Goal: Information Seeking & Learning: Learn about a topic

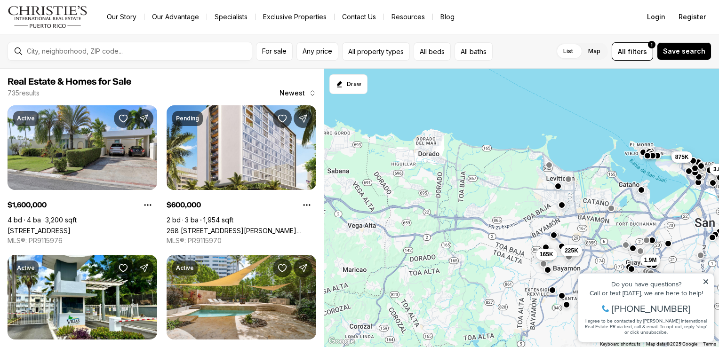
drag, startPoint x: 420, startPoint y: 225, endPoint x: 623, endPoint y: 182, distance: 207.7
click at [623, 182] on div "225K 285K 685K 650K 3.8M 525K 1.6M 1.9M 225K 165K 875K" at bounding box center [521, 208] width 395 height 279
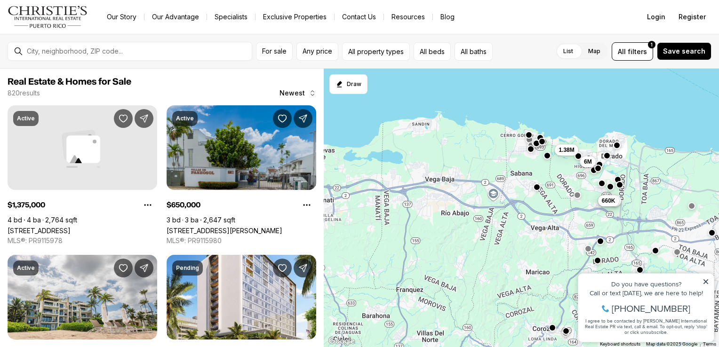
drag, startPoint x: 368, startPoint y: 166, endPoint x: 569, endPoint y: 177, distance: 200.7
click at [569, 177] on div "225K 3.8M 1.9M 165K 875K 179K 650K 6M 1.38M 10.5M 660K" at bounding box center [521, 208] width 395 height 279
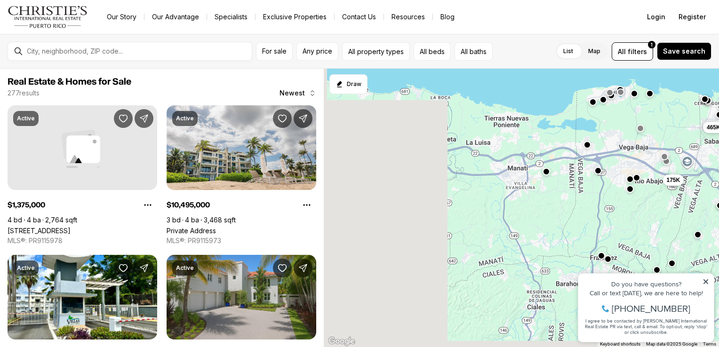
drag, startPoint x: 399, startPoint y: 161, endPoint x: 606, endPoint y: 127, distance: 209.4
click at [606, 127] on div "165K 880K 2.3M 25.9M 150K 10.5M 660K 465K 175K" at bounding box center [521, 208] width 395 height 279
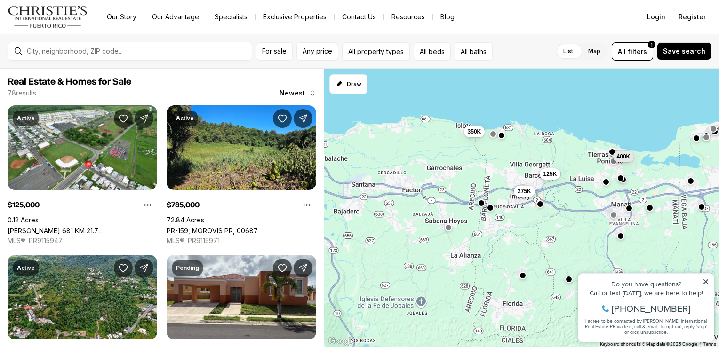
drag, startPoint x: 367, startPoint y: 104, endPoint x: 459, endPoint y: 144, distance: 100.5
click at [459, 144] on div "360K 465K 175K 52K 450K 785K 598K 3.5M 350K 275K 125K 400K" at bounding box center [521, 208] width 395 height 279
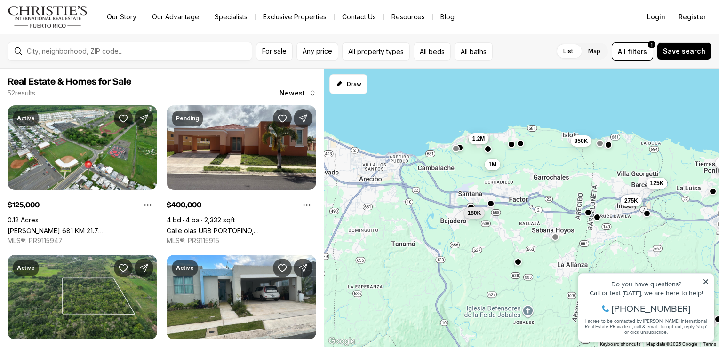
drag, startPoint x: 476, startPoint y: 168, endPoint x: 585, endPoint y: 178, distance: 110.0
click at [585, 178] on div "400K 350K 350K 165K 275K 125K 340K 995K 400K 1.2M 1M 180K" at bounding box center [521, 208] width 395 height 279
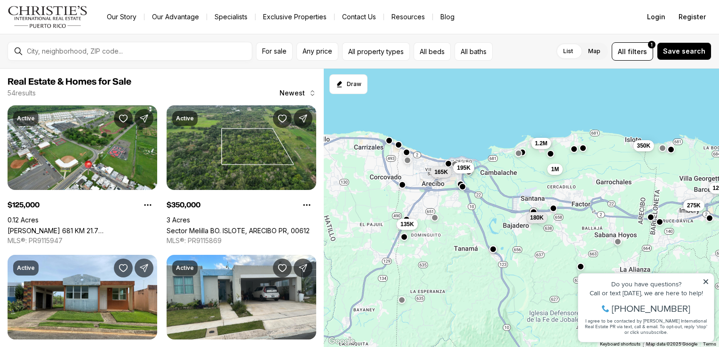
drag, startPoint x: 355, startPoint y: 179, endPoint x: 423, endPoint y: 184, distance: 68.8
click at [423, 184] on div "350K 165K 275K 125K 340K 995K 1.2M 1M 180K 135K 165K 195K" at bounding box center [521, 208] width 395 height 279
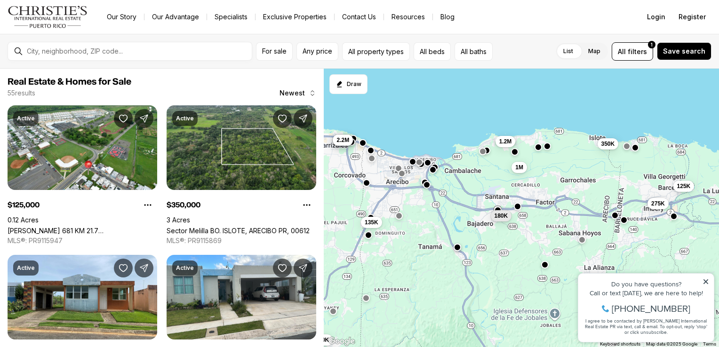
drag, startPoint x: 486, startPoint y: 208, endPoint x: 450, endPoint y: 206, distance: 36.8
click at [450, 206] on div "350K 165K 275K 125K 1.2M 1M 180K 135K 250K 4.5M 7.5M 2.2M" at bounding box center [521, 208] width 395 height 279
click at [411, 165] on button "165K" at bounding box center [404, 169] width 21 height 11
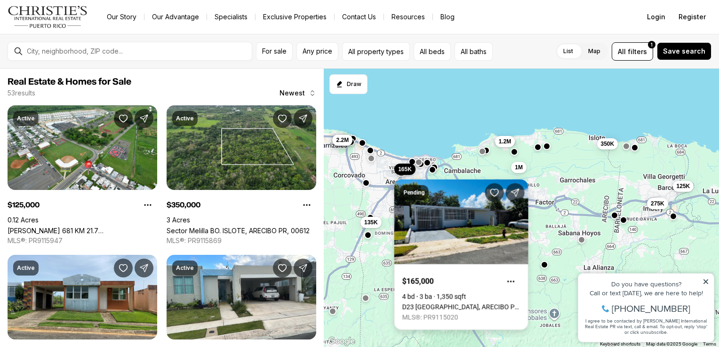
click at [465, 303] on link "D23 CALLE BAMBU, ARECIBO PR, 00612" at bounding box center [461, 307] width 118 height 8
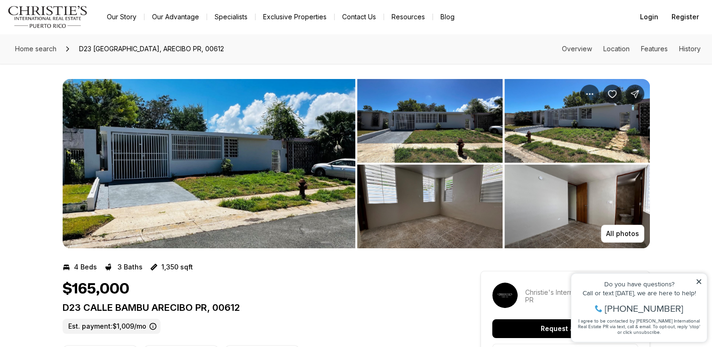
click at [700, 282] on icon at bounding box center [698, 281] width 5 height 5
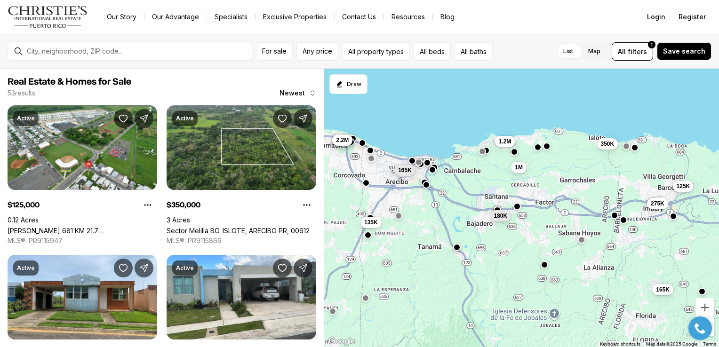
click at [411, 162] on button "button" at bounding box center [412, 161] width 8 height 8
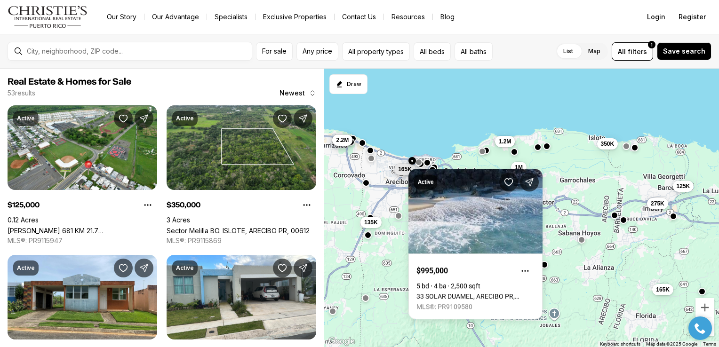
click at [400, 167] on span "165K" at bounding box center [405, 170] width 14 height 8
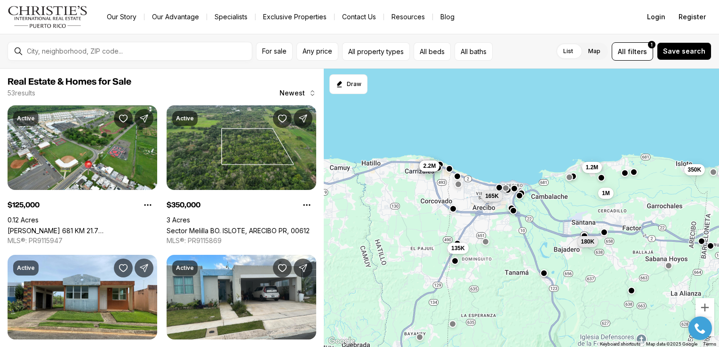
drag, startPoint x: 358, startPoint y: 155, endPoint x: 474, endPoint y: 182, distance: 118.8
click at [474, 182] on div "125K 350K 135K 275K 165K 1.2M 4.5M 7.5M 2.2M 1M 180K 165K" at bounding box center [521, 208] width 395 height 279
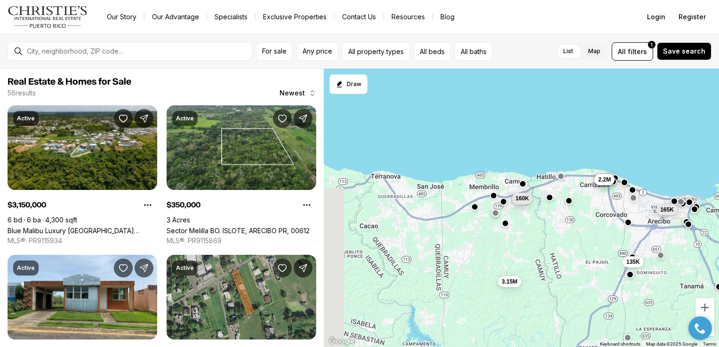
drag, startPoint x: 359, startPoint y: 167, endPoint x: 503, endPoint y: 180, distance: 144.0
click at [503, 180] on div "350K 135K 1.2M 4.5M 7.5M 2.2M 1M 180K 165K 3.15M 85K 160K" at bounding box center [521, 208] width 395 height 279
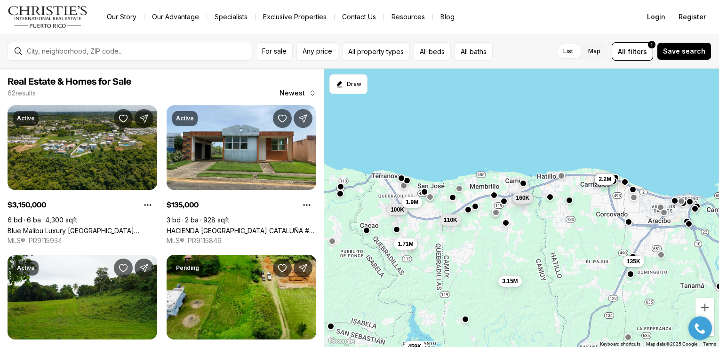
click at [401, 179] on button "button" at bounding box center [402, 178] width 8 height 8
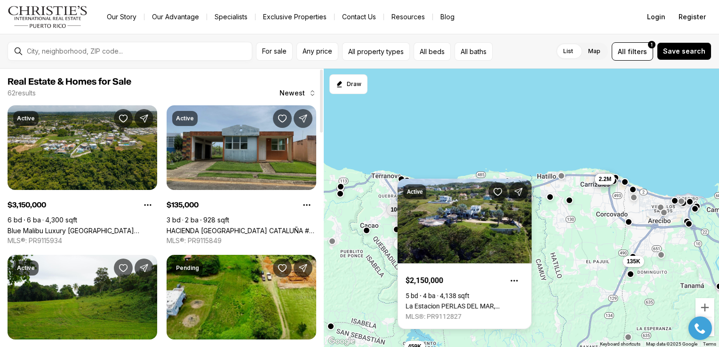
click at [227, 227] on link "HACIENDA TOLEDO CATALUÑA #J-316, ARECIBO PR, 00612" at bounding box center [242, 231] width 150 height 8
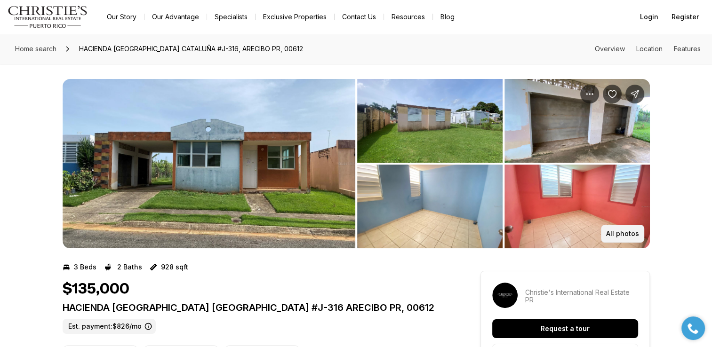
click at [630, 236] on p "All photos" at bounding box center [622, 234] width 33 height 8
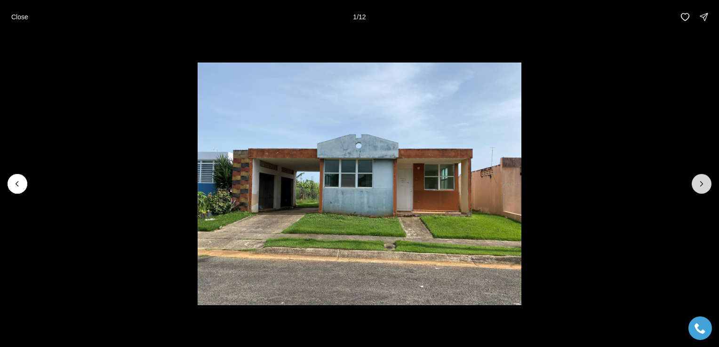
click at [701, 191] on button "Next slide" at bounding box center [702, 184] width 20 height 20
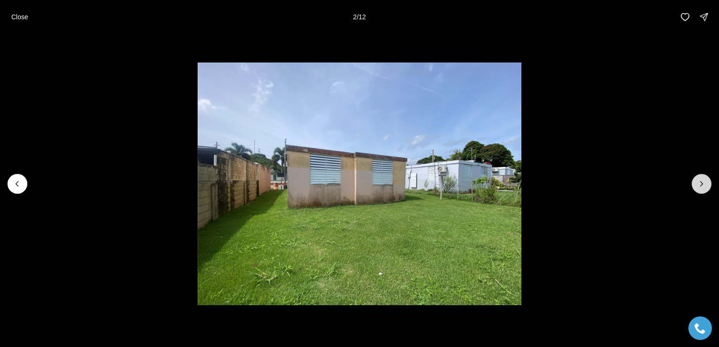
click at [701, 184] on icon "Next slide" at bounding box center [701, 183] width 9 height 9
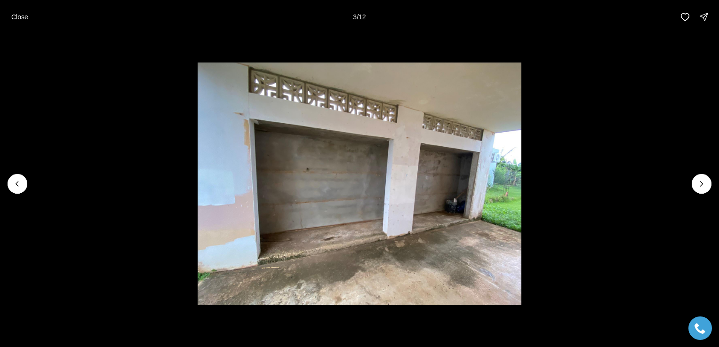
click at [691, 186] on li "3 of 12" at bounding box center [359, 184] width 719 height 300
click at [702, 186] on icon "Next slide" at bounding box center [701, 183] width 9 height 9
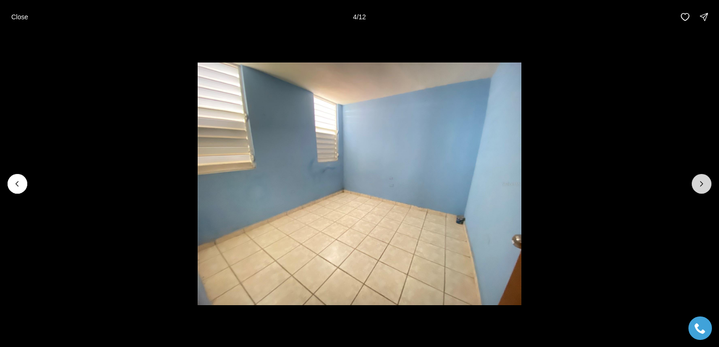
click at [702, 191] on button "Next slide" at bounding box center [702, 184] width 20 height 20
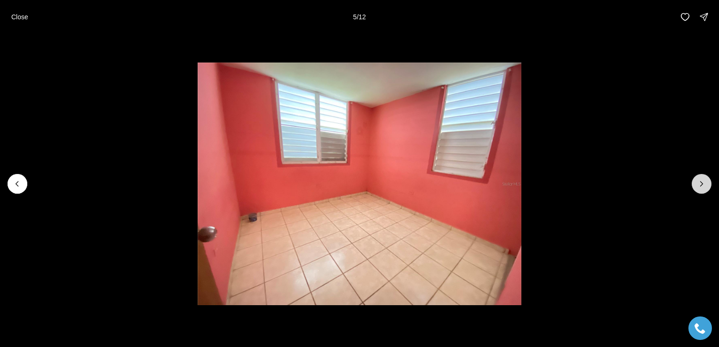
click at [704, 190] on button "Next slide" at bounding box center [702, 184] width 20 height 20
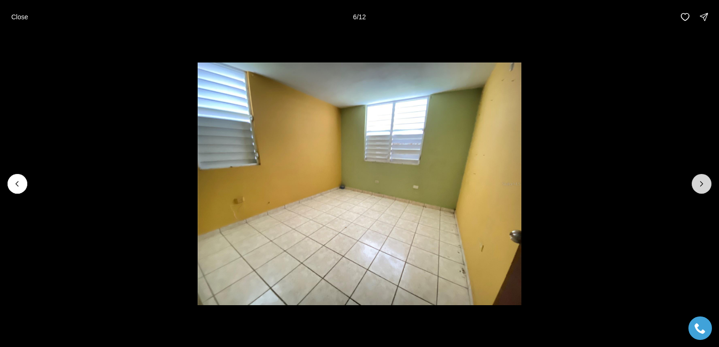
click at [705, 189] on button "Next slide" at bounding box center [702, 184] width 20 height 20
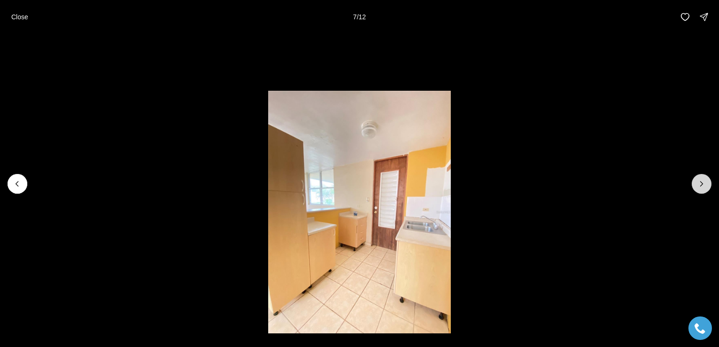
click at [700, 187] on icon "Next slide" at bounding box center [701, 183] width 9 height 9
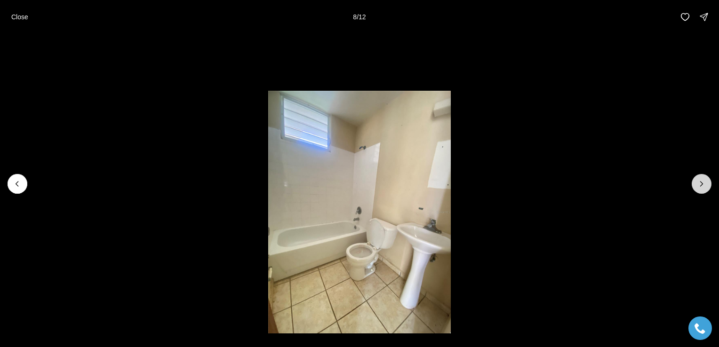
click at [702, 185] on icon "Next slide" at bounding box center [701, 183] width 9 height 9
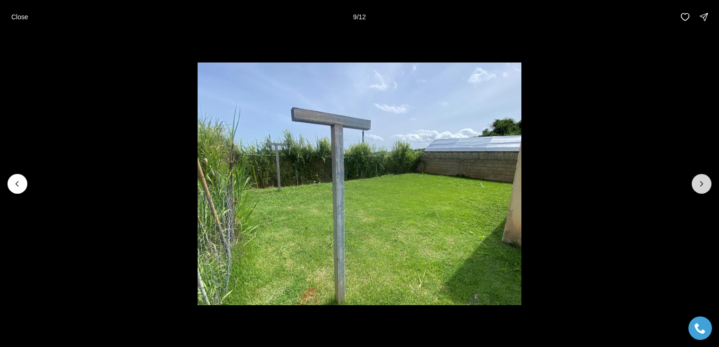
click at [699, 188] on icon "Next slide" at bounding box center [701, 183] width 9 height 9
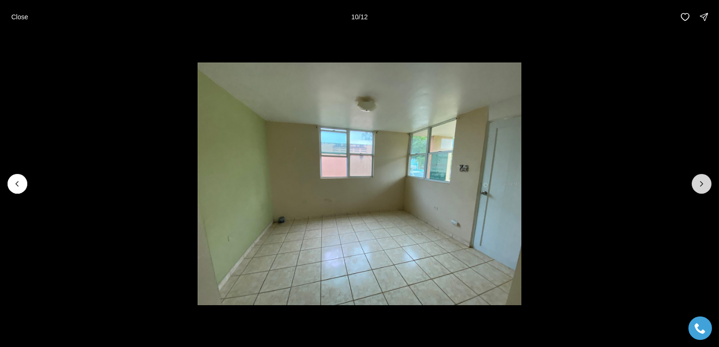
click at [701, 191] on button "Next slide" at bounding box center [702, 184] width 20 height 20
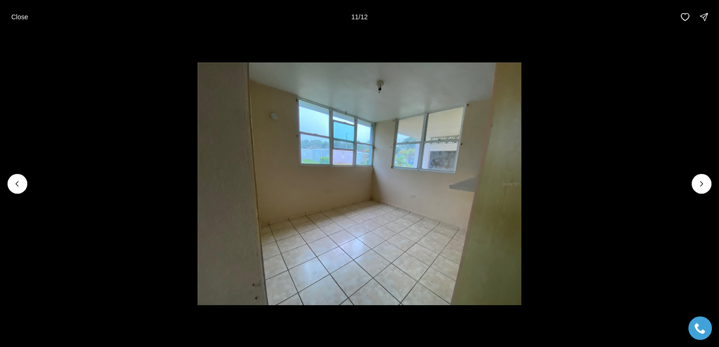
click at [703, 194] on li "11 of 12" at bounding box center [359, 184] width 719 height 300
click at [702, 190] on button "Next slide" at bounding box center [702, 184] width 20 height 20
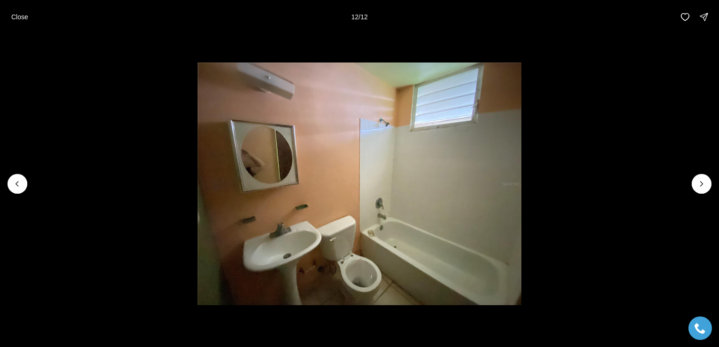
click at [706, 183] on div at bounding box center [702, 184] width 20 height 20
click at [704, 188] on div at bounding box center [702, 184] width 20 height 20
click at [703, 188] on div at bounding box center [702, 184] width 20 height 20
click at [700, 184] on div at bounding box center [702, 184] width 20 height 20
click at [700, 191] on div at bounding box center [702, 184] width 20 height 20
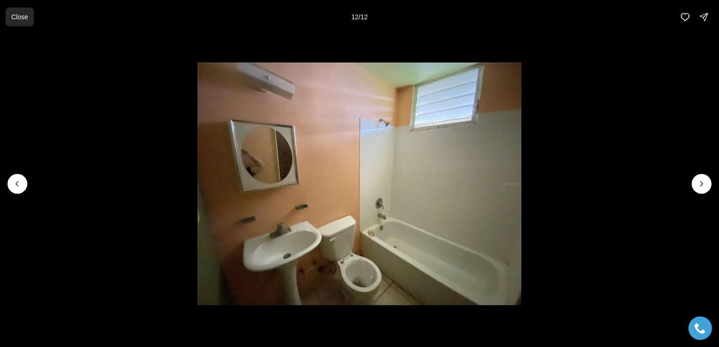
click at [15, 20] on p "Close" at bounding box center [19, 17] width 17 height 8
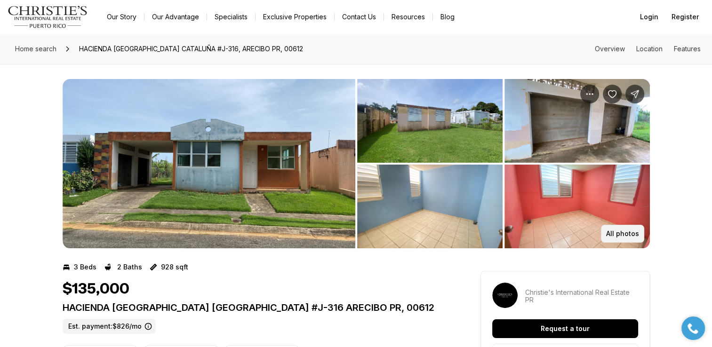
click at [622, 239] on button "All photos" at bounding box center [622, 234] width 43 height 18
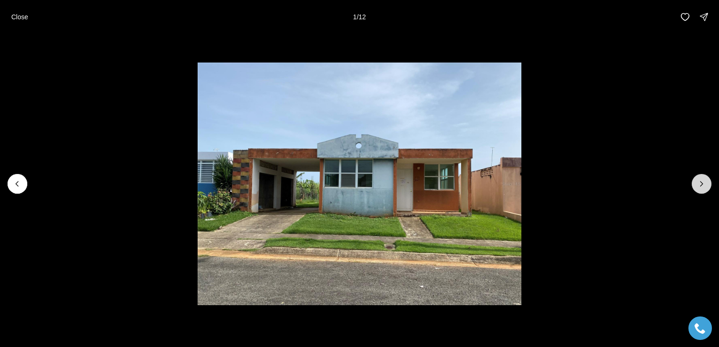
click at [698, 186] on icon "Next slide" at bounding box center [701, 183] width 9 height 9
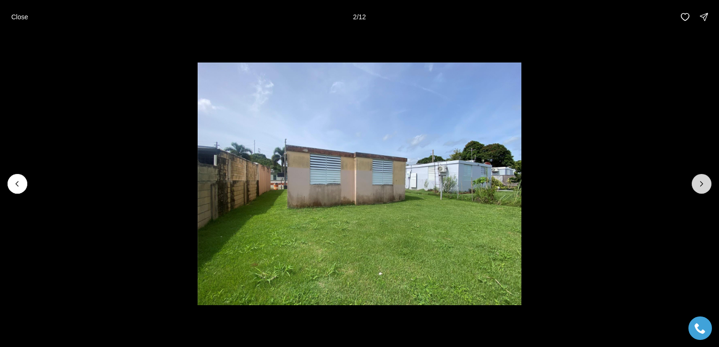
click at [698, 186] on icon "Next slide" at bounding box center [701, 183] width 9 height 9
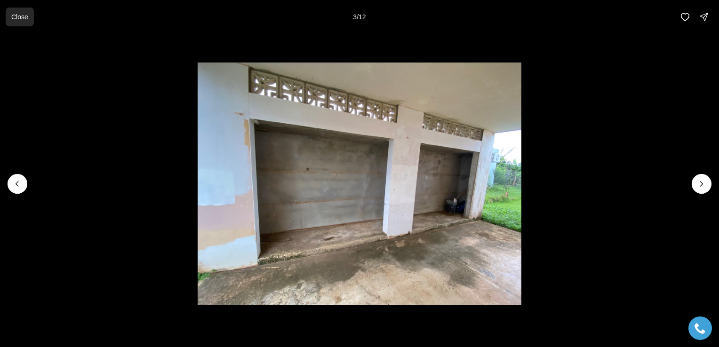
click at [15, 14] on p "Close" at bounding box center [19, 17] width 17 height 8
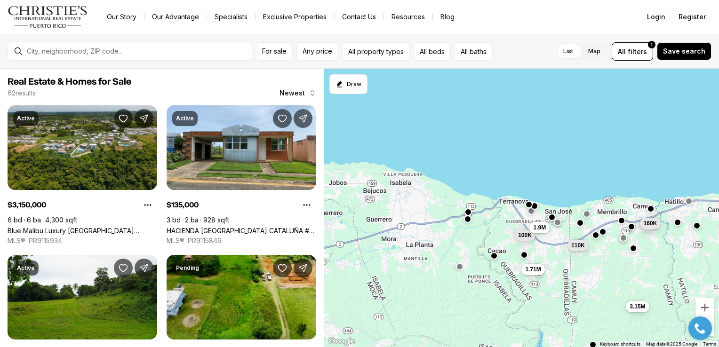
drag, startPoint x: 381, startPoint y: 186, endPoint x: 510, endPoint y: 212, distance: 131.6
click at [510, 212] on div "3.15M 135K 1.71M 100K 85K 160K 1.9M 459K 110K 4.5M 7.5M 2.2M" at bounding box center [521, 208] width 395 height 279
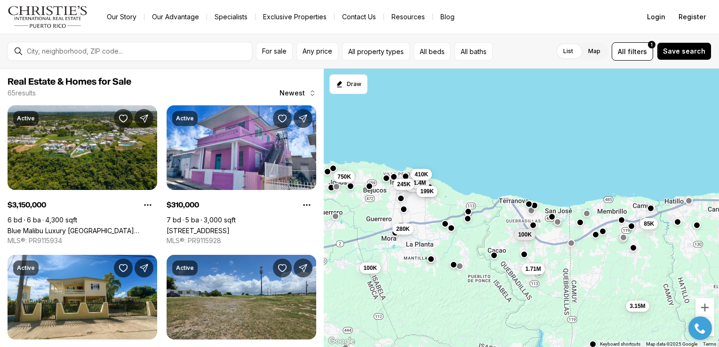
click at [427, 193] on span "199K" at bounding box center [427, 192] width 14 height 8
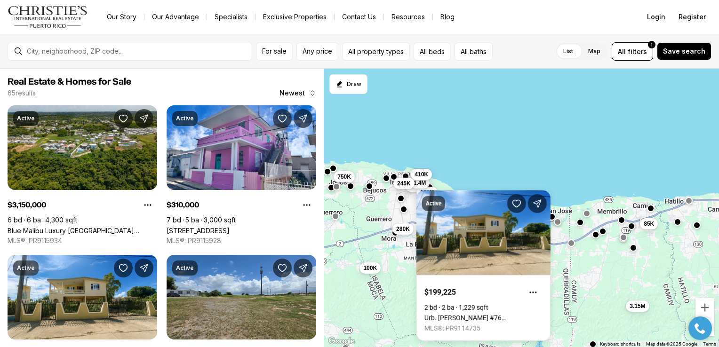
click at [399, 185] on span "245K" at bounding box center [404, 183] width 14 height 8
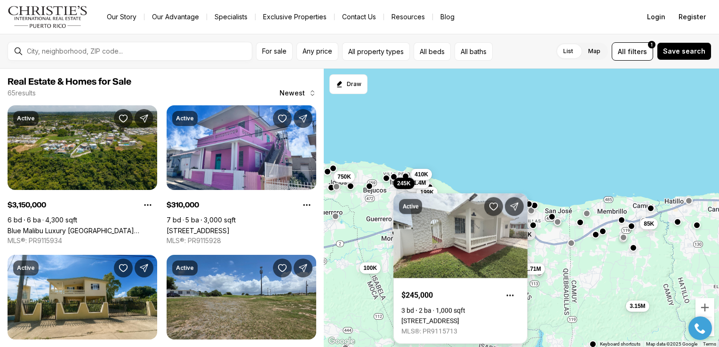
click at [444, 317] on link "9625 URB COSTA BRAVA AMBER STREET BO BEJUCOS #G-118, ISABELA PR, 00662" at bounding box center [430, 321] width 58 height 8
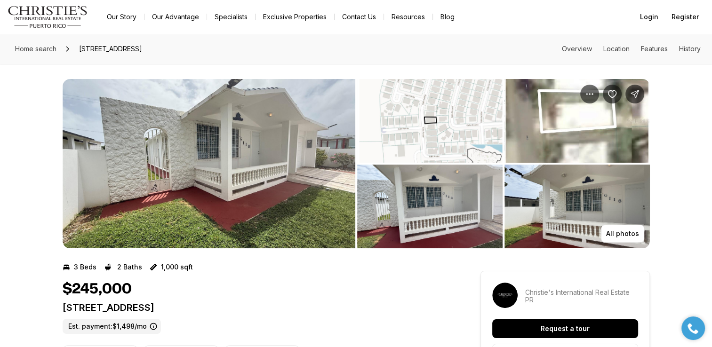
click at [467, 136] on img "View image gallery" at bounding box center [429, 121] width 145 height 84
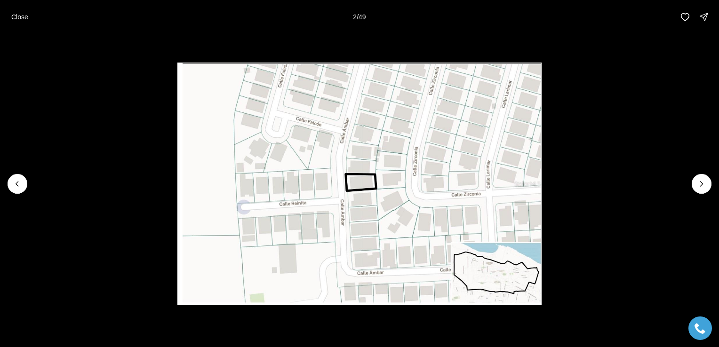
click at [23, 17] on p "Close" at bounding box center [19, 17] width 17 height 8
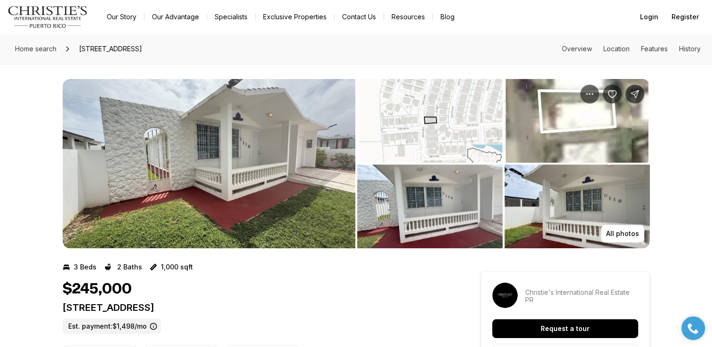
click at [557, 192] on img "View image gallery" at bounding box center [576, 207] width 145 height 84
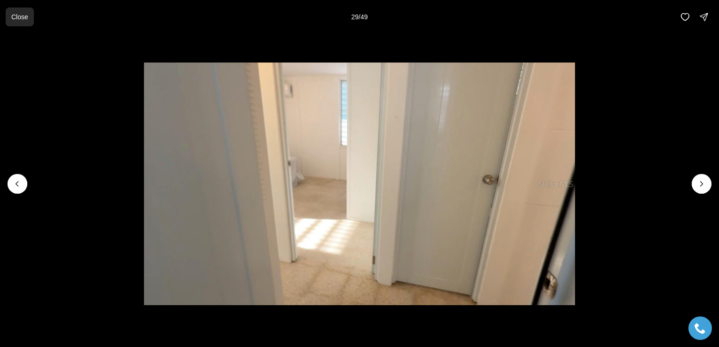
click at [31, 18] on button "Close" at bounding box center [20, 17] width 28 height 19
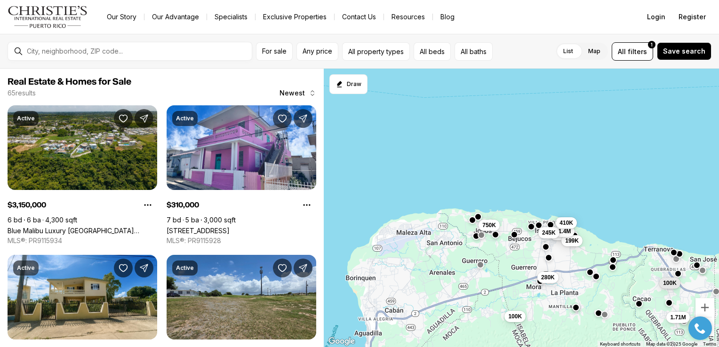
drag, startPoint x: 376, startPoint y: 178, endPoint x: 526, endPoint y: 228, distance: 158.0
click at [526, 228] on div "3.15M 310K 199K 750K 1.4M 1.71M 280K 245K 100K 100K 410K 85K" at bounding box center [521, 208] width 395 height 279
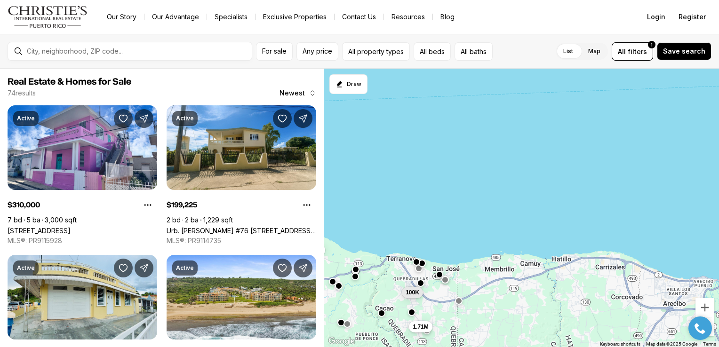
drag, startPoint x: 665, startPoint y: 264, endPoint x: 405, endPoint y: 273, distance: 259.8
click at [405, 273] on div "310K 199K 750K 1.4M 1.71M 280K 245K 100K 545K 380K 460K 288K" at bounding box center [521, 208] width 395 height 279
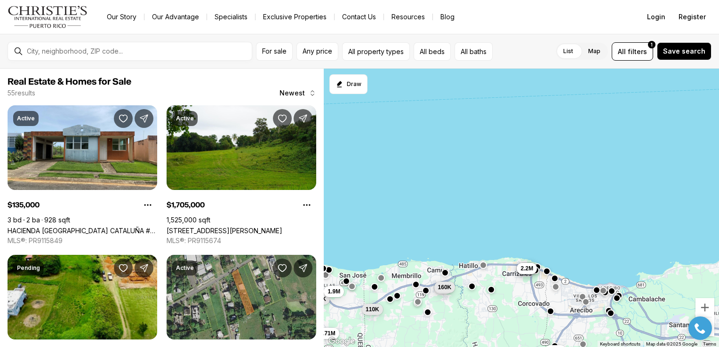
drag, startPoint x: 576, startPoint y: 276, endPoint x: 485, endPoint y: 281, distance: 91.9
click at [485, 281] on div "1.71M 100K 1.9M 110K 250K 165K 135K 85K 160K 4.5M 7.5M 2.2M" at bounding box center [521, 208] width 395 height 279
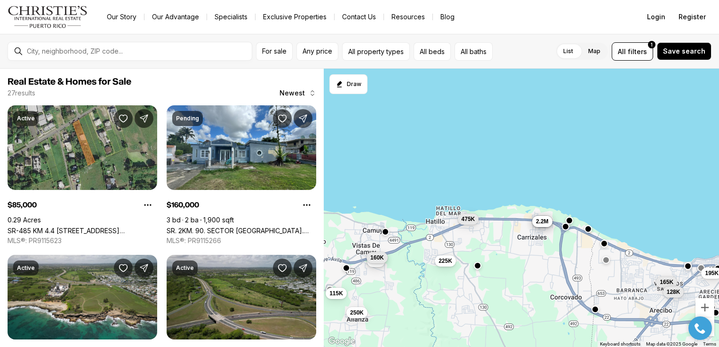
click at [376, 259] on span "160K" at bounding box center [377, 258] width 14 height 8
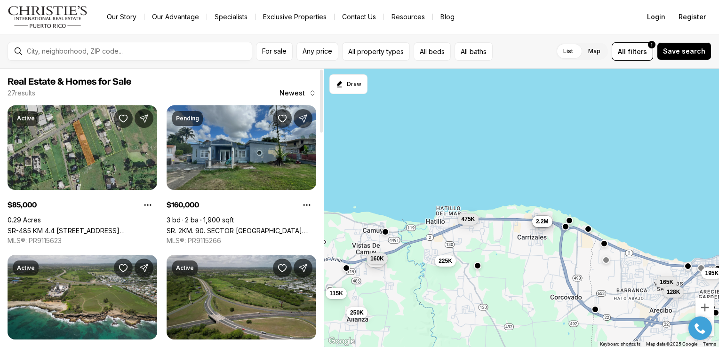
click at [259, 227] on link "SR. 2KM. 90. SECTOR [GEOGRAPHIC_DATA]. [GEOGRAPHIC_DATA][PERSON_NAME], [GEOGRAP…" at bounding box center [242, 231] width 150 height 8
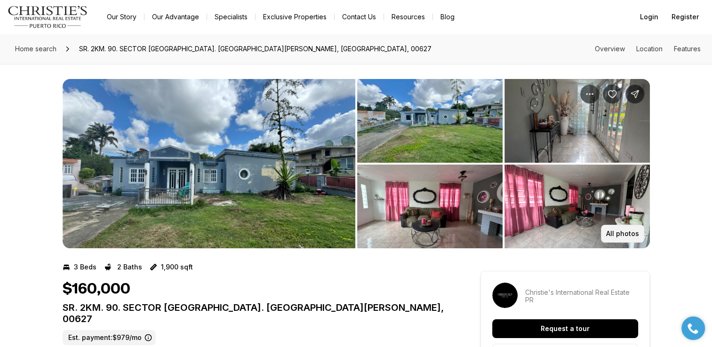
click at [632, 229] on button "All photos" at bounding box center [622, 234] width 43 height 18
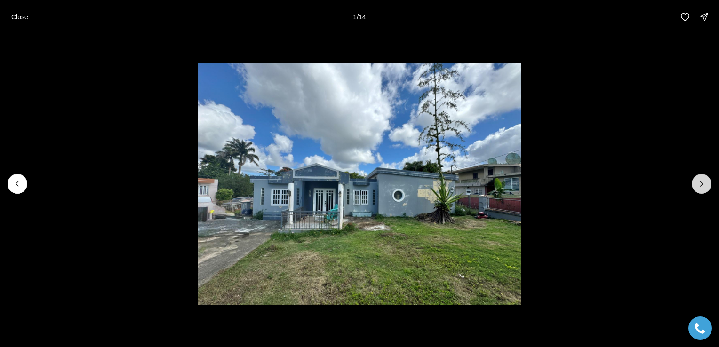
click at [706, 189] on button "Next slide" at bounding box center [702, 184] width 20 height 20
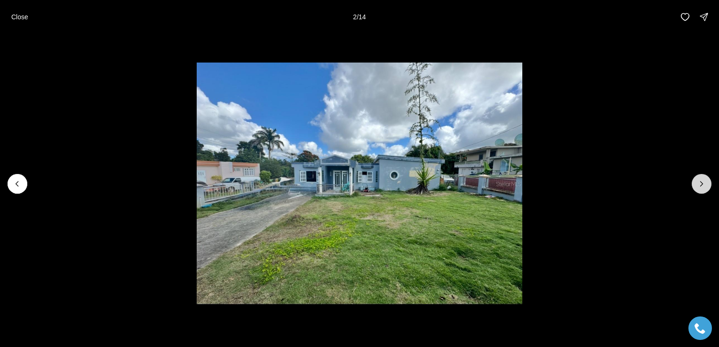
click at [706, 189] on button "Next slide" at bounding box center [702, 184] width 20 height 20
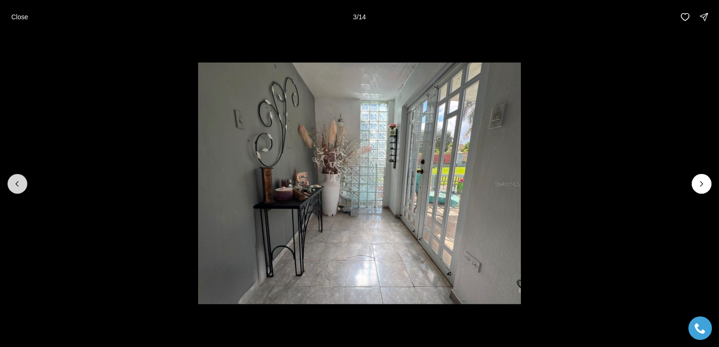
click at [17, 186] on icon "Previous slide" at bounding box center [17, 184] width 2 height 5
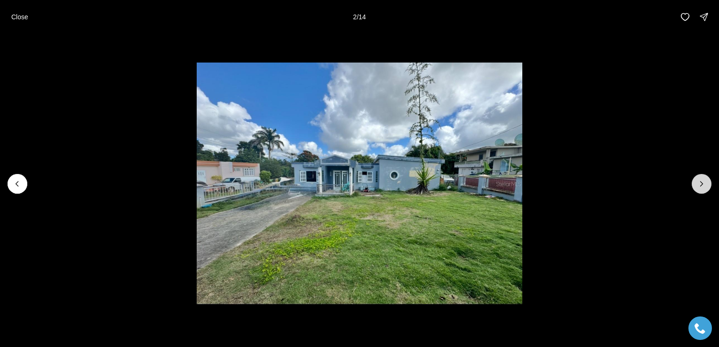
click at [704, 183] on icon "Next slide" at bounding box center [701, 183] width 9 height 9
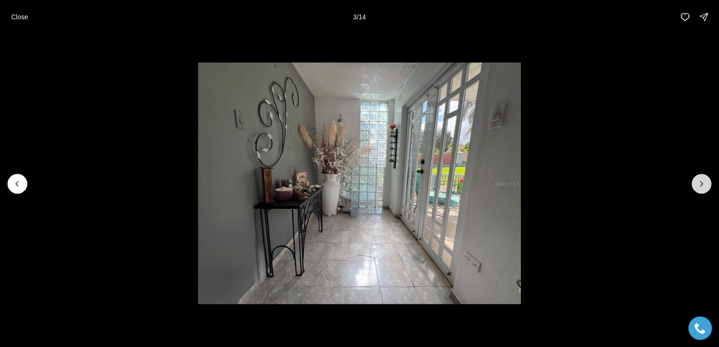
click at [704, 183] on icon "Next slide" at bounding box center [701, 183] width 9 height 9
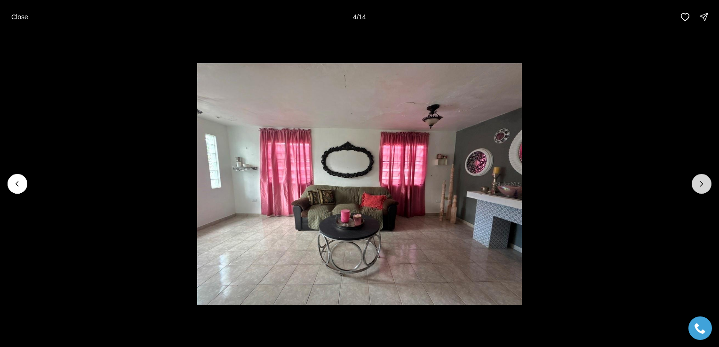
click at [704, 183] on icon "Next slide" at bounding box center [701, 183] width 9 height 9
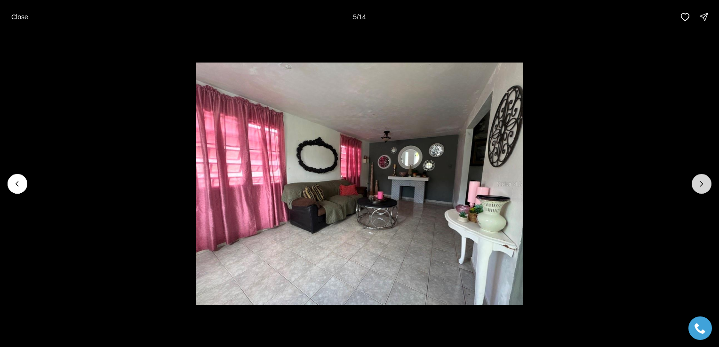
click at [704, 183] on icon "Next slide" at bounding box center [701, 183] width 9 height 9
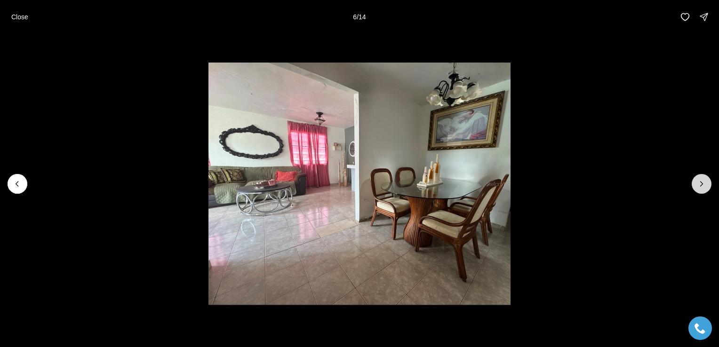
click at [704, 183] on icon "Next slide" at bounding box center [701, 183] width 9 height 9
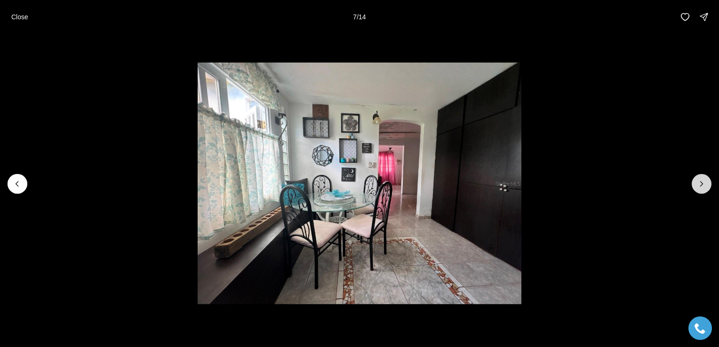
click at [704, 183] on icon "Next slide" at bounding box center [701, 183] width 9 height 9
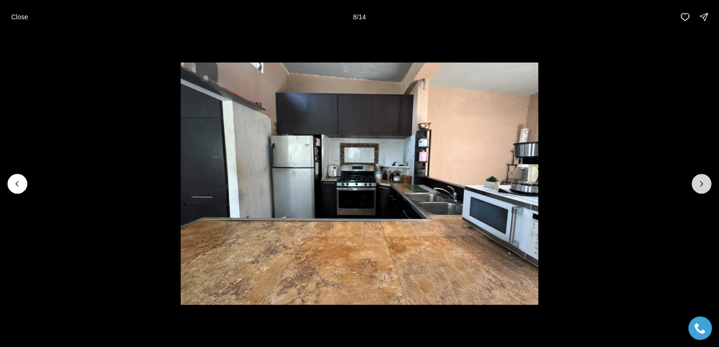
click at [704, 183] on icon "Next slide" at bounding box center [701, 183] width 9 height 9
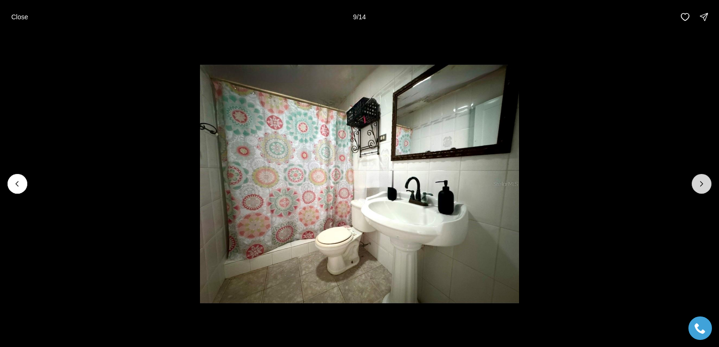
click at [704, 183] on icon "Next slide" at bounding box center [701, 183] width 9 height 9
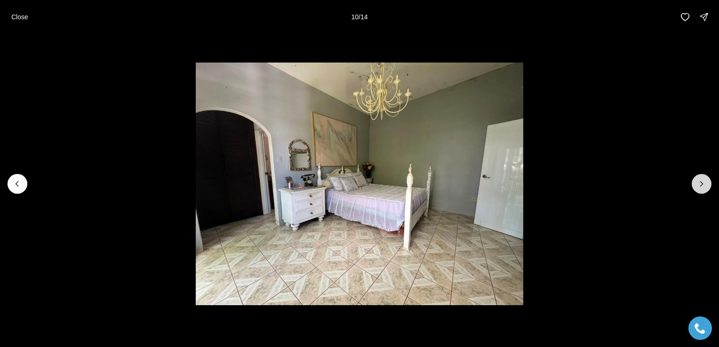
click at [704, 184] on icon "Next slide" at bounding box center [701, 183] width 9 height 9
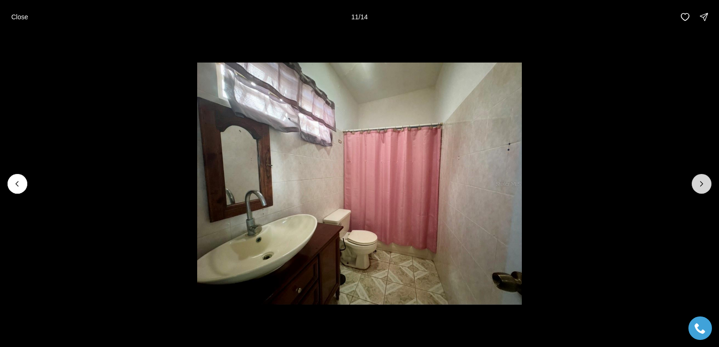
click at [704, 184] on icon "Next slide" at bounding box center [701, 183] width 9 height 9
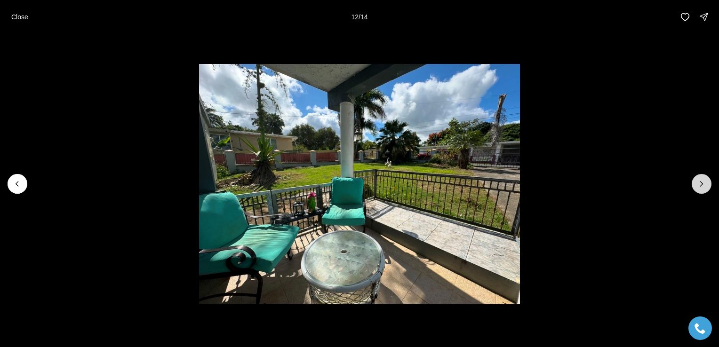
click at [704, 184] on icon "Next slide" at bounding box center [701, 183] width 9 height 9
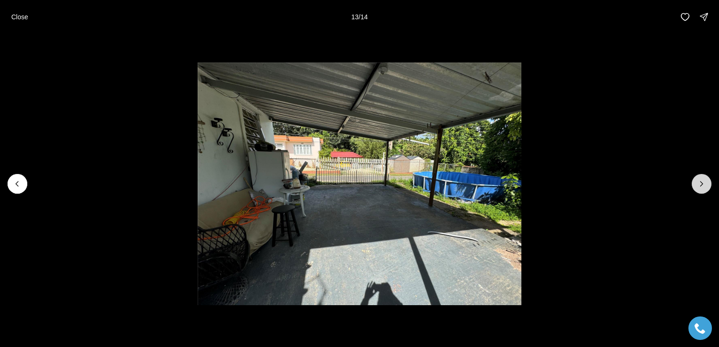
click at [704, 184] on icon "Next slide" at bounding box center [701, 183] width 9 height 9
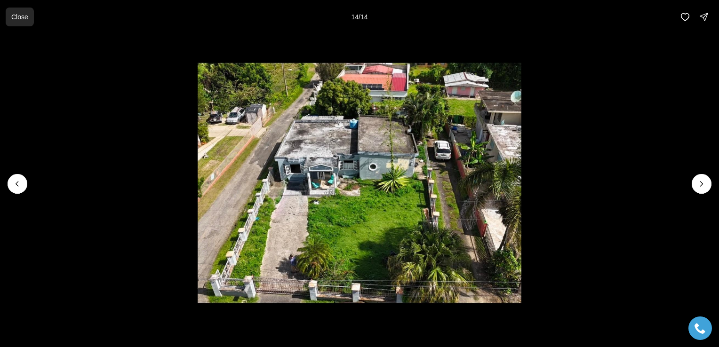
click at [19, 12] on button "Close" at bounding box center [20, 17] width 28 height 19
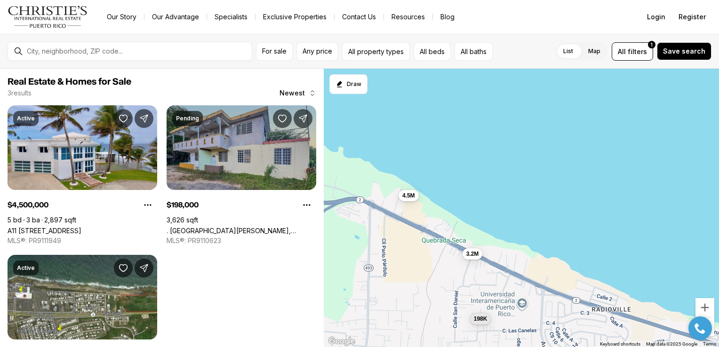
click at [267, 227] on link ". [GEOGRAPHIC_DATA][PERSON_NAME], [GEOGRAPHIC_DATA][PERSON_NAME], [GEOGRAPHIC_D…" at bounding box center [242, 231] width 150 height 8
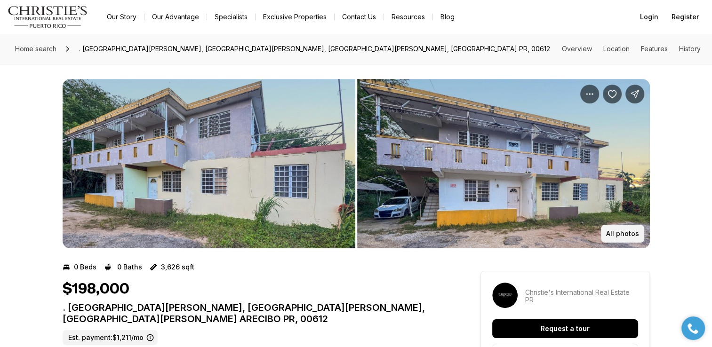
click at [632, 238] on button "All photos" at bounding box center [622, 234] width 43 height 18
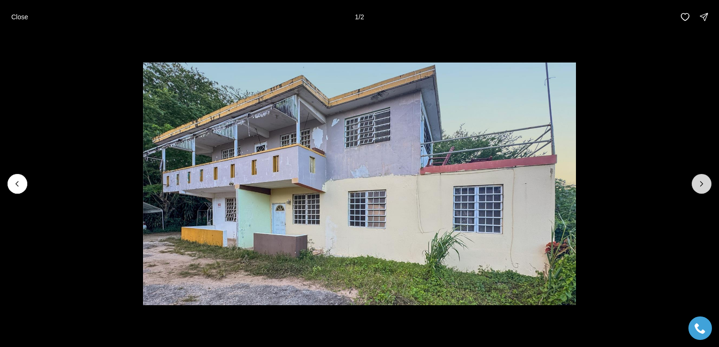
click at [701, 185] on icon "Next slide" at bounding box center [701, 184] width 2 height 5
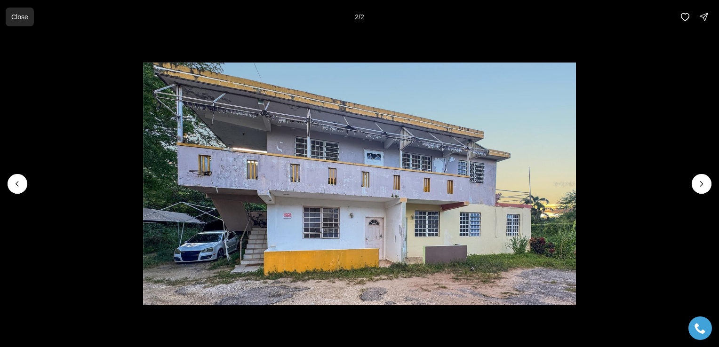
click at [22, 17] on p "Close" at bounding box center [19, 17] width 17 height 8
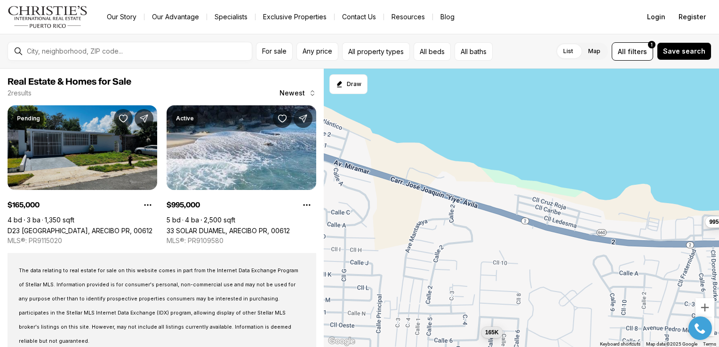
click at [61, 227] on link "D23 [GEOGRAPHIC_DATA], ARECIBO PR, 00612" at bounding box center [80, 231] width 145 height 8
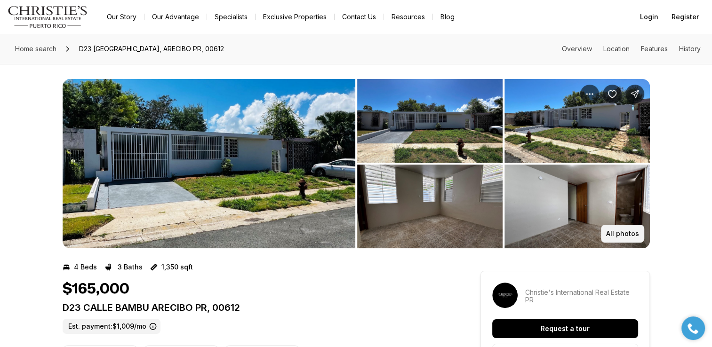
click at [627, 237] on p "All photos" at bounding box center [622, 234] width 33 height 8
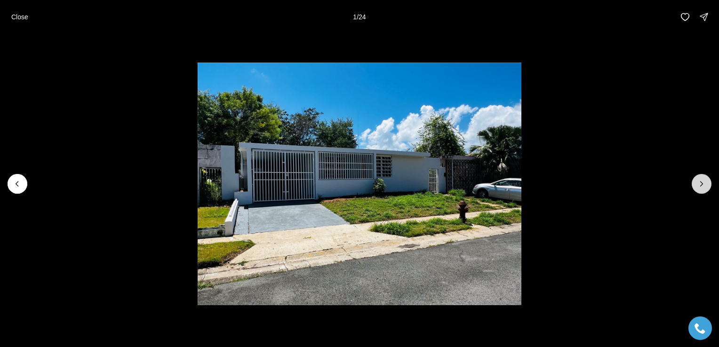
click at [701, 184] on icon "Next slide" at bounding box center [701, 183] width 9 height 9
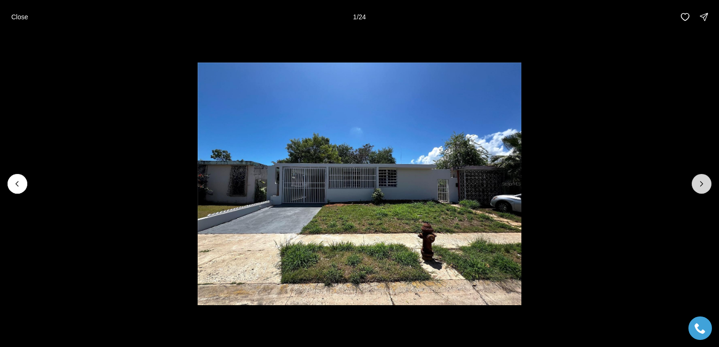
click at [695, 187] on button "Next slide" at bounding box center [702, 184] width 20 height 20
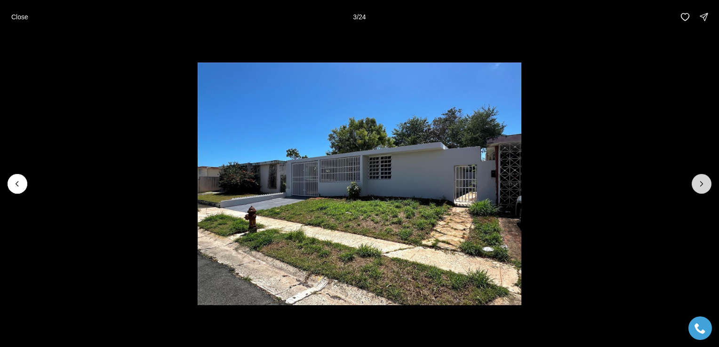
click at [698, 183] on icon "Next slide" at bounding box center [701, 183] width 9 height 9
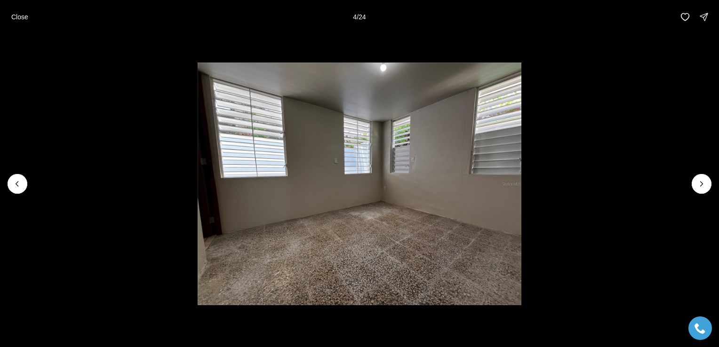
click at [692, 193] on li "4 of 24" at bounding box center [359, 184] width 719 height 300
click at [700, 195] on li "4 of 24" at bounding box center [359, 184] width 719 height 300
click at [693, 189] on button "Next slide" at bounding box center [702, 184] width 20 height 20
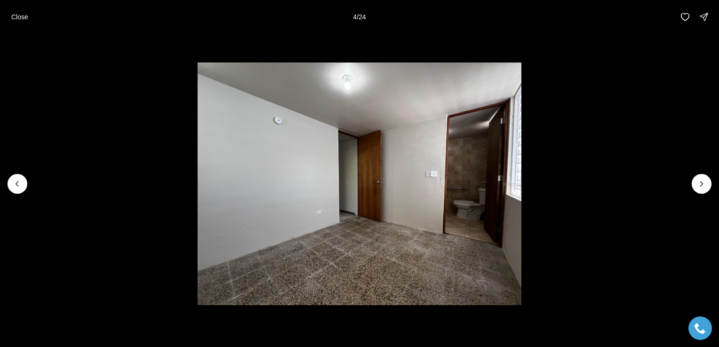
click at [692, 192] on li "5 of 24" at bounding box center [359, 184] width 719 height 300
click at [701, 190] on button "Next slide" at bounding box center [702, 184] width 20 height 20
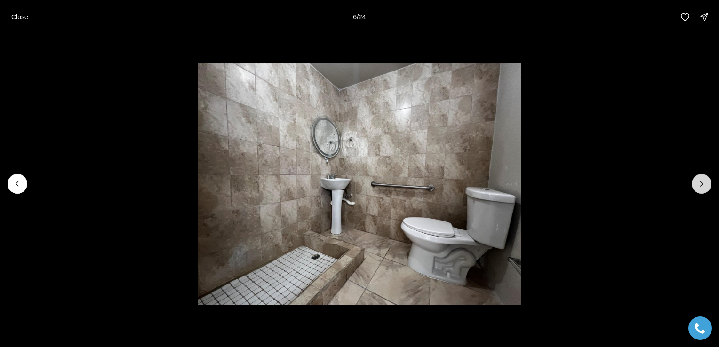
click at [696, 191] on button "Next slide" at bounding box center [702, 184] width 20 height 20
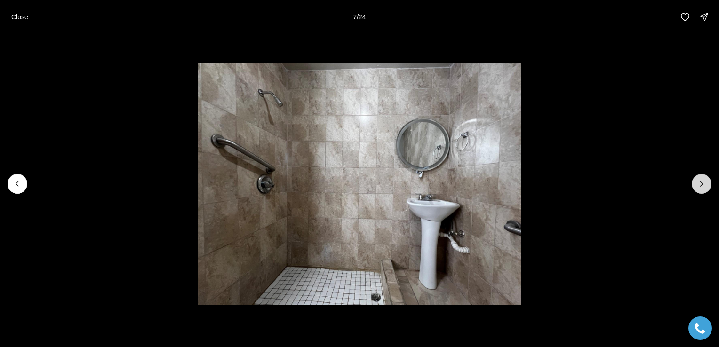
click at [697, 191] on button "Next slide" at bounding box center [702, 184] width 20 height 20
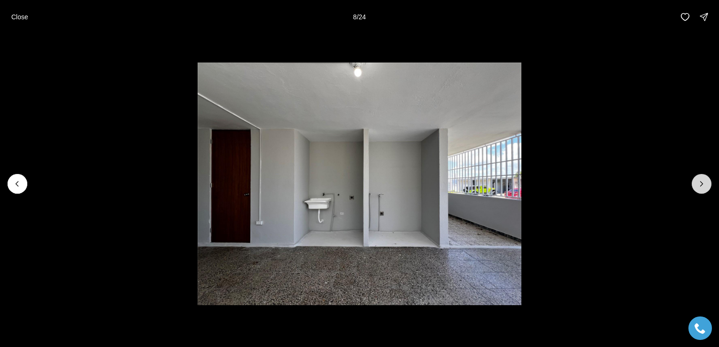
click at [701, 188] on icon "Next slide" at bounding box center [701, 183] width 9 height 9
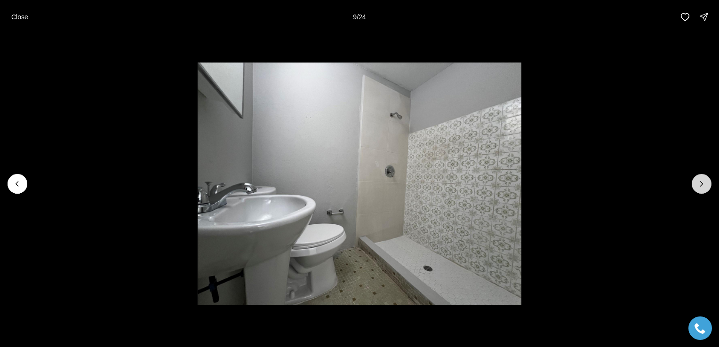
click at [699, 193] on button "Next slide" at bounding box center [702, 184] width 20 height 20
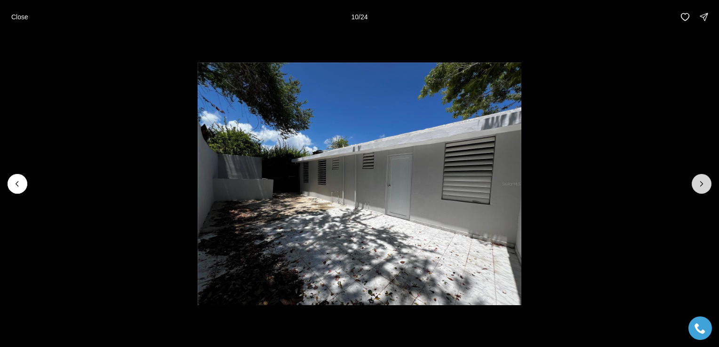
click at [696, 190] on button "Next slide" at bounding box center [702, 184] width 20 height 20
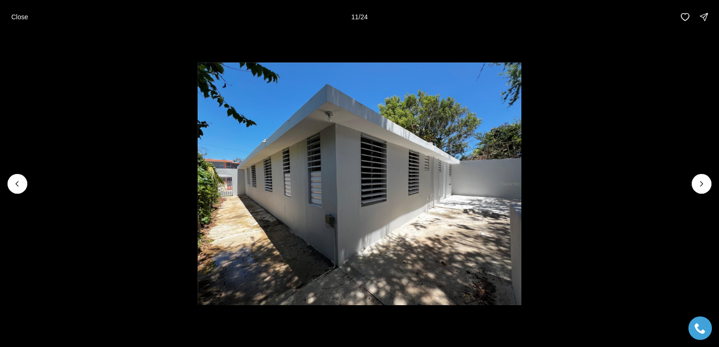
click at [700, 195] on li "11 of 24" at bounding box center [359, 184] width 719 height 300
click at [700, 191] on button "Next slide" at bounding box center [702, 184] width 20 height 20
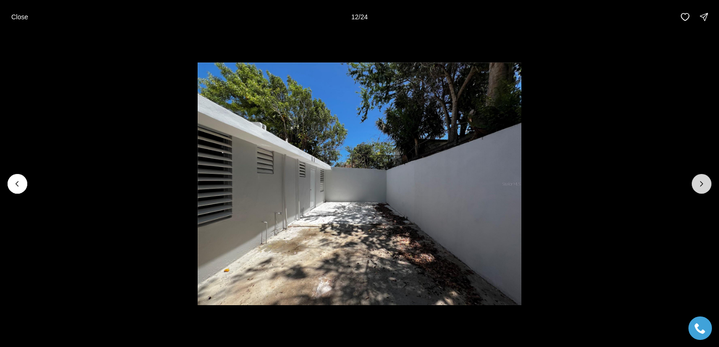
click at [698, 192] on button "Next slide" at bounding box center [702, 184] width 20 height 20
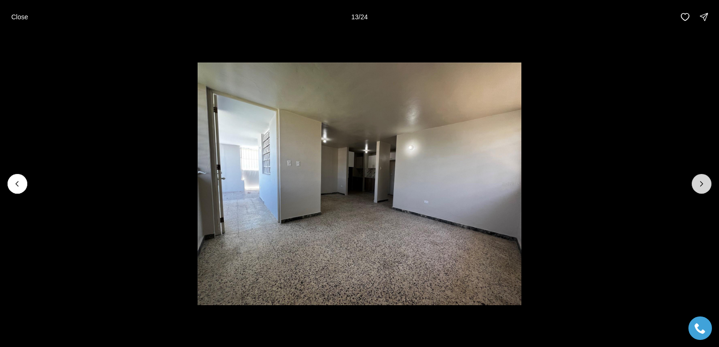
click at [698, 191] on button "Next slide" at bounding box center [702, 184] width 20 height 20
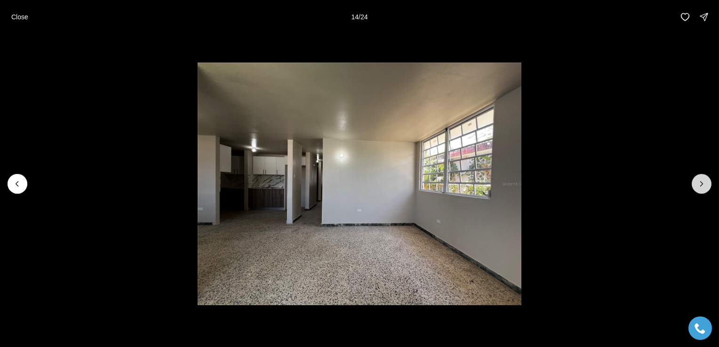
click at [694, 189] on button "Next slide" at bounding box center [702, 184] width 20 height 20
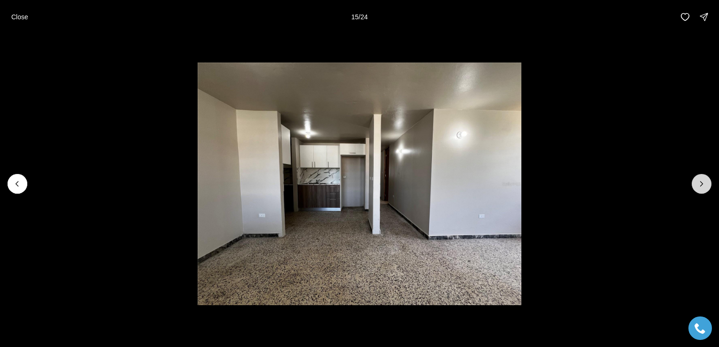
click at [700, 190] on button "Next slide" at bounding box center [702, 184] width 20 height 20
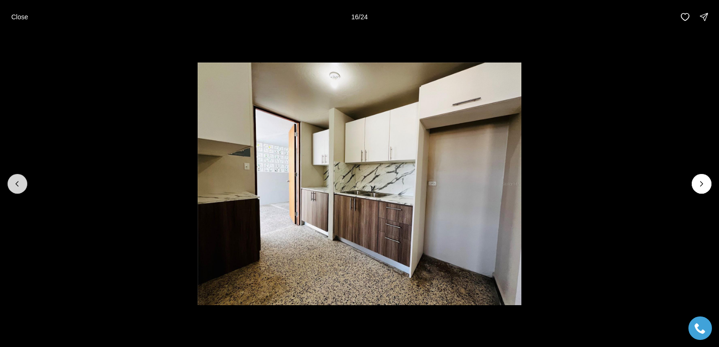
click at [22, 181] on button "Previous slide" at bounding box center [18, 184] width 20 height 20
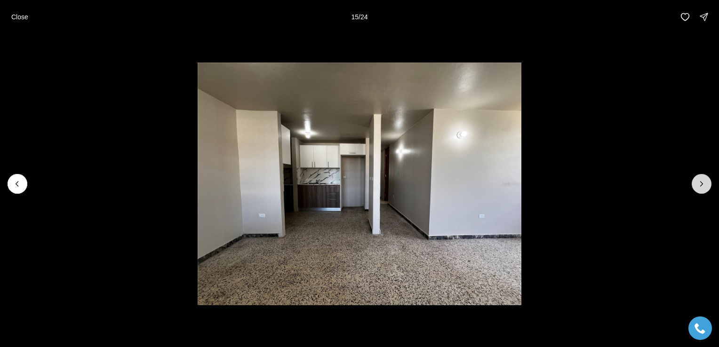
click at [701, 188] on icon "Next slide" at bounding box center [701, 183] width 9 height 9
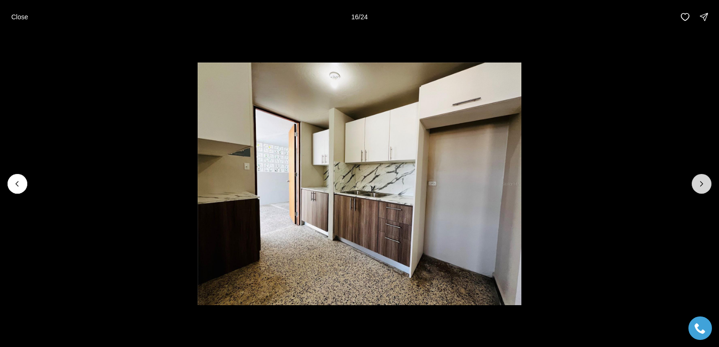
click at [701, 190] on button "Next slide" at bounding box center [702, 184] width 20 height 20
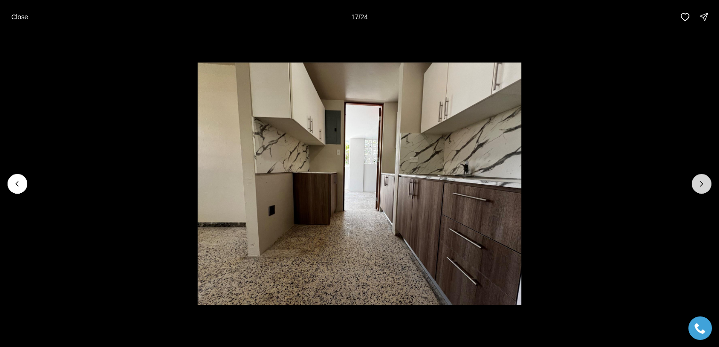
click at [694, 182] on button "Next slide" at bounding box center [702, 184] width 20 height 20
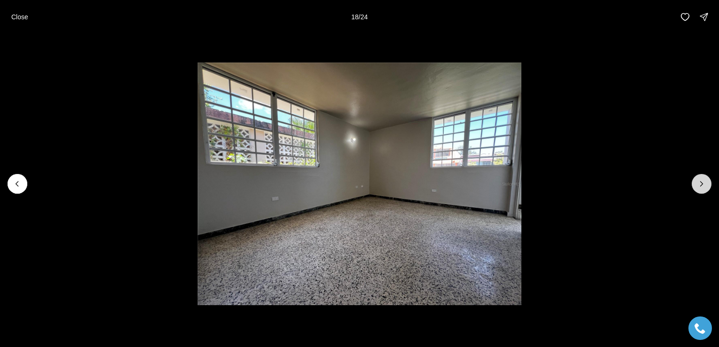
click at [698, 191] on button "Next slide" at bounding box center [702, 184] width 20 height 20
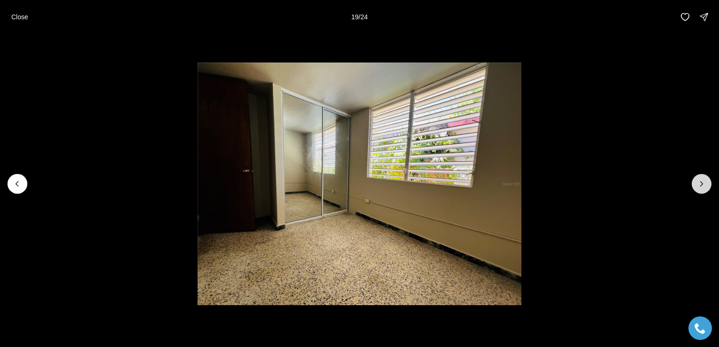
click at [699, 190] on button "Next slide" at bounding box center [702, 184] width 20 height 20
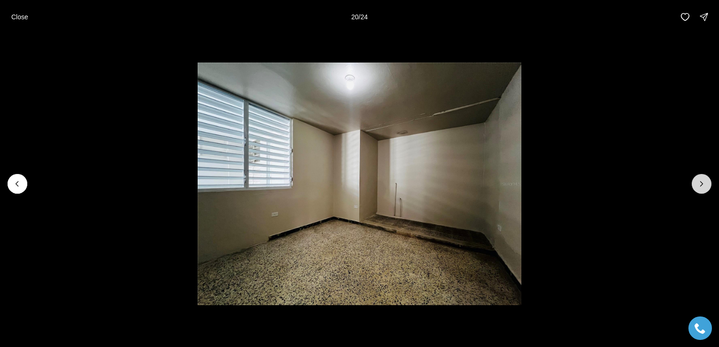
click at [694, 190] on button "Next slide" at bounding box center [702, 184] width 20 height 20
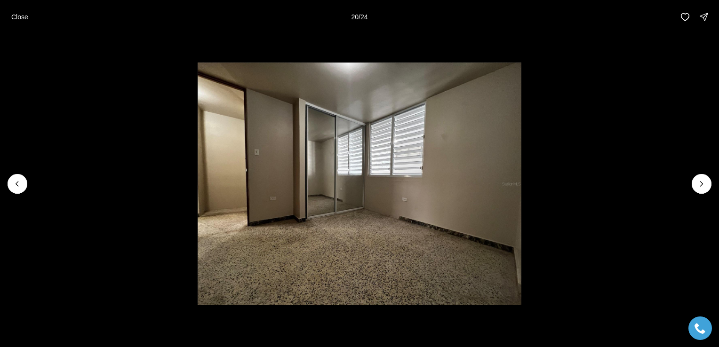
click at [695, 194] on li "21 of 24" at bounding box center [359, 184] width 719 height 300
click at [698, 188] on icon "Next slide" at bounding box center [701, 183] width 9 height 9
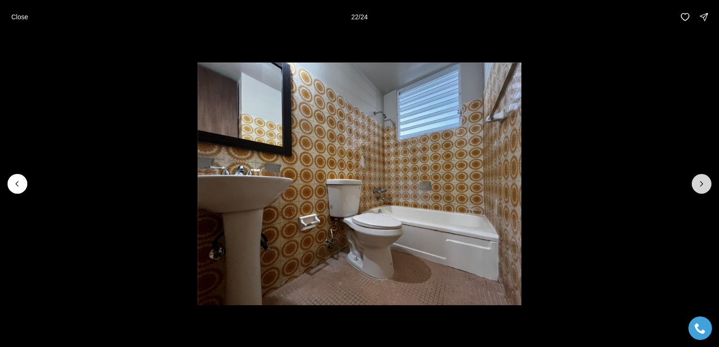
click at [695, 191] on button "Next slide" at bounding box center [702, 184] width 20 height 20
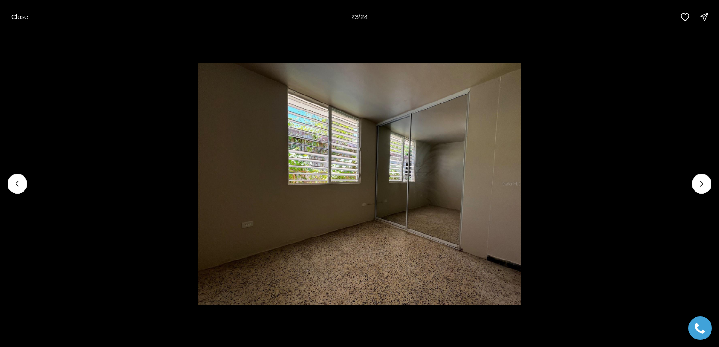
click at [696, 200] on li "23 of 24" at bounding box center [359, 184] width 719 height 300
click at [696, 190] on button "Next slide" at bounding box center [702, 184] width 20 height 20
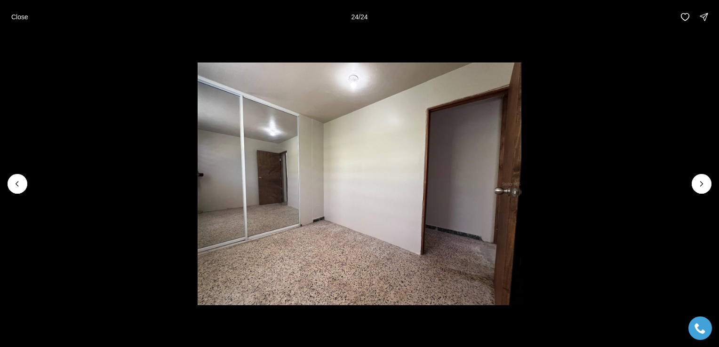
click at [700, 188] on div at bounding box center [702, 184] width 20 height 20
click at [707, 189] on div at bounding box center [702, 184] width 20 height 20
click at [702, 189] on div at bounding box center [702, 184] width 20 height 20
click at [705, 189] on div at bounding box center [702, 184] width 20 height 20
click at [700, 189] on div at bounding box center [702, 184] width 20 height 20
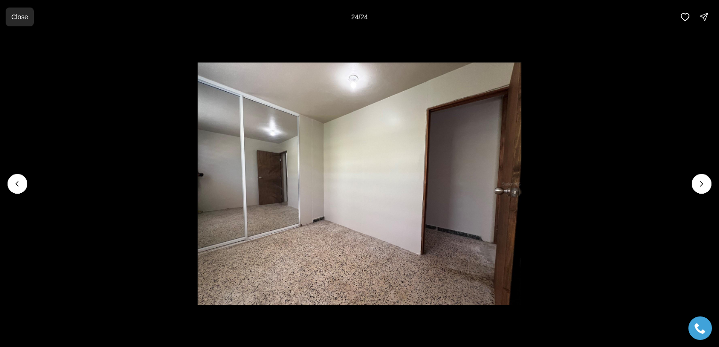
click at [11, 25] on button "Close" at bounding box center [20, 17] width 28 height 19
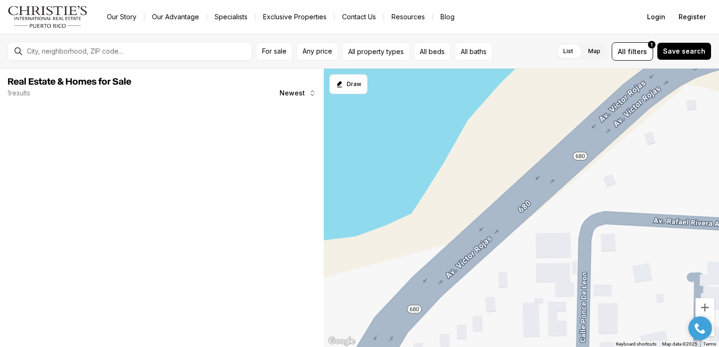
click at [59, 154] on div at bounding box center [83, 147] width 150 height 84
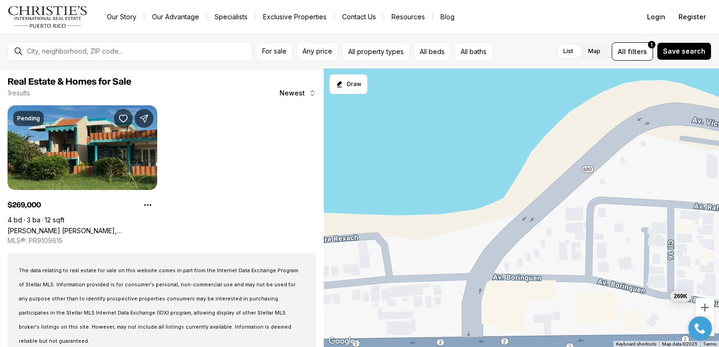
click at [116, 227] on link "Diaz Navarro DIAZ NAVARRO, ARECIBO PR, 00612" at bounding box center [83, 231] width 150 height 8
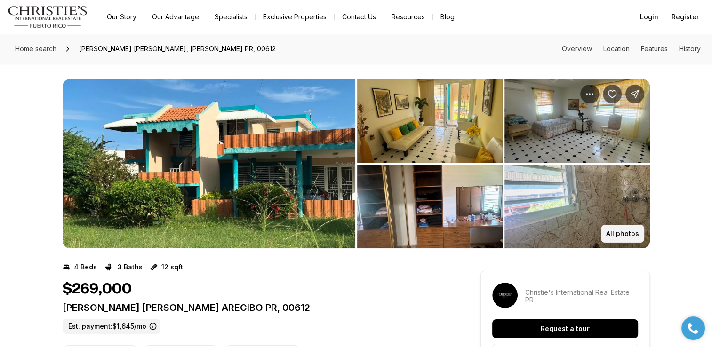
click at [630, 235] on p "All photos" at bounding box center [622, 234] width 33 height 8
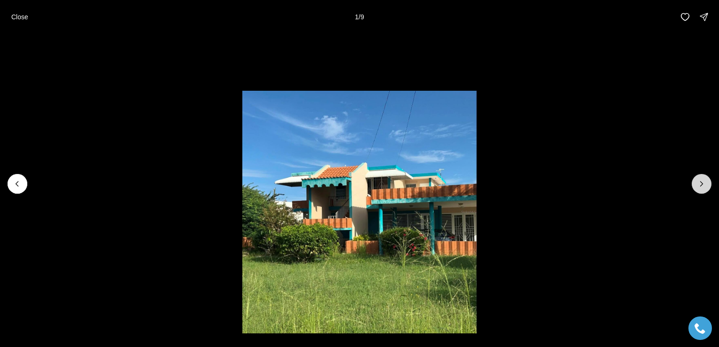
click at [697, 192] on button "Next slide" at bounding box center [702, 184] width 20 height 20
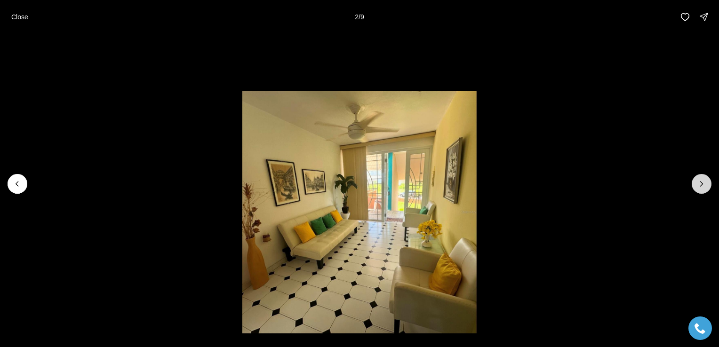
click at [700, 190] on button "Next slide" at bounding box center [702, 184] width 20 height 20
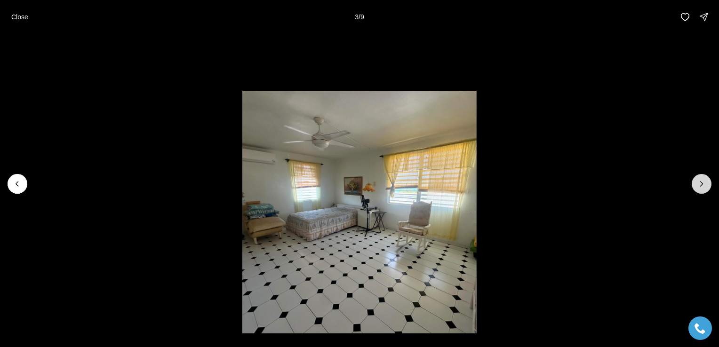
click at [696, 190] on button "Next slide" at bounding box center [702, 184] width 20 height 20
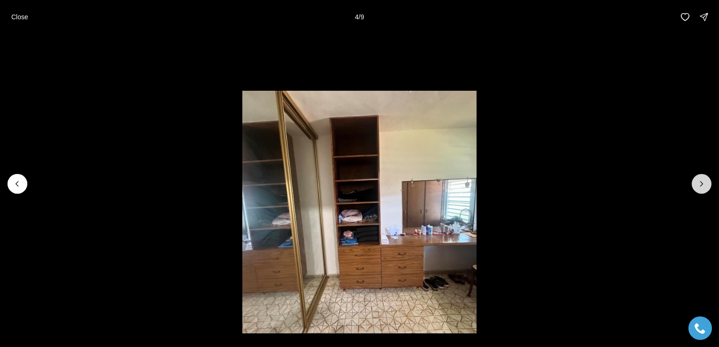
click at [700, 191] on button "Next slide" at bounding box center [702, 184] width 20 height 20
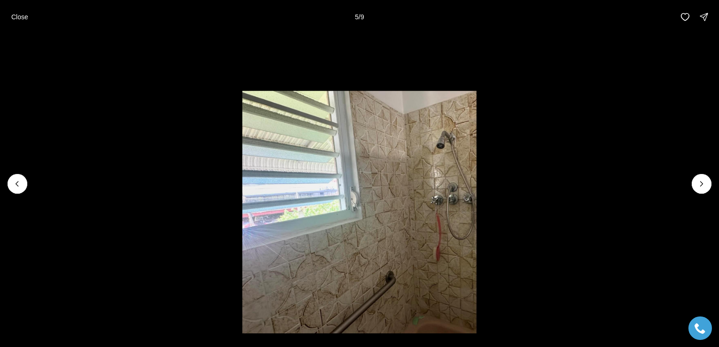
click at [702, 196] on li "5 of 9" at bounding box center [359, 184] width 719 height 300
click at [700, 190] on button "Next slide" at bounding box center [702, 184] width 20 height 20
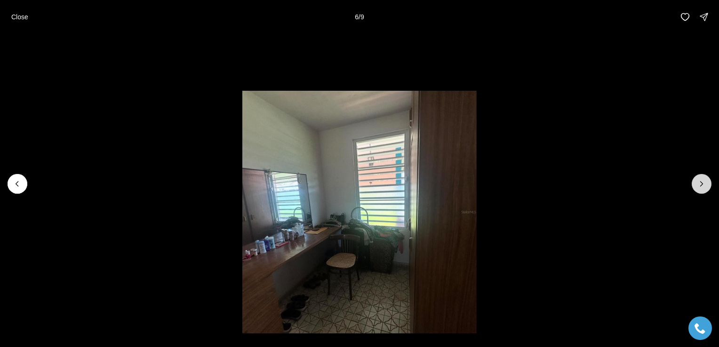
click at [703, 190] on button "Next slide" at bounding box center [702, 184] width 20 height 20
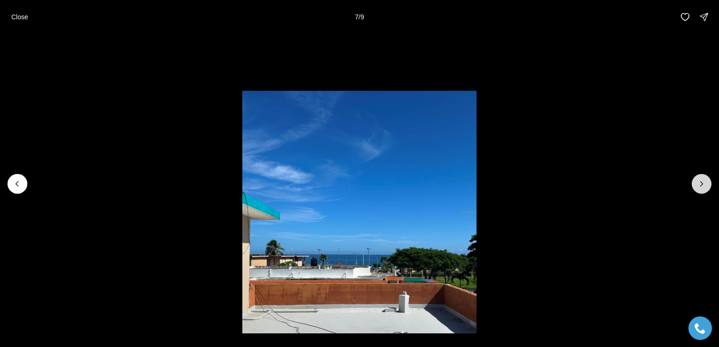
click at [702, 189] on button "Next slide" at bounding box center [702, 184] width 20 height 20
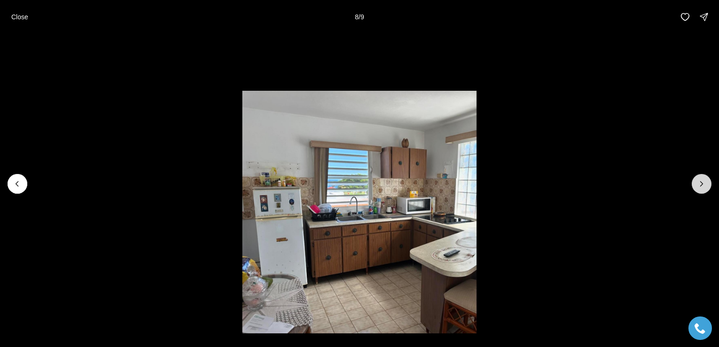
click at [703, 191] on button "Next slide" at bounding box center [702, 184] width 20 height 20
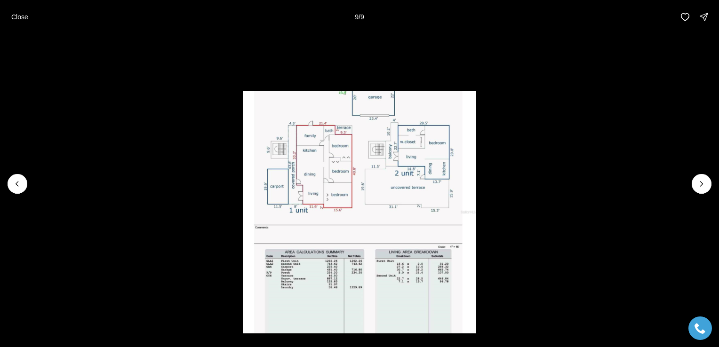
click at [704, 190] on div at bounding box center [702, 184] width 20 height 20
click at [23, 19] on p "Close" at bounding box center [19, 17] width 17 height 8
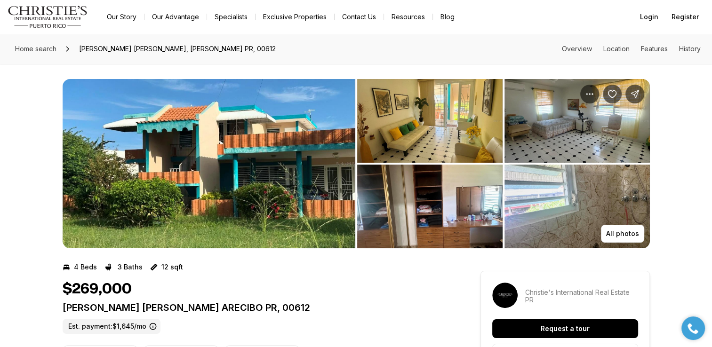
click at [671, 199] on div "All photos" at bounding box center [356, 156] width 712 height 184
click at [636, 236] on p "All photos" at bounding box center [622, 234] width 33 height 8
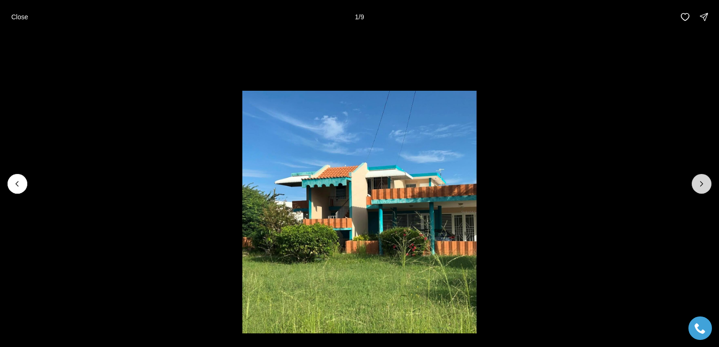
click at [700, 188] on icon "Next slide" at bounding box center [701, 183] width 9 height 9
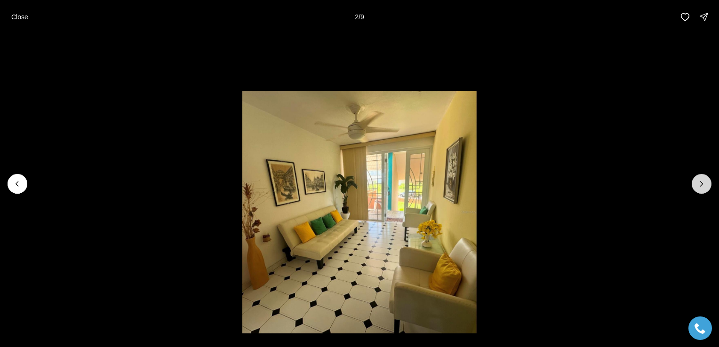
click at [694, 187] on button "Next slide" at bounding box center [702, 184] width 20 height 20
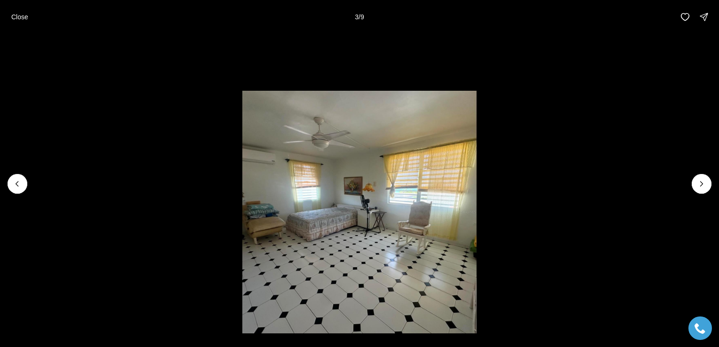
click at [676, 193] on li "3 of 9" at bounding box center [359, 184] width 719 height 300
click at [691, 188] on li "3 of 9" at bounding box center [359, 184] width 719 height 300
click at [689, 194] on li "3 of 9" at bounding box center [359, 184] width 719 height 300
click at [698, 187] on icon "Next slide" at bounding box center [701, 183] width 9 height 9
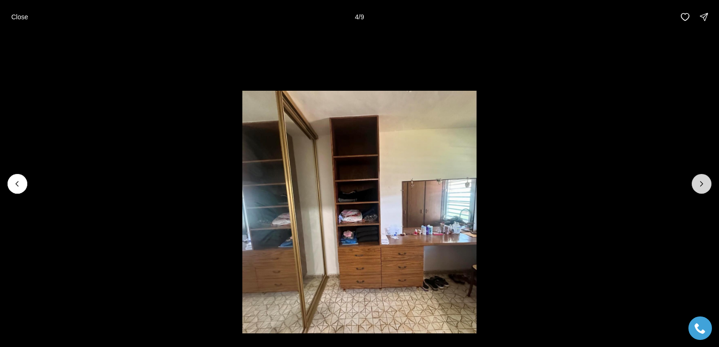
click at [701, 190] on button "Next slide" at bounding box center [702, 184] width 20 height 20
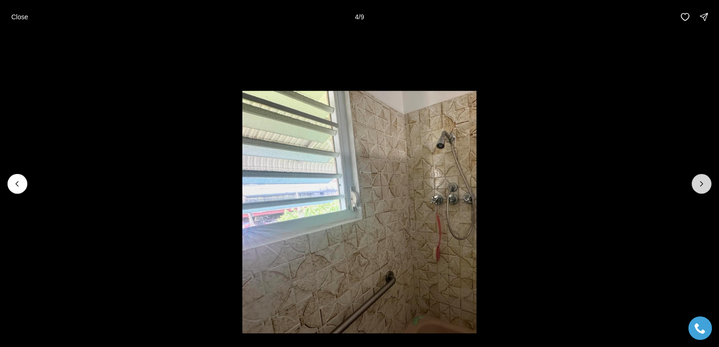
click at [698, 187] on icon "Next slide" at bounding box center [701, 183] width 9 height 9
click at [698, 188] on icon "Next slide" at bounding box center [701, 183] width 9 height 9
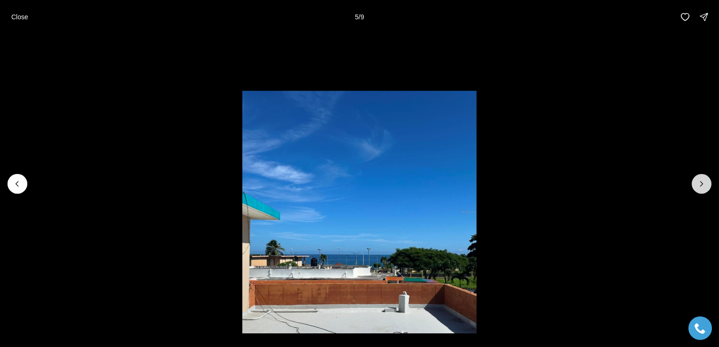
click at [696, 187] on button "Next slide" at bounding box center [702, 184] width 20 height 20
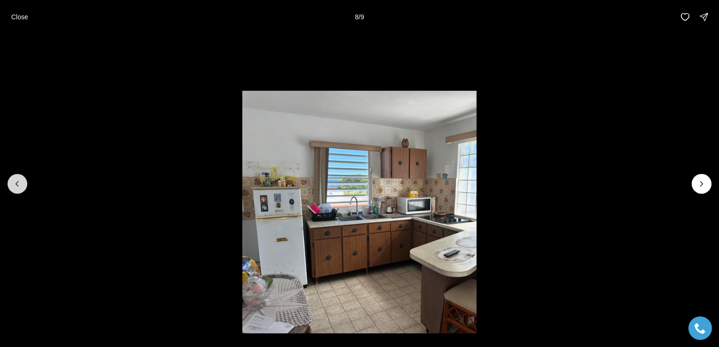
click at [17, 180] on icon "Previous slide" at bounding box center [17, 183] width 9 height 9
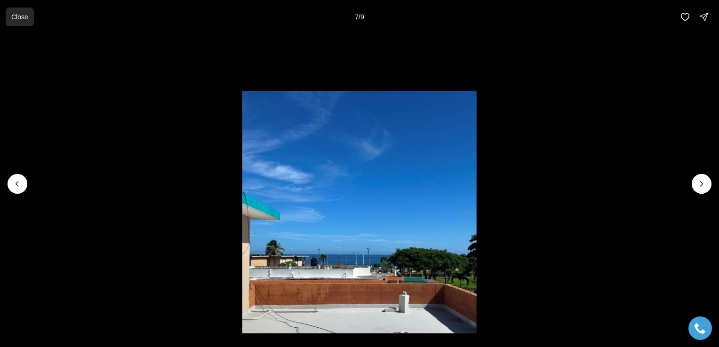
click at [15, 20] on p "Close" at bounding box center [19, 17] width 17 height 8
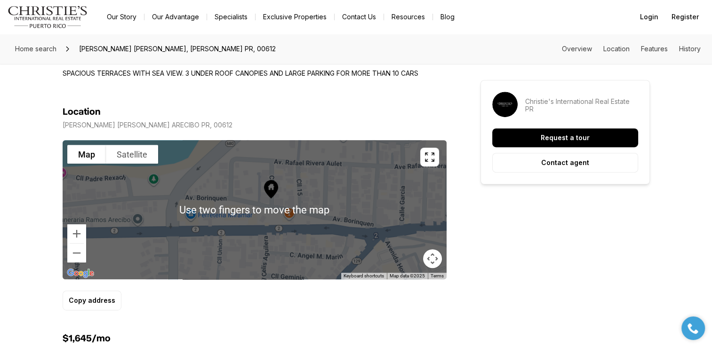
scroll to position [451, 0]
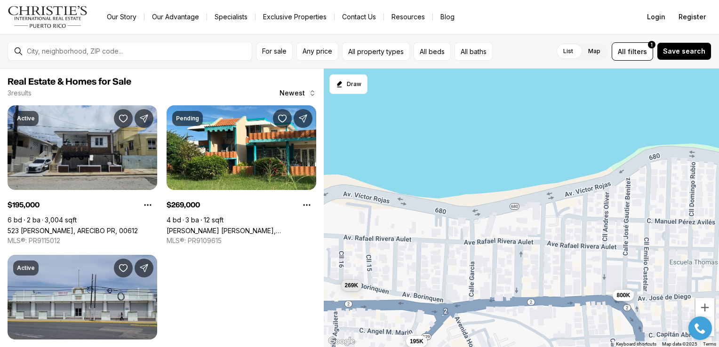
click at [56, 227] on link "523 [PERSON_NAME], ARECIBO PR, 00612" at bounding box center [73, 231] width 130 height 8
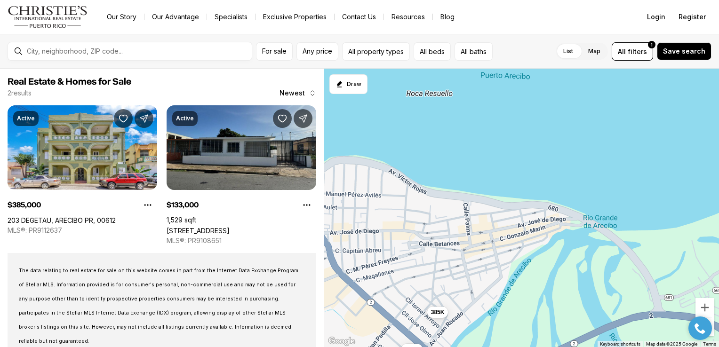
click at [230, 227] on link "[STREET_ADDRESS]" at bounding box center [198, 231] width 63 height 8
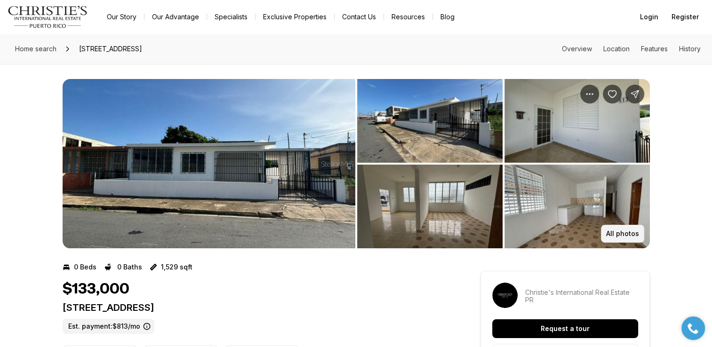
click at [624, 234] on p "All photos" at bounding box center [622, 234] width 33 height 8
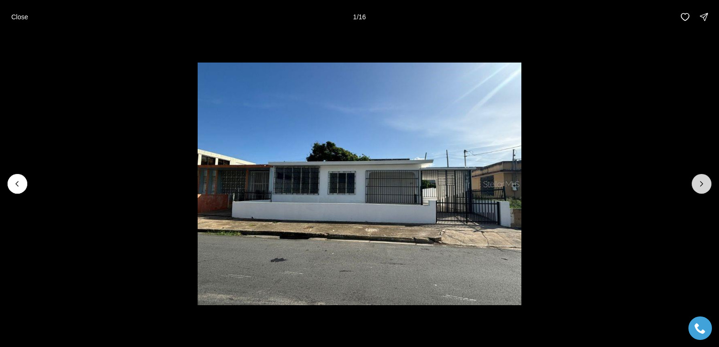
click at [706, 188] on icon "Next slide" at bounding box center [701, 183] width 9 height 9
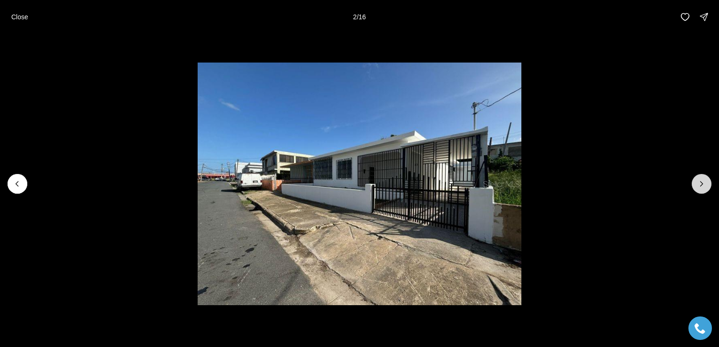
click at [700, 191] on button "Next slide" at bounding box center [702, 184] width 20 height 20
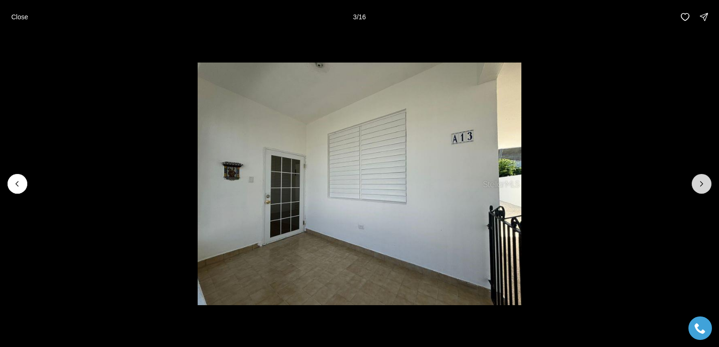
click at [703, 188] on icon "Next slide" at bounding box center [701, 183] width 9 height 9
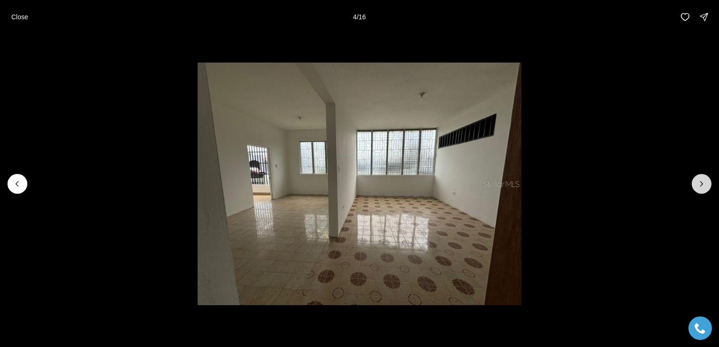
click at [698, 190] on button "Next slide" at bounding box center [702, 184] width 20 height 20
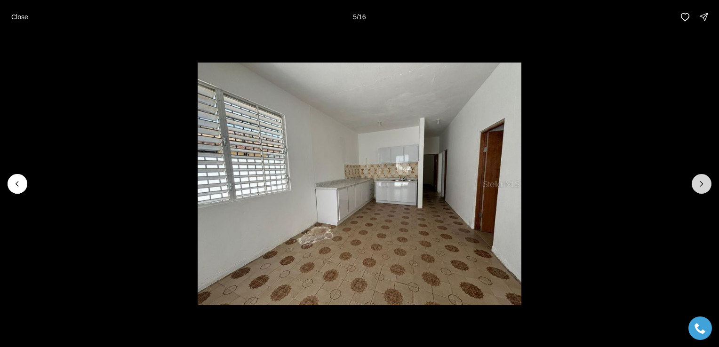
click at [702, 192] on button "Next slide" at bounding box center [702, 184] width 20 height 20
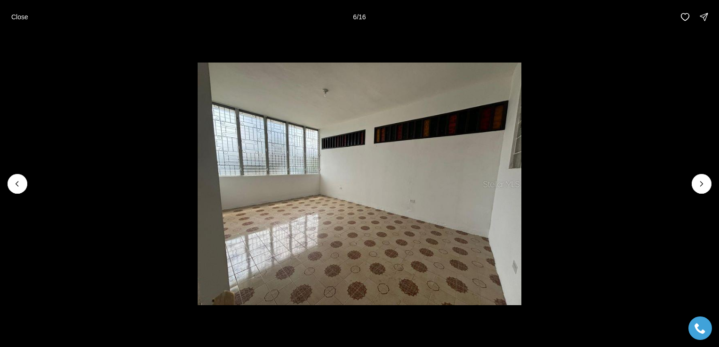
click at [701, 194] on li "6 of 16" at bounding box center [359, 184] width 719 height 300
click at [698, 188] on icon "Next slide" at bounding box center [701, 183] width 9 height 9
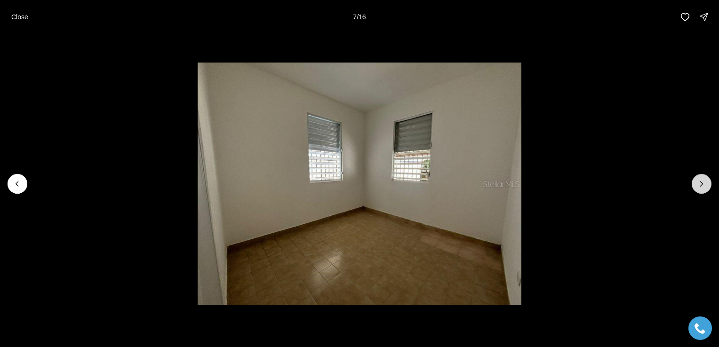
click at [704, 190] on button "Next slide" at bounding box center [702, 184] width 20 height 20
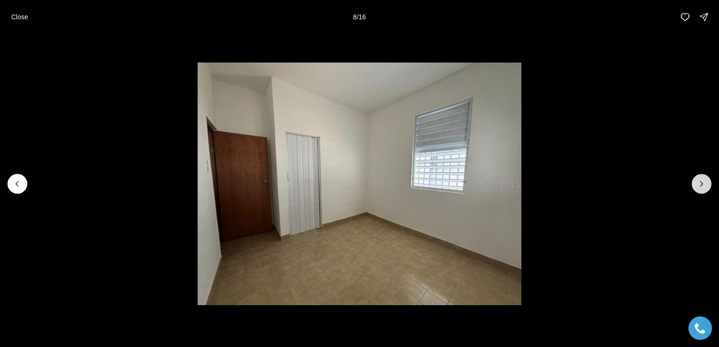
click at [702, 190] on button "Next slide" at bounding box center [702, 184] width 20 height 20
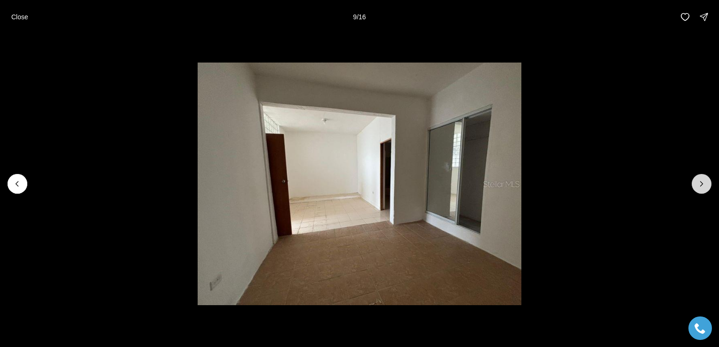
click at [702, 191] on button "Next slide" at bounding box center [702, 184] width 20 height 20
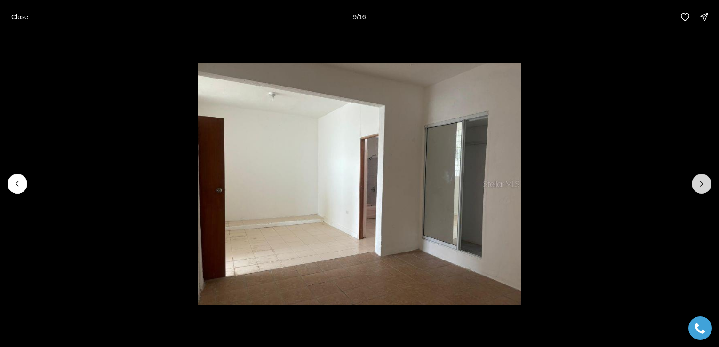
click at [703, 192] on button "Next slide" at bounding box center [702, 184] width 20 height 20
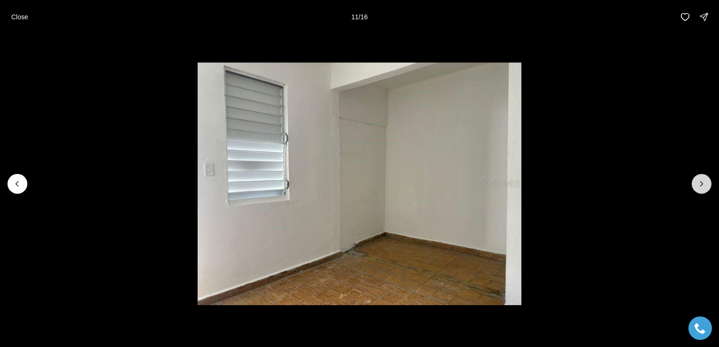
click at [705, 191] on button "Next slide" at bounding box center [702, 184] width 20 height 20
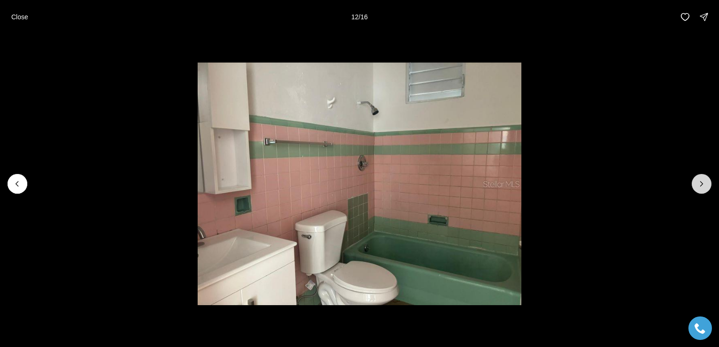
click at [706, 190] on button "Next slide" at bounding box center [702, 184] width 20 height 20
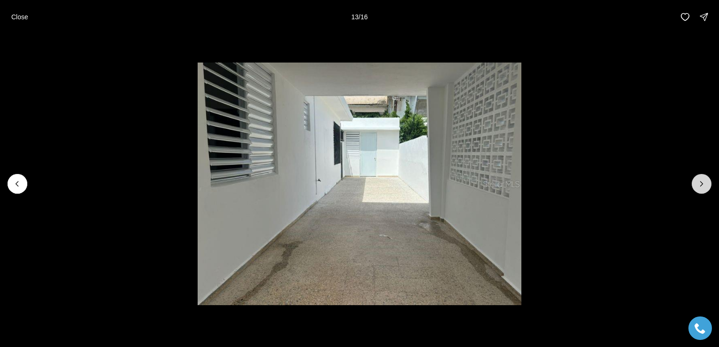
click at [706, 191] on button "Next slide" at bounding box center [702, 184] width 20 height 20
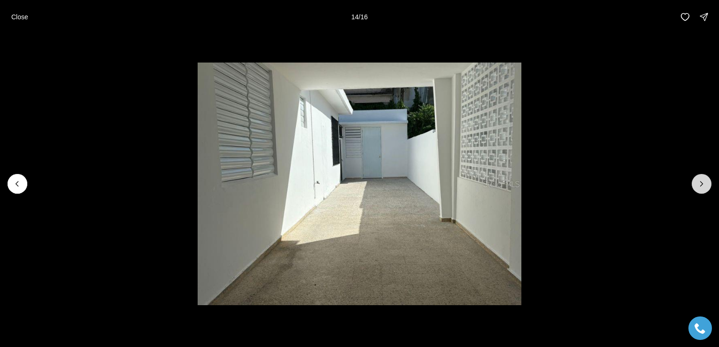
click at [705, 191] on button "Next slide" at bounding box center [702, 184] width 20 height 20
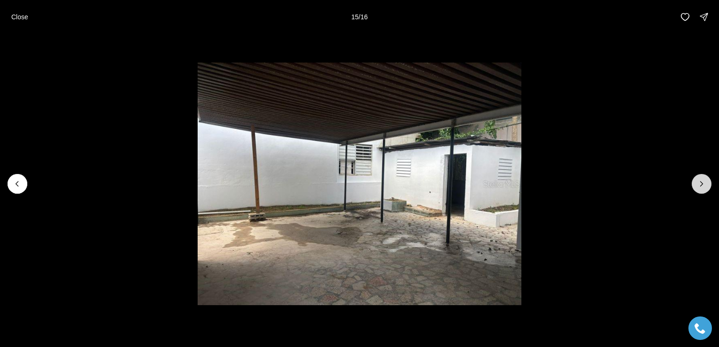
click at [704, 192] on button "Next slide" at bounding box center [702, 184] width 20 height 20
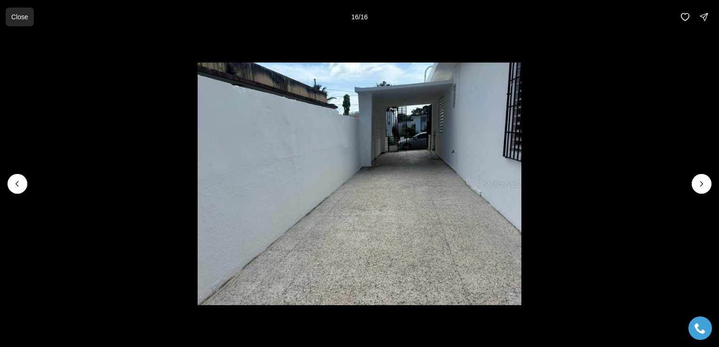
click at [16, 21] on p "Close" at bounding box center [19, 17] width 17 height 8
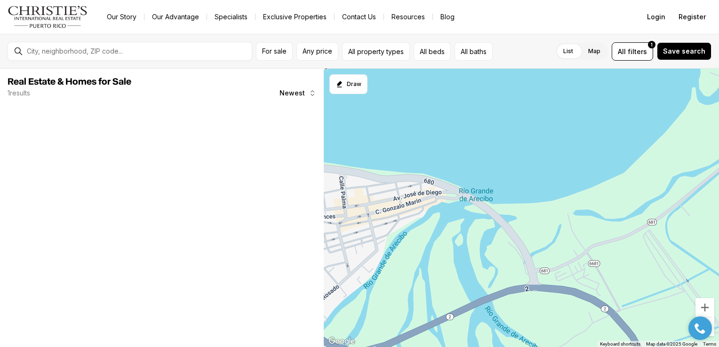
click at [77, 154] on div at bounding box center [83, 147] width 150 height 84
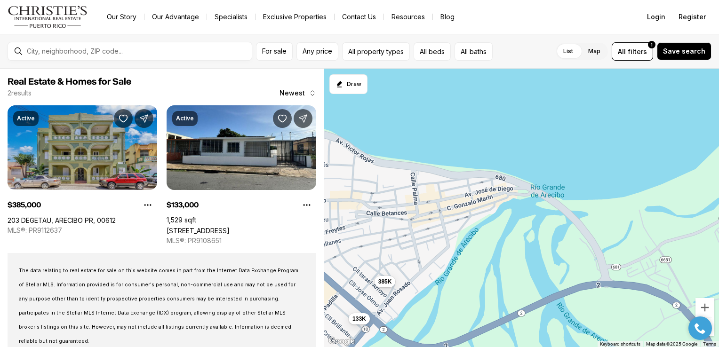
click at [113, 216] on link "203 DEGETAU, ARECIBO PR, 00612" at bounding box center [62, 220] width 108 height 8
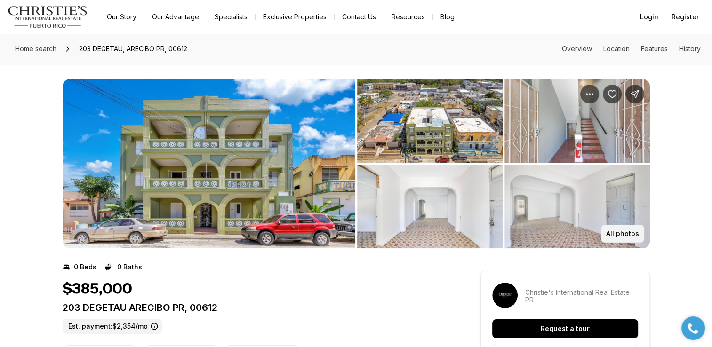
click at [634, 236] on p "All photos" at bounding box center [622, 234] width 33 height 8
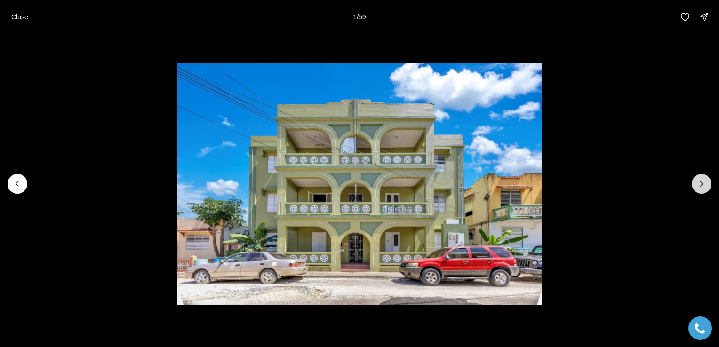
click at [698, 190] on button "Next slide" at bounding box center [702, 184] width 20 height 20
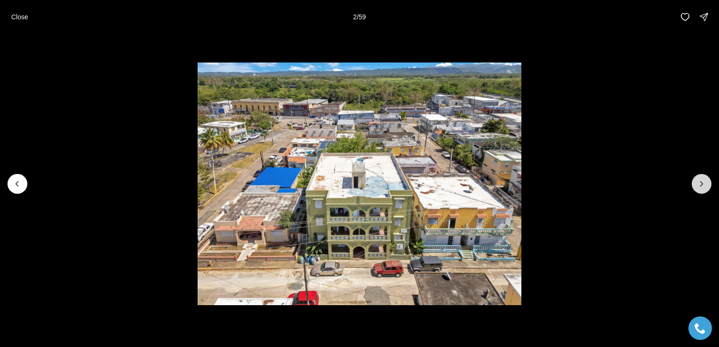
click at [698, 188] on icon "Next slide" at bounding box center [701, 183] width 9 height 9
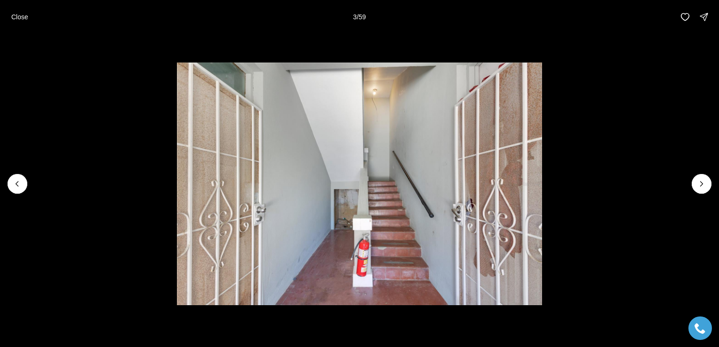
click at [702, 196] on li "3 of 59" at bounding box center [359, 184] width 719 height 300
click at [698, 184] on icon "Next slide" at bounding box center [701, 183] width 9 height 9
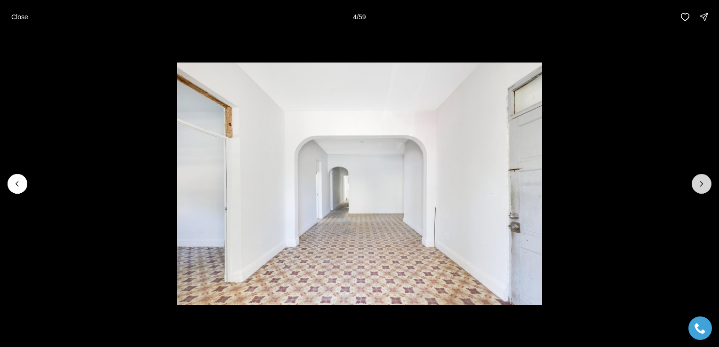
click at [700, 191] on button "Next slide" at bounding box center [702, 184] width 20 height 20
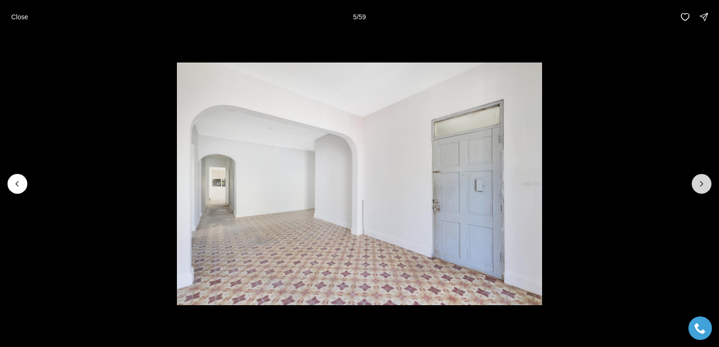
click at [704, 191] on button "Next slide" at bounding box center [702, 184] width 20 height 20
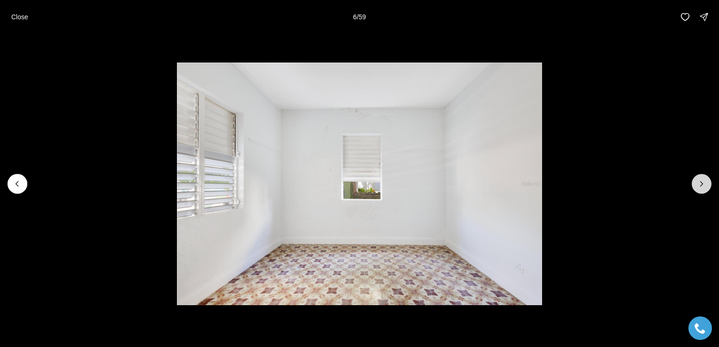
click at [701, 194] on button "Next slide" at bounding box center [702, 184] width 20 height 20
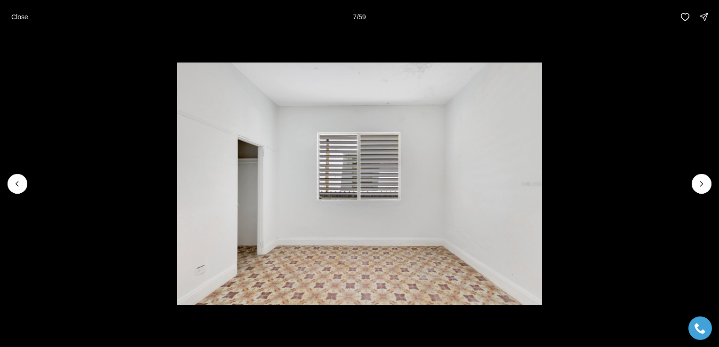
click at [699, 195] on li "7 of 59" at bounding box center [359, 184] width 719 height 300
click at [18, 19] on p "Close" at bounding box center [19, 17] width 17 height 8
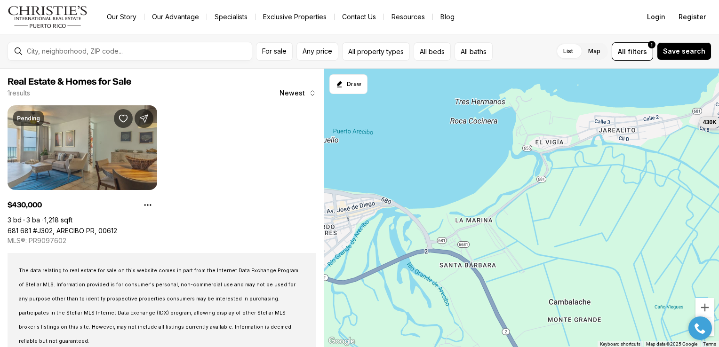
click at [40, 227] on link "681 681 #J302, ARECIBO PR, 00612" at bounding box center [63, 231] width 110 height 8
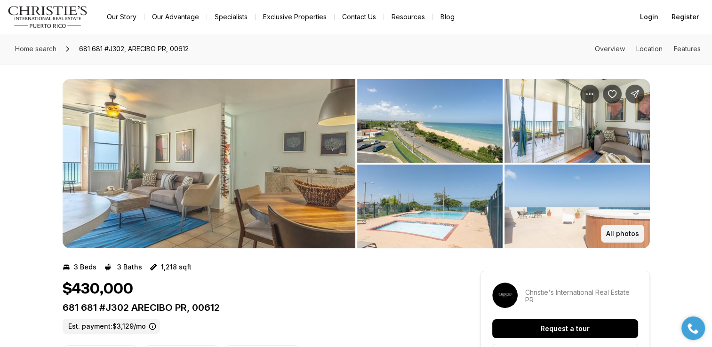
click at [634, 238] on button "All photos" at bounding box center [622, 234] width 43 height 18
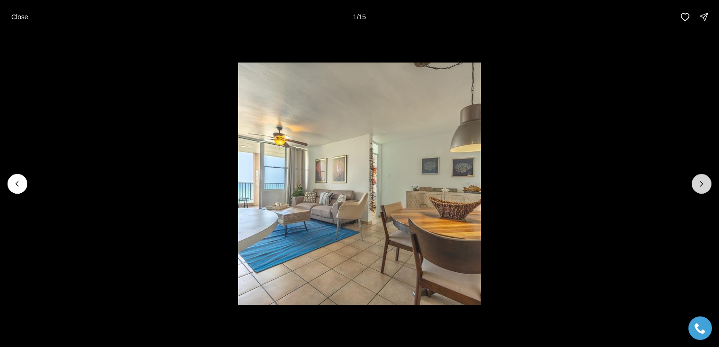
click at [698, 188] on icon "Next slide" at bounding box center [701, 183] width 9 height 9
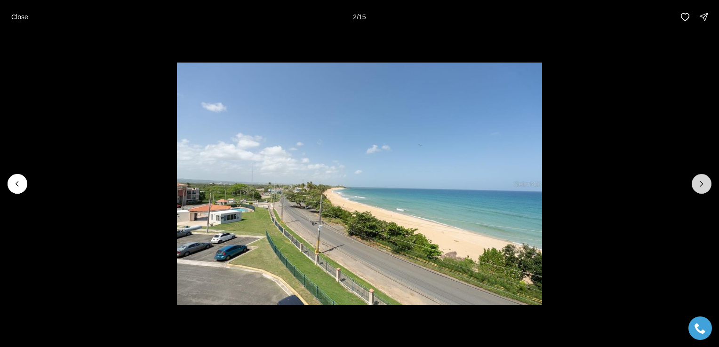
click at [700, 191] on button "Next slide" at bounding box center [702, 184] width 20 height 20
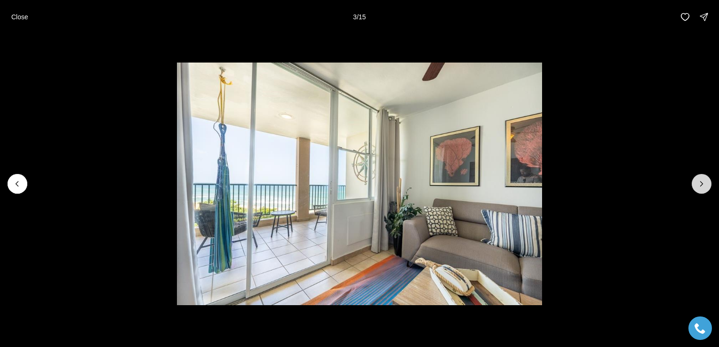
click at [699, 192] on button "Next slide" at bounding box center [702, 184] width 20 height 20
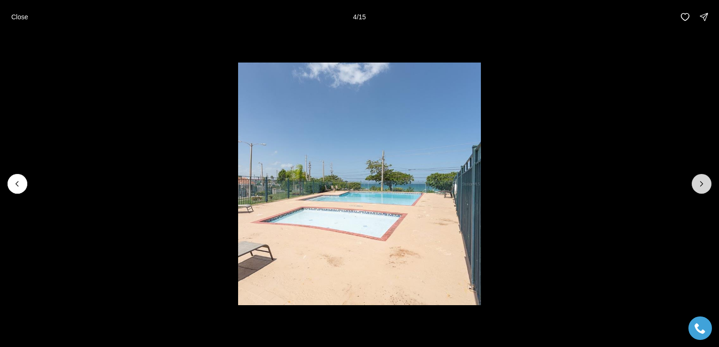
click at [699, 191] on button "Next slide" at bounding box center [702, 184] width 20 height 20
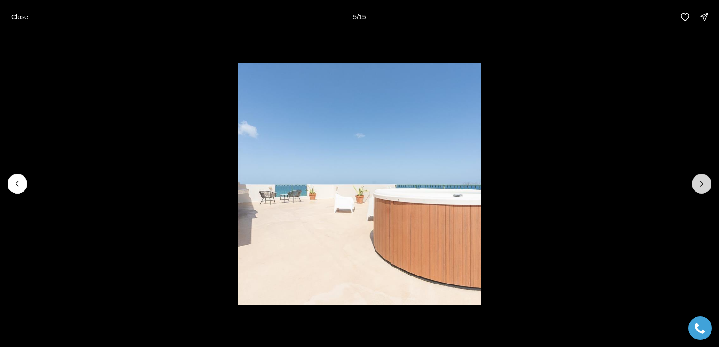
click at [699, 188] on icon "Next slide" at bounding box center [701, 183] width 9 height 9
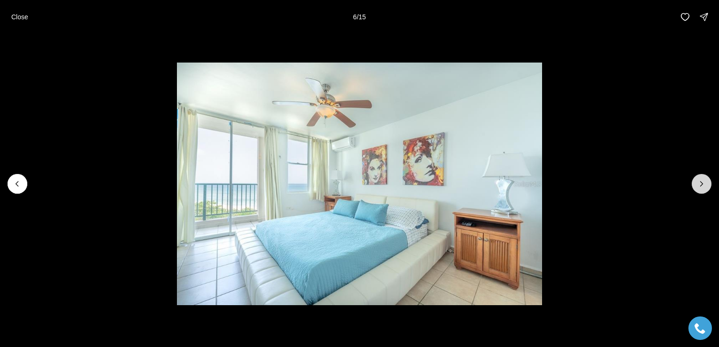
click at [694, 190] on button "Next slide" at bounding box center [702, 184] width 20 height 20
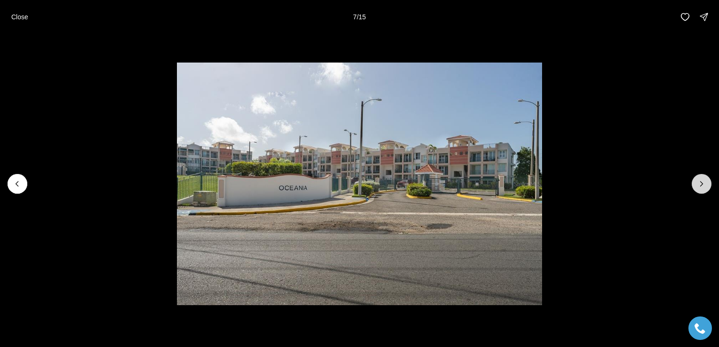
click at [700, 192] on button "Next slide" at bounding box center [702, 184] width 20 height 20
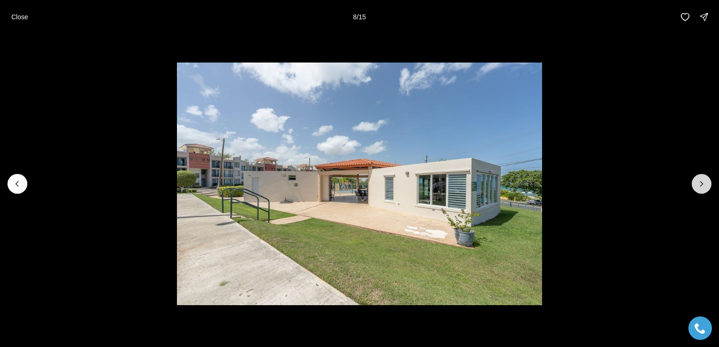
click at [700, 188] on icon "Next slide" at bounding box center [701, 183] width 9 height 9
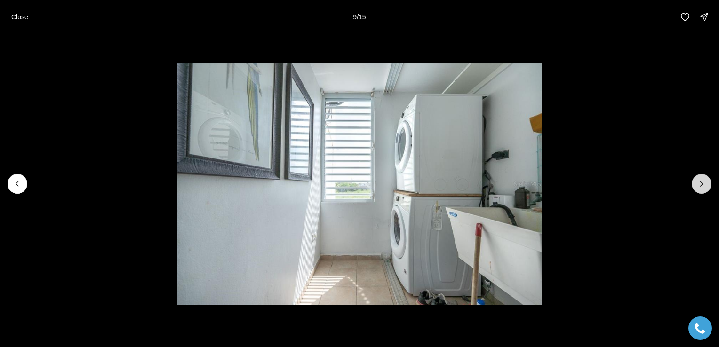
click at [700, 186] on icon "Next slide" at bounding box center [701, 183] width 9 height 9
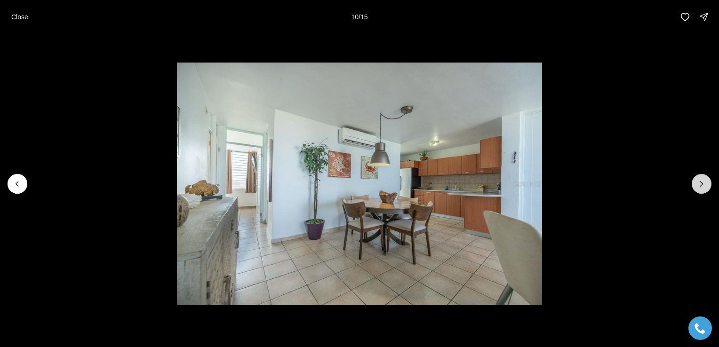
click at [701, 184] on icon "Next slide" at bounding box center [701, 183] width 9 height 9
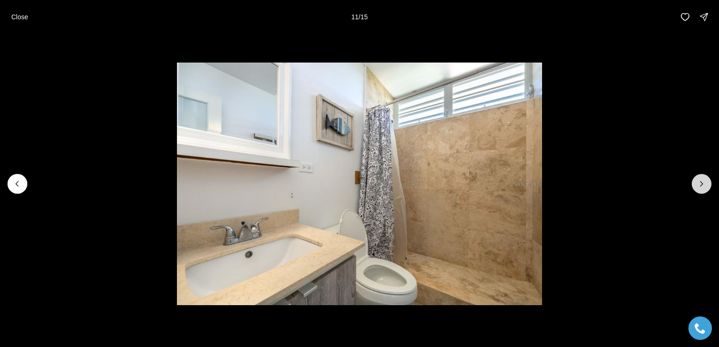
click at [700, 188] on icon "Next slide" at bounding box center [701, 183] width 9 height 9
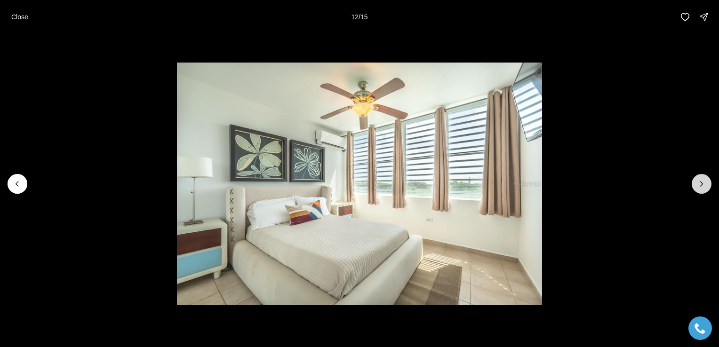
click at [700, 188] on icon "Next slide" at bounding box center [701, 183] width 9 height 9
click at [700, 190] on button "Next slide" at bounding box center [702, 184] width 20 height 20
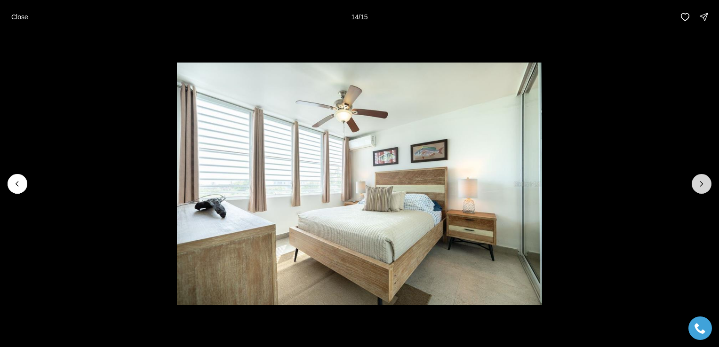
click at [700, 188] on icon "Next slide" at bounding box center [701, 183] width 9 height 9
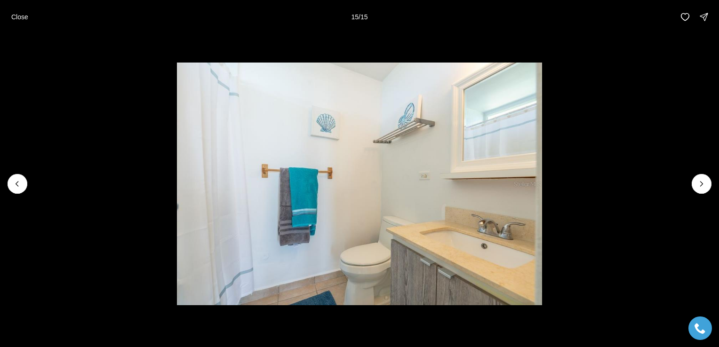
click at [699, 187] on div at bounding box center [702, 184] width 20 height 20
click at [696, 184] on div at bounding box center [702, 184] width 20 height 20
click at [701, 190] on div at bounding box center [702, 184] width 20 height 20
click at [701, 189] on div at bounding box center [702, 184] width 20 height 20
click at [700, 187] on div at bounding box center [702, 184] width 20 height 20
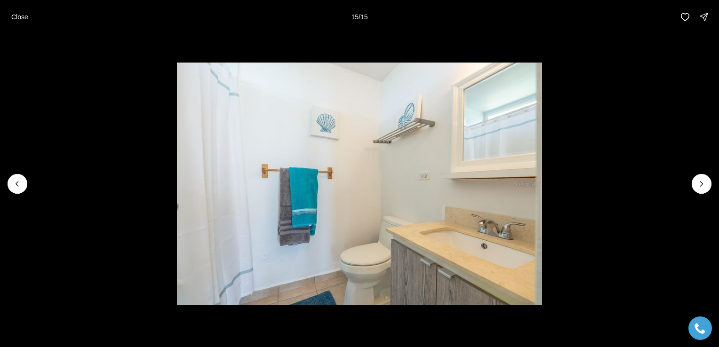
click at [24, 16] on p "Close" at bounding box center [19, 17] width 17 height 8
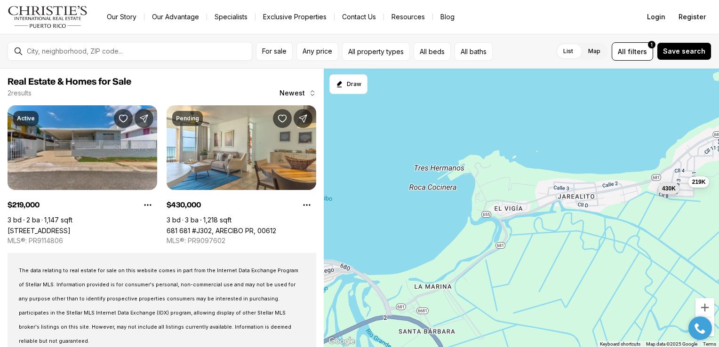
click at [49, 227] on link "[STREET_ADDRESS]" at bounding box center [39, 231] width 63 height 8
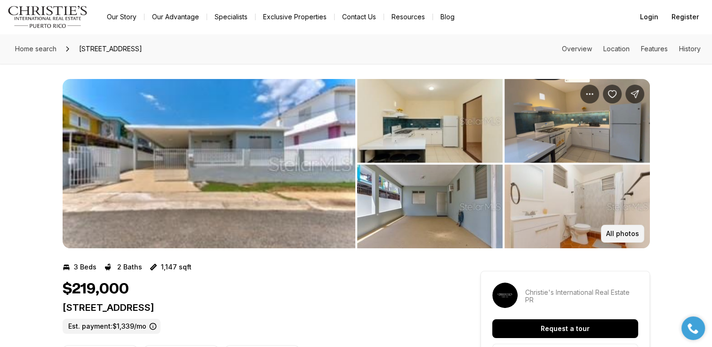
click at [631, 235] on p "All photos" at bounding box center [622, 234] width 33 height 8
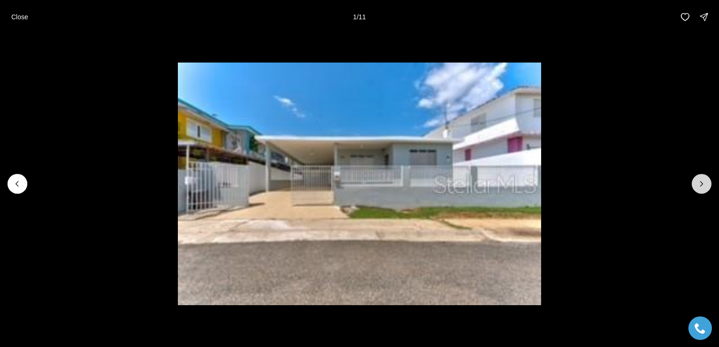
click at [701, 181] on icon "Next slide" at bounding box center [701, 183] width 9 height 9
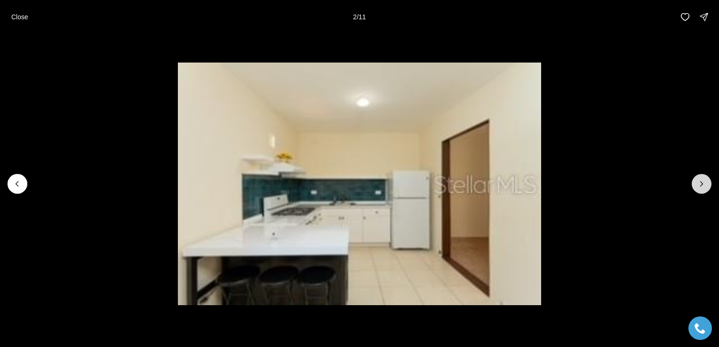
click at [702, 187] on icon "Next slide" at bounding box center [701, 183] width 9 height 9
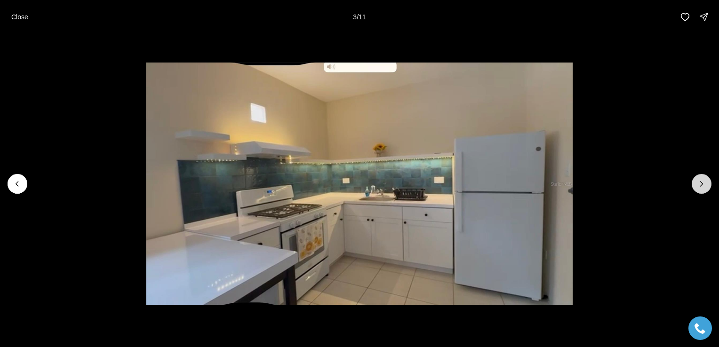
click at [700, 191] on button "Next slide" at bounding box center [702, 184] width 20 height 20
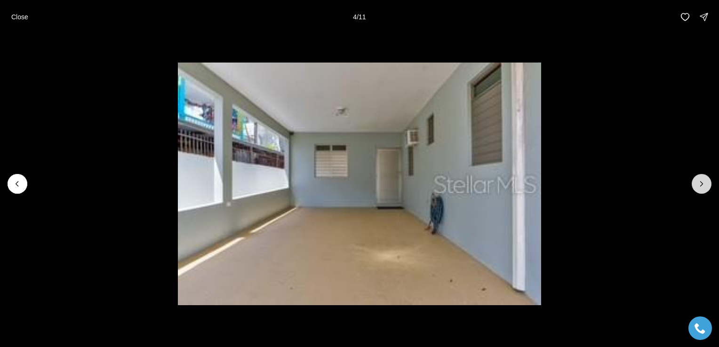
click at [697, 191] on button "Next slide" at bounding box center [702, 184] width 20 height 20
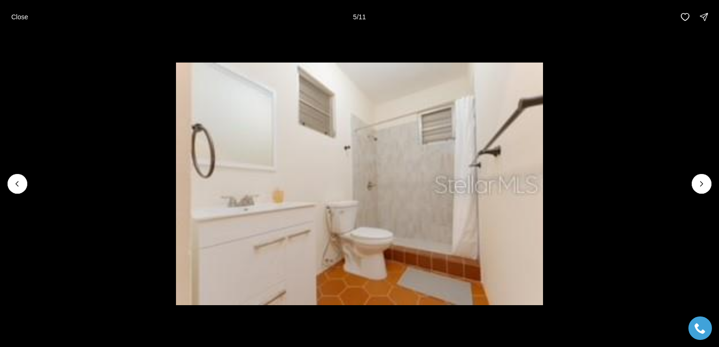
click at [698, 194] on li "5 of 11" at bounding box center [359, 184] width 719 height 300
click at [698, 191] on button "Next slide" at bounding box center [702, 184] width 20 height 20
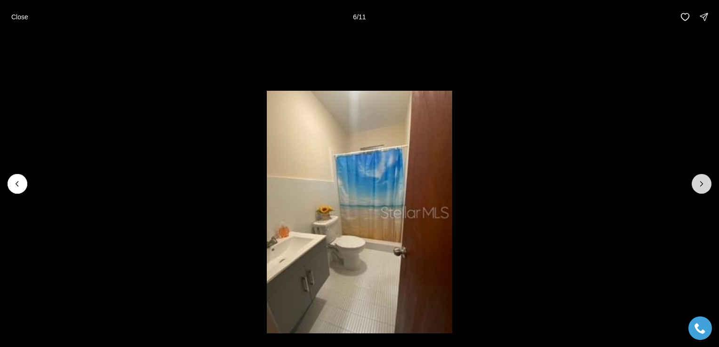
click at [696, 192] on button "Next slide" at bounding box center [702, 184] width 20 height 20
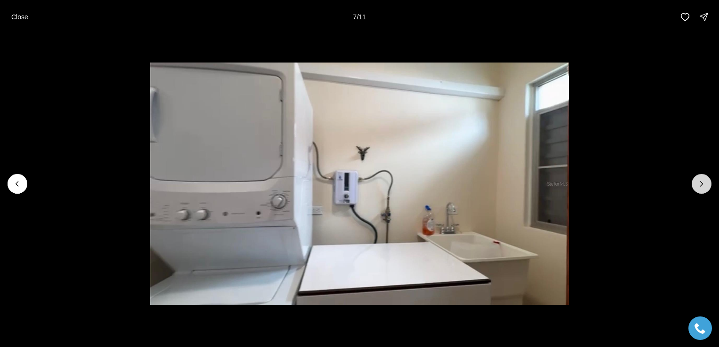
click at [700, 191] on button "Next slide" at bounding box center [702, 184] width 20 height 20
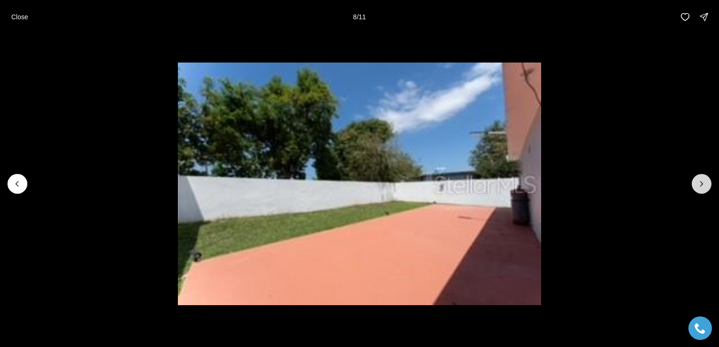
click at [701, 191] on button "Next slide" at bounding box center [702, 184] width 20 height 20
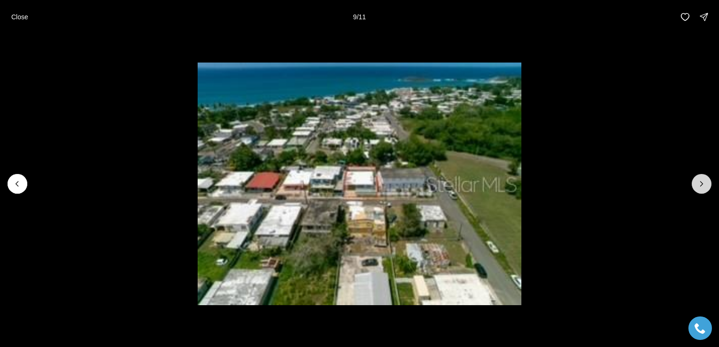
click at [698, 188] on icon "Next slide" at bounding box center [701, 183] width 9 height 9
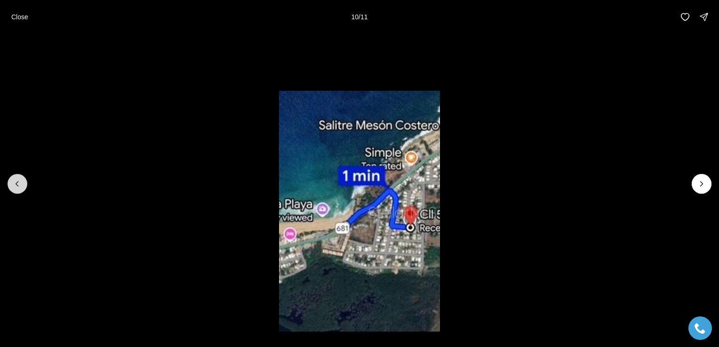
click at [19, 182] on icon "Previous slide" at bounding box center [17, 183] width 9 height 9
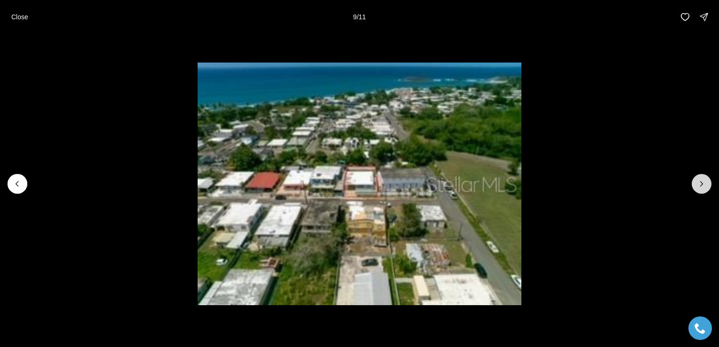
click at [706, 187] on icon "Next slide" at bounding box center [701, 183] width 9 height 9
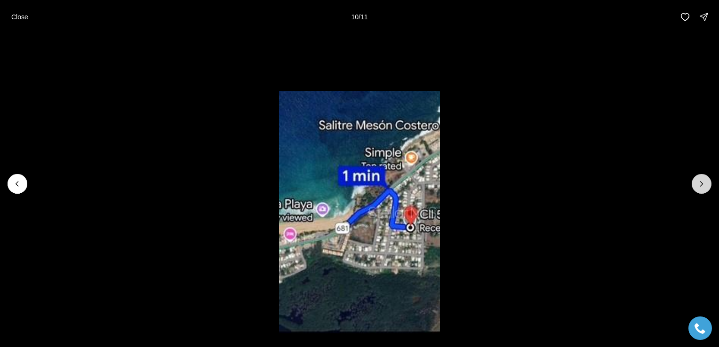
click at [698, 183] on icon "Next slide" at bounding box center [701, 183] width 9 height 9
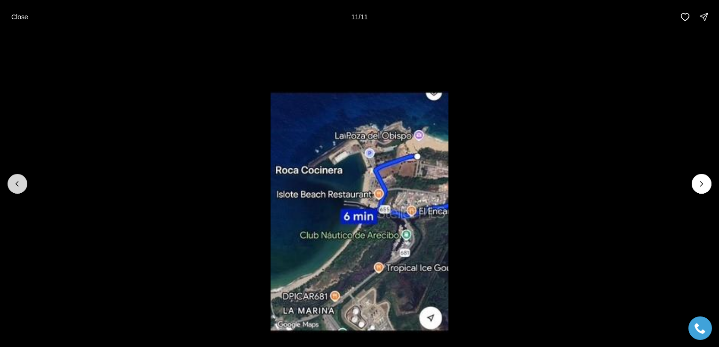
click at [21, 186] on icon "Previous slide" at bounding box center [17, 183] width 9 height 9
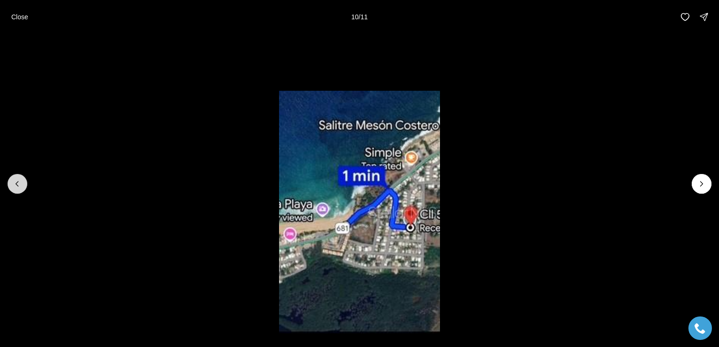
click at [15, 179] on icon "Previous slide" at bounding box center [17, 183] width 9 height 9
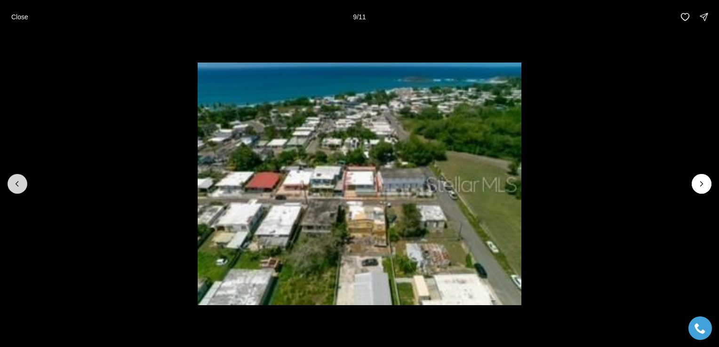
click at [23, 184] on button "Previous slide" at bounding box center [18, 184] width 20 height 20
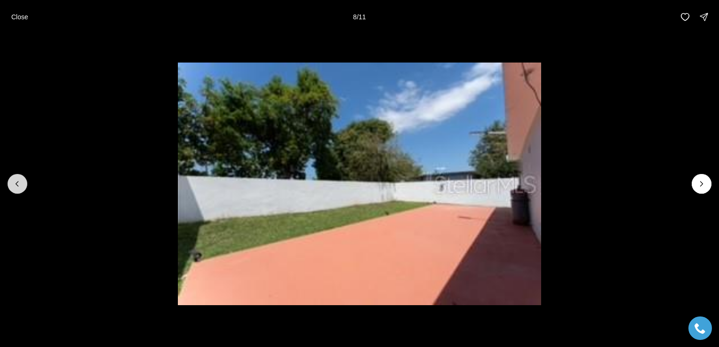
click at [16, 191] on button "Previous slide" at bounding box center [18, 184] width 20 height 20
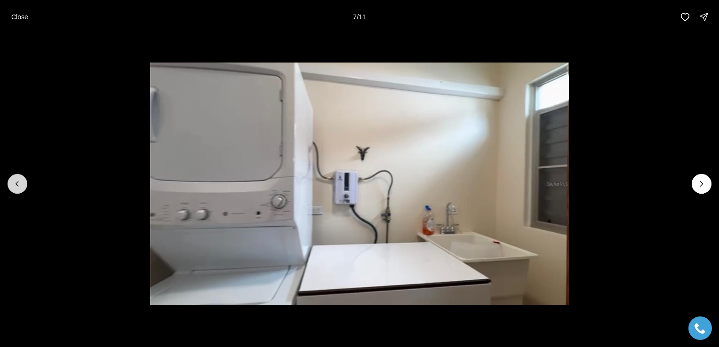
click at [23, 188] on button "Previous slide" at bounding box center [18, 184] width 20 height 20
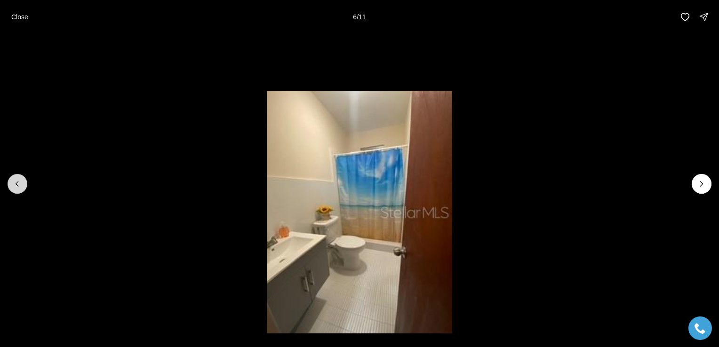
click at [15, 183] on icon "Previous slide" at bounding box center [17, 183] width 9 height 9
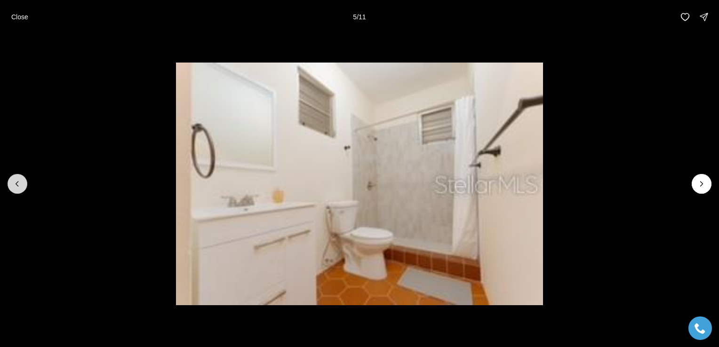
click at [17, 189] on button "Previous slide" at bounding box center [18, 184] width 20 height 20
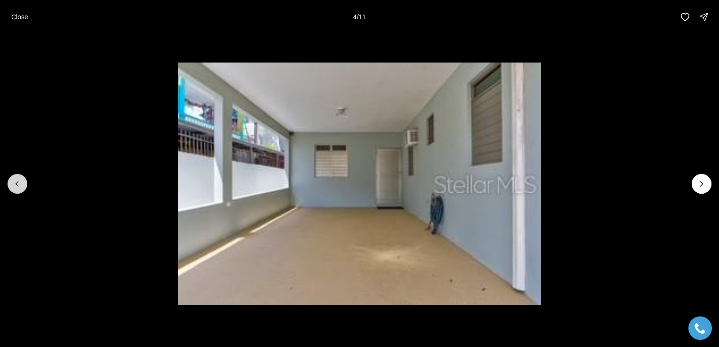
click at [18, 190] on button "Previous slide" at bounding box center [18, 184] width 20 height 20
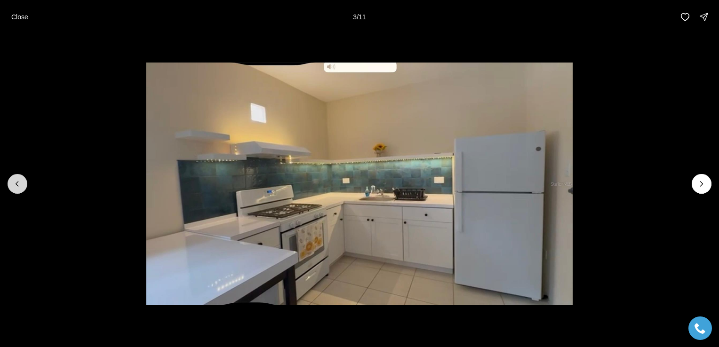
click at [19, 191] on button "Previous slide" at bounding box center [18, 184] width 20 height 20
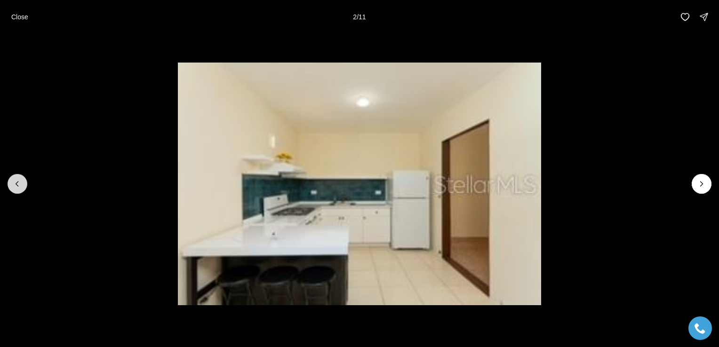
click at [23, 192] on button "Previous slide" at bounding box center [18, 184] width 20 height 20
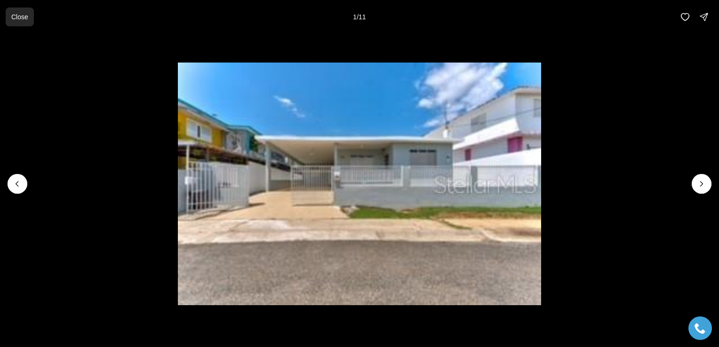
click at [17, 19] on p "Close" at bounding box center [19, 17] width 17 height 8
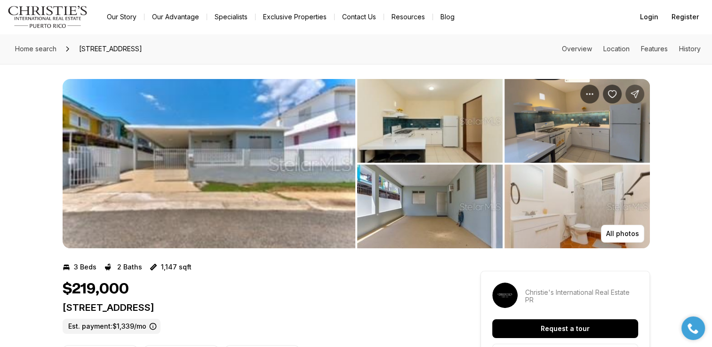
click at [637, 91] on icon "Share Property: 145 CALLE 5, ISLOTE II" at bounding box center [634, 94] width 8 height 8
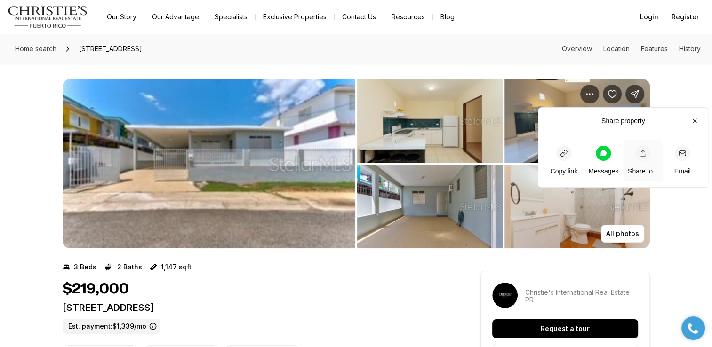
click at [640, 151] on icon "button" at bounding box center [643, 154] width 8 height 8
click at [691, 154] on button "Email" at bounding box center [682, 160] width 40 height 41
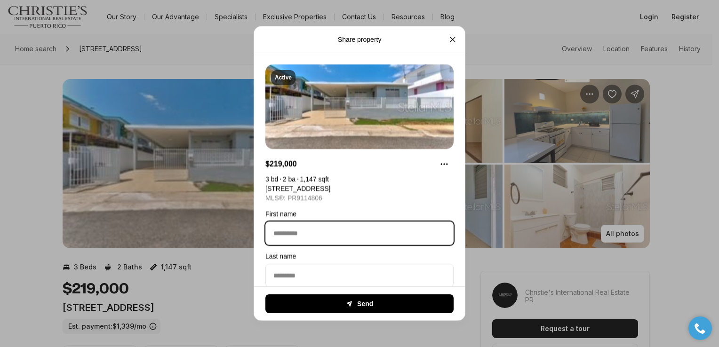
click at [350, 235] on input "First name" at bounding box center [359, 233] width 187 height 23
type input "*******"
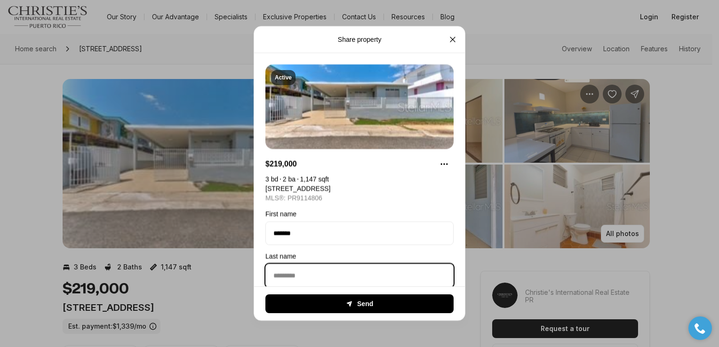
type input "*******"
type input "**********"
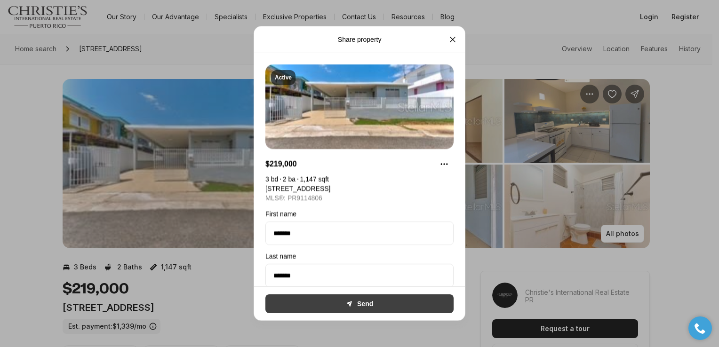
click at [346, 306] on icon "submit" at bounding box center [350, 304] width 8 height 8
click at [316, 304] on button "Send" at bounding box center [359, 303] width 188 height 19
click at [381, 303] on button "Send" at bounding box center [359, 303] width 188 height 19
click at [374, 303] on button "Send" at bounding box center [359, 303] width 188 height 19
click at [337, 301] on button "Send" at bounding box center [359, 303] width 188 height 19
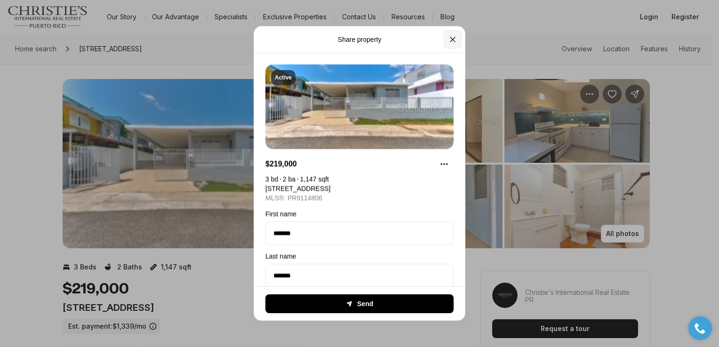
click at [453, 40] on icon "Close" at bounding box center [452, 39] width 5 height 5
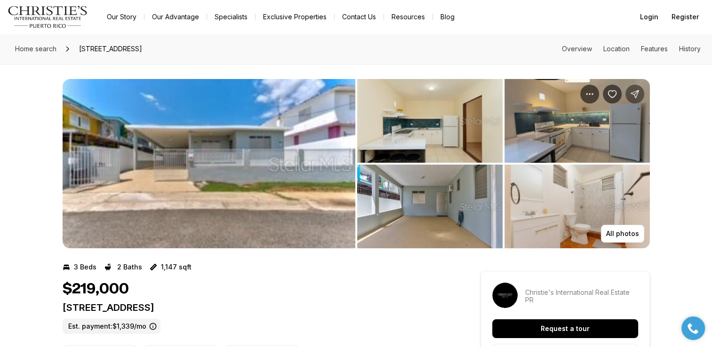
click at [636, 99] on button "Share Property: 145 CALLE 5, ISLOTE II" at bounding box center [634, 94] width 19 height 19
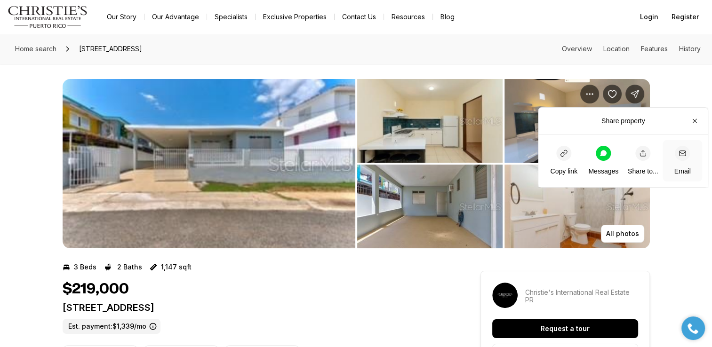
click at [685, 159] on div "button" at bounding box center [682, 153] width 15 height 15
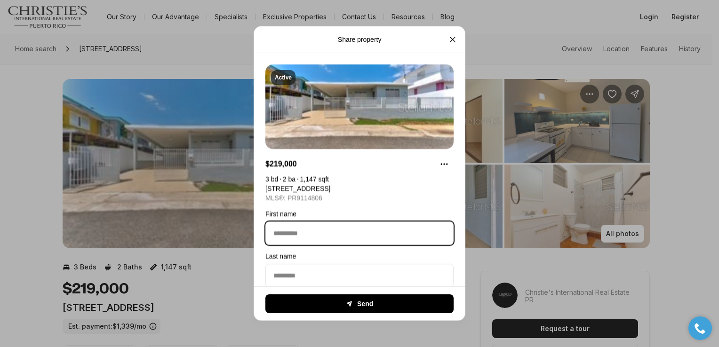
click at [339, 230] on input "First name" at bounding box center [359, 233] width 187 height 23
type input "*******"
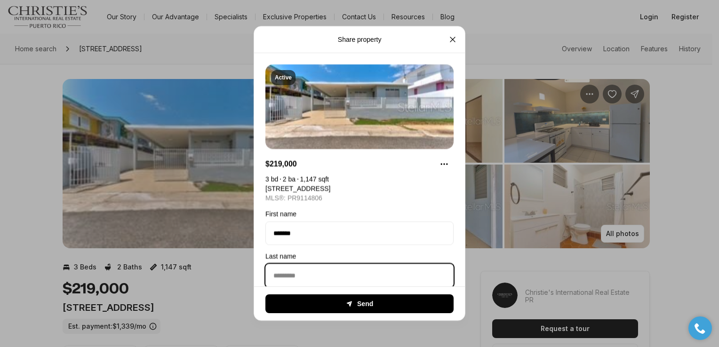
type input "*******"
type input "**********"
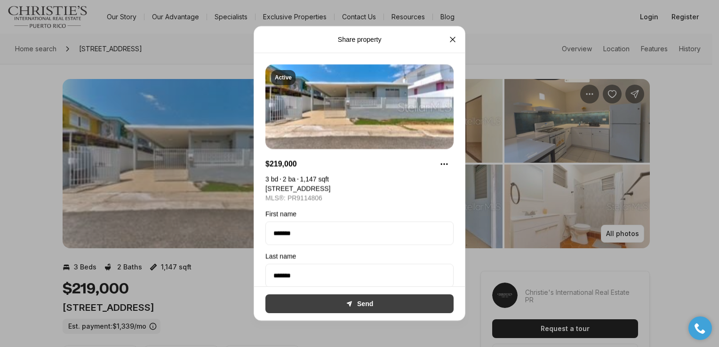
click at [329, 297] on button "Send" at bounding box center [359, 303] width 188 height 19
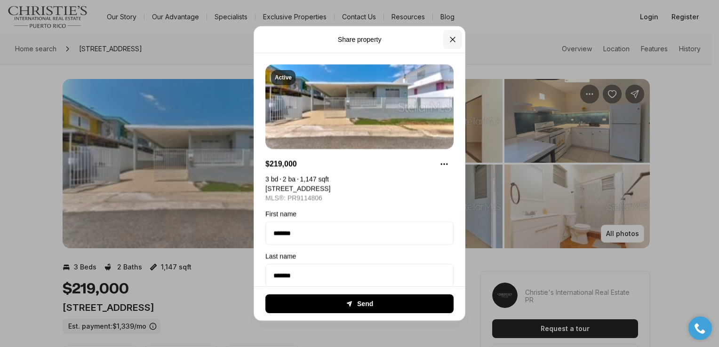
click at [454, 42] on icon "Close" at bounding box center [452, 39] width 9 height 9
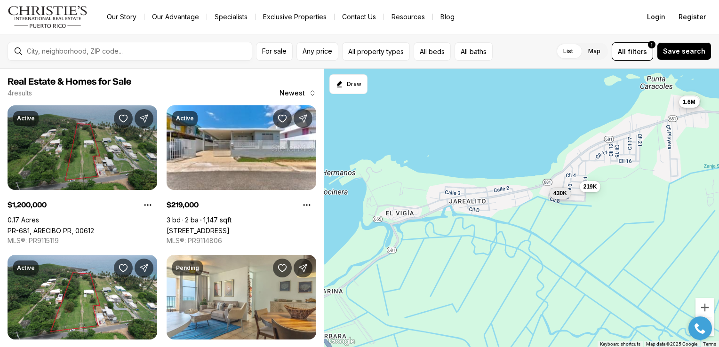
click at [94, 227] on link "PR-681, ARECIBO PR, 00612" at bounding box center [51, 231] width 87 height 8
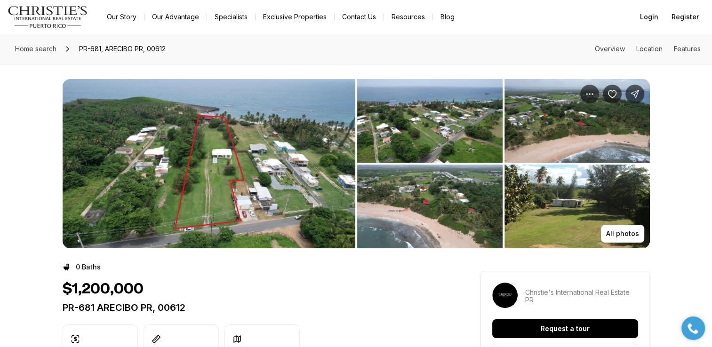
click at [626, 243] on img "View image gallery" at bounding box center [576, 207] width 145 height 84
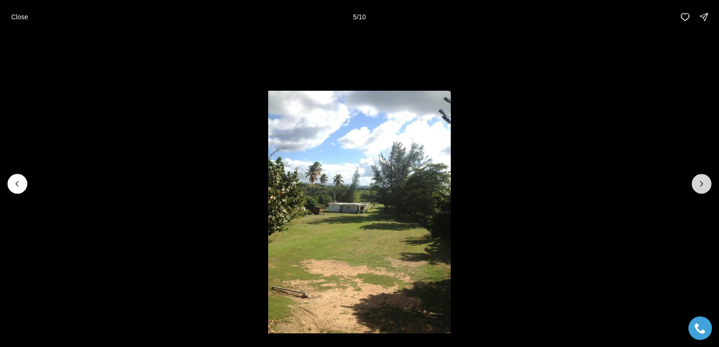
click at [701, 190] on button "Next slide" at bounding box center [702, 184] width 20 height 20
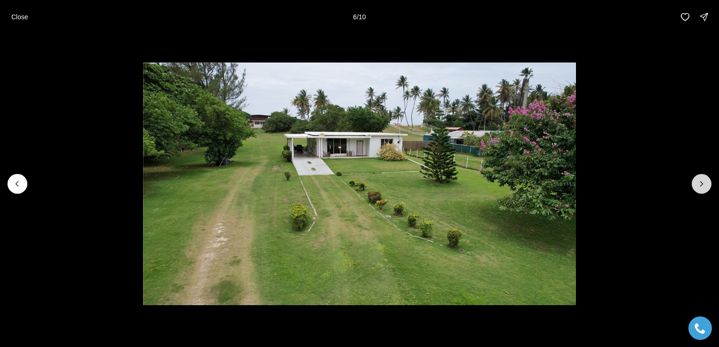
click at [700, 189] on button "Next slide" at bounding box center [702, 184] width 20 height 20
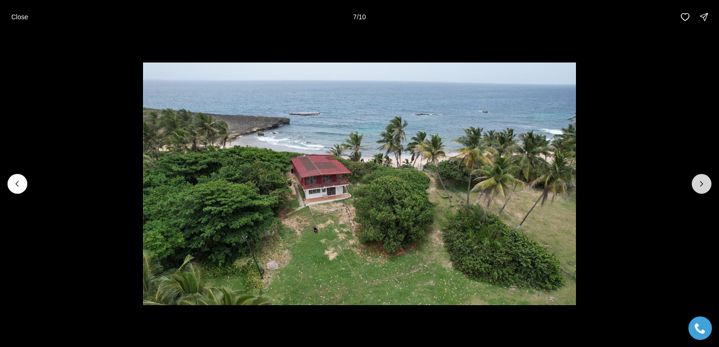
click at [702, 191] on button "Next slide" at bounding box center [702, 184] width 20 height 20
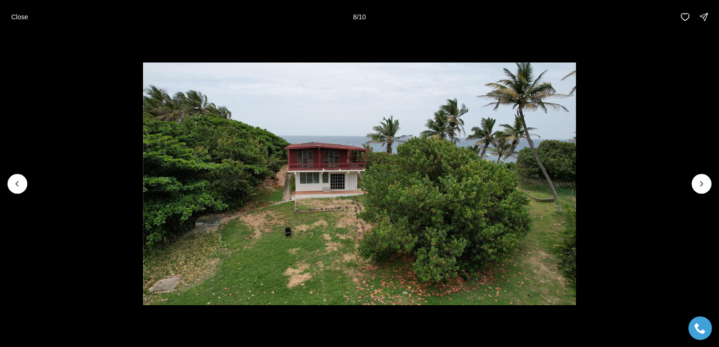
click at [705, 195] on li "8 of 10" at bounding box center [359, 184] width 719 height 300
click at [704, 189] on button "Next slide" at bounding box center [702, 184] width 20 height 20
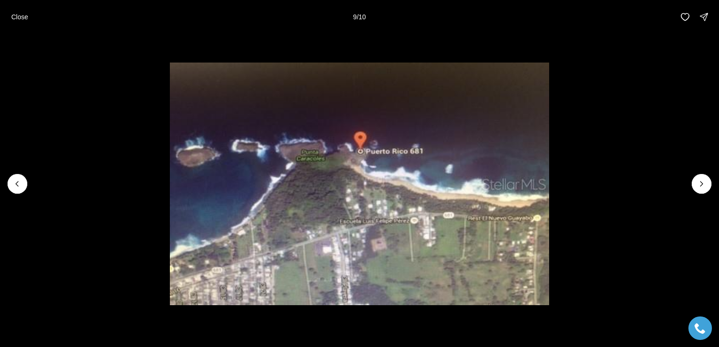
click at [705, 198] on li "9 of 10" at bounding box center [359, 184] width 719 height 300
click at [702, 191] on button "Next slide" at bounding box center [702, 184] width 20 height 20
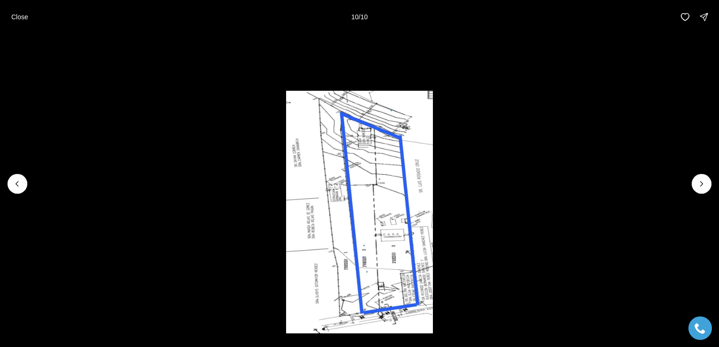
click at [703, 194] on li "10 of 10" at bounding box center [359, 184] width 719 height 300
click at [705, 191] on div at bounding box center [702, 184] width 20 height 20
click at [15, 19] on p "Close" at bounding box center [19, 17] width 17 height 8
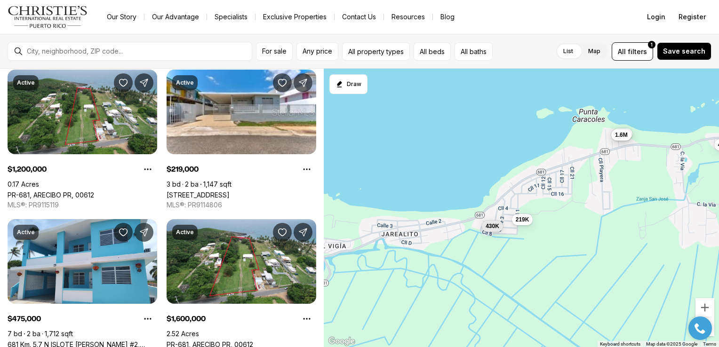
scroll to position [35, 0]
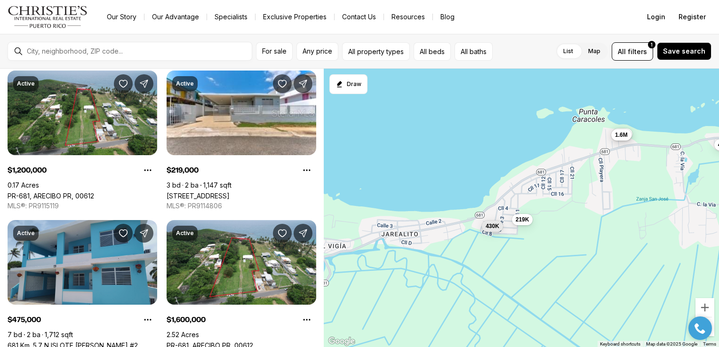
click at [105, 342] on link "681 Km. 5.7 N ISLOTE [PERSON_NAME] #2, ARECIBO PR, 00612" at bounding box center [83, 346] width 150 height 8
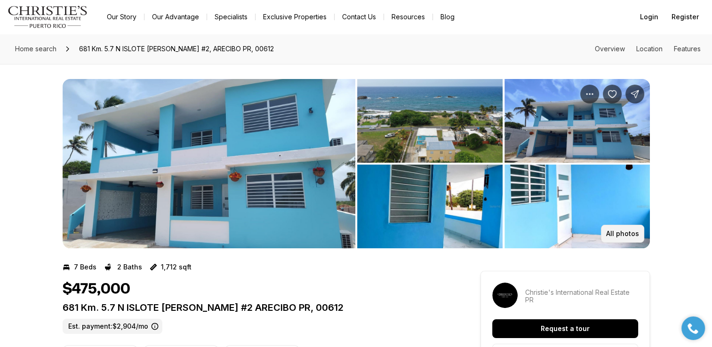
click at [634, 236] on p "All photos" at bounding box center [622, 234] width 33 height 8
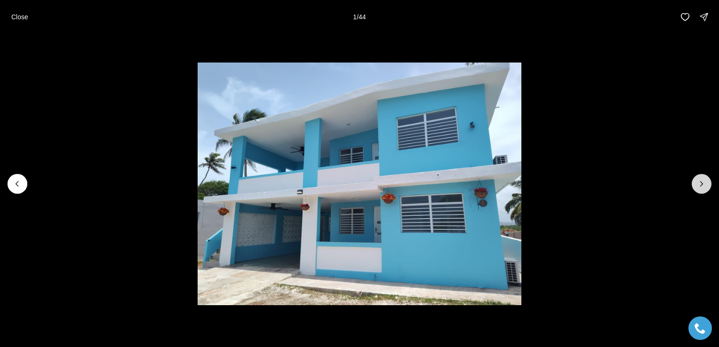
click at [698, 190] on button "Next slide" at bounding box center [702, 184] width 20 height 20
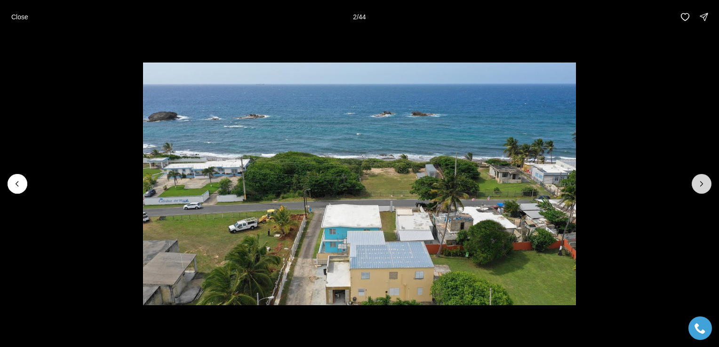
click at [700, 193] on button "Next slide" at bounding box center [702, 184] width 20 height 20
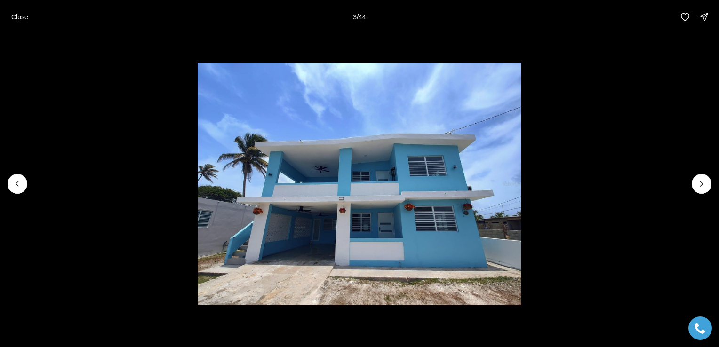
click at [700, 195] on li "3 of 44" at bounding box center [359, 184] width 719 height 300
click at [698, 193] on button "Next slide" at bounding box center [702, 184] width 20 height 20
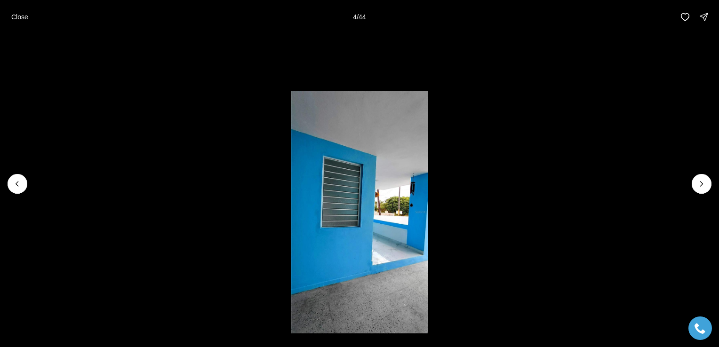
click at [698, 195] on li "4 of 44" at bounding box center [359, 184] width 719 height 300
click at [698, 194] on li "4 of 44" at bounding box center [359, 184] width 719 height 300
click at [700, 192] on button "Next slide" at bounding box center [702, 184] width 20 height 20
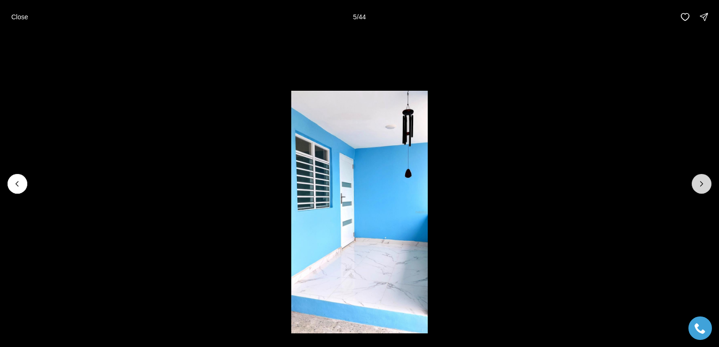
click at [704, 189] on button "Next slide" at bounding box center [702, 184] width 20 height 20
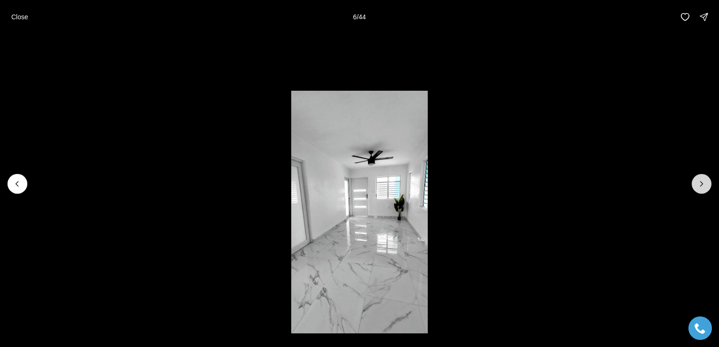
click at [704, 191] on button "Next slide" at bounding box center [702, 184] width 20 height 20
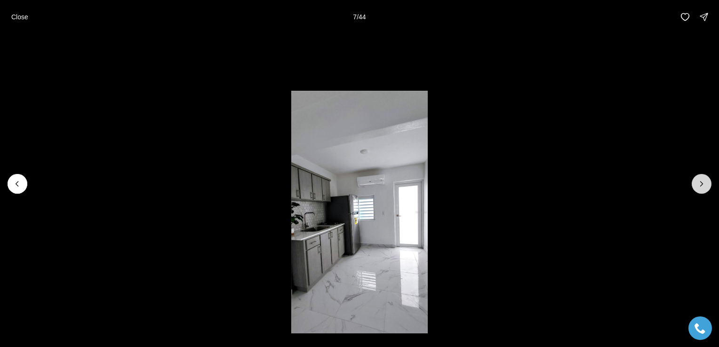
click at [705, 192] on button "Next slide" at bounding box center [702, 184] width 20 height 20
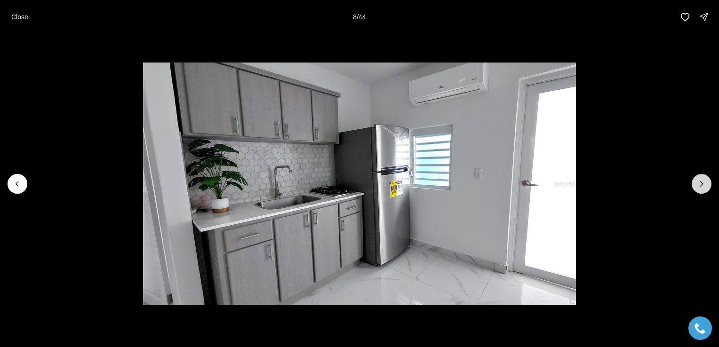
click at [706, 192] on button "Next slide" at bounding box center [702, 184] width 20 height 20
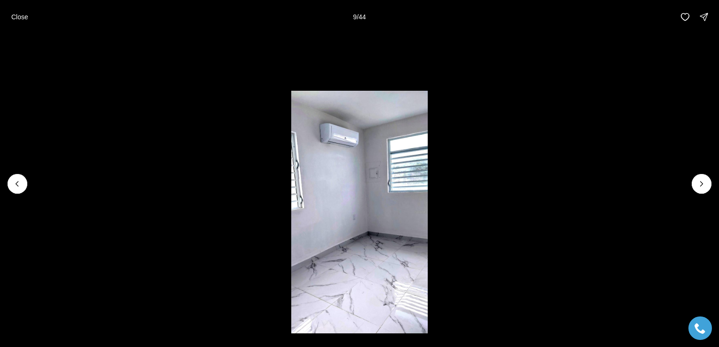
click at [707, 192] on li "9 of 44" at bounding box center [359, 184] width 719 height 300
click at [702, 191] on button "Next slide" at bounding box center [702, 184] width 20 height 20
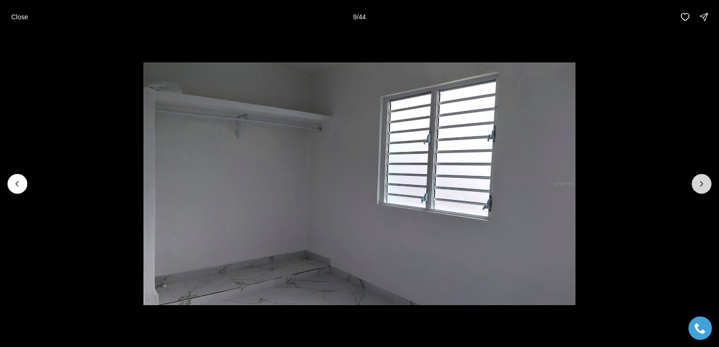
click at [700, 190] on button "Next slide" at bounding box center [702, 184] width 20 height 20
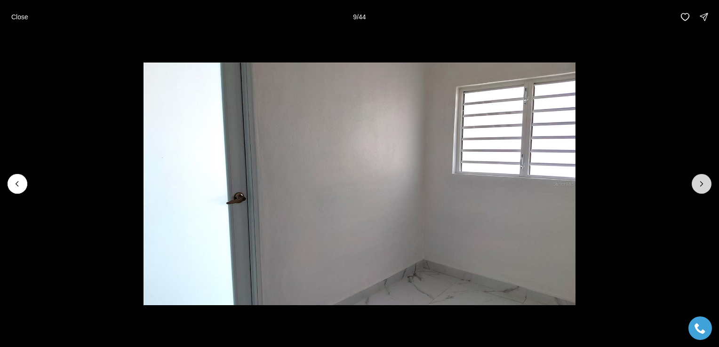
click at [701, 188] on icon "Next slide" at bounding box center [701, 183] width 9 height 9
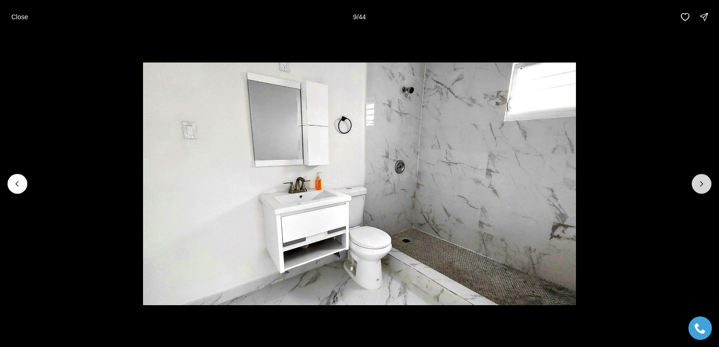
click at [701, 188] on icon "Next slide" at bounding box center [701, 183] width 9 height 9
click at [702, 188] on icon "Next slide" at bounding box center [701, 183] width 9 height 9
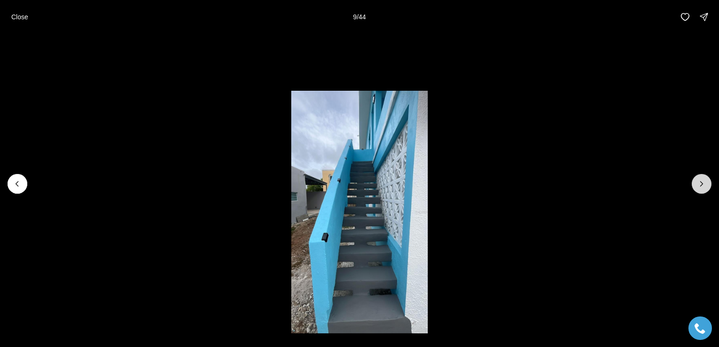
click at [702, 188] on icon "Next slide" at bounding box center [701, 183] width 9 height 9
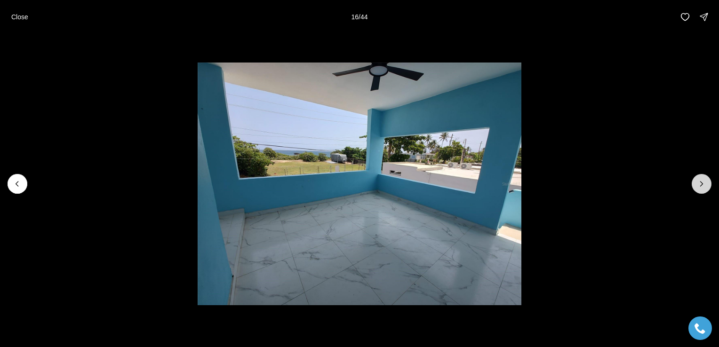
click at [700, 190] on button "Next slide" at bounding box center [702, 184] width 20 height 20
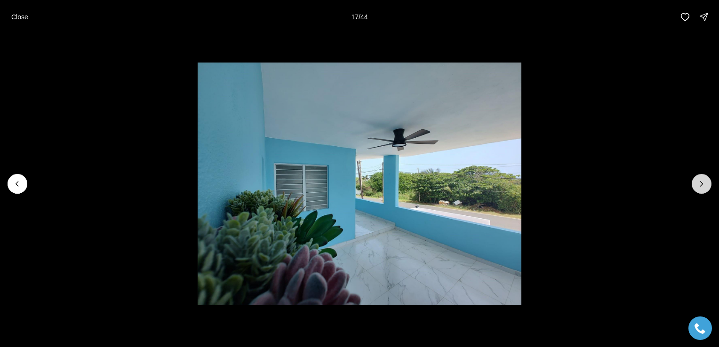
click at [704, 189] on button "Next slide" at bounding box center [702, 184] width 20 height 20
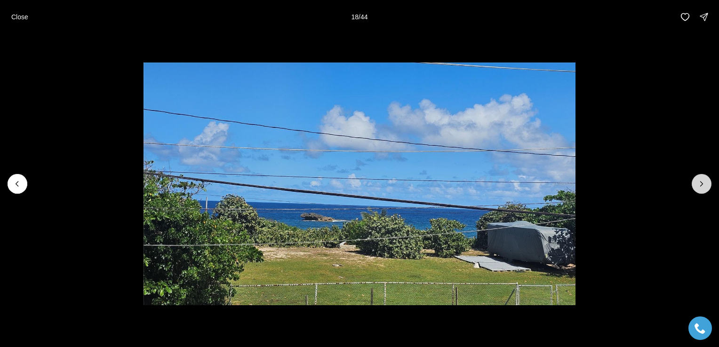
click at [702, 189] on button "Next slide" at bounding box center [702, 184] width 20 height 20
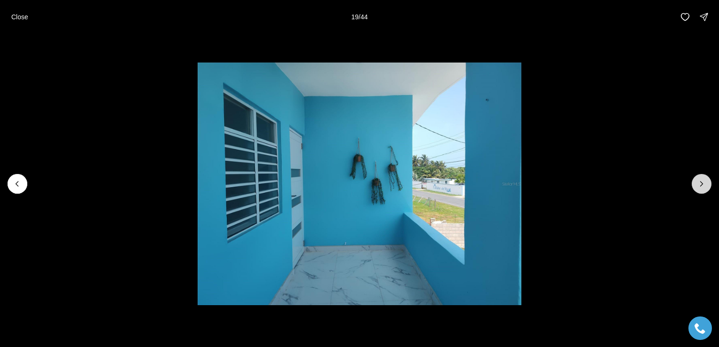
click at [705, 189] on button "Next slide" at bounding box center [702, 184] width 20 height 20
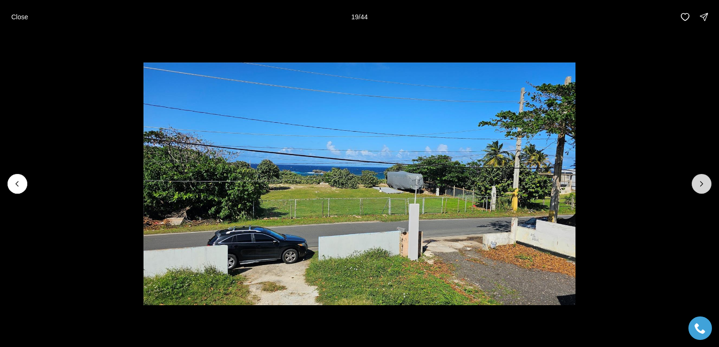
click at [706, 190] on button "Next slide" at bounding box center [702, 184] width 20 height 20
click at [705, 189] on button "Next slide" at bounding box center [702, 184] width 20 height 20
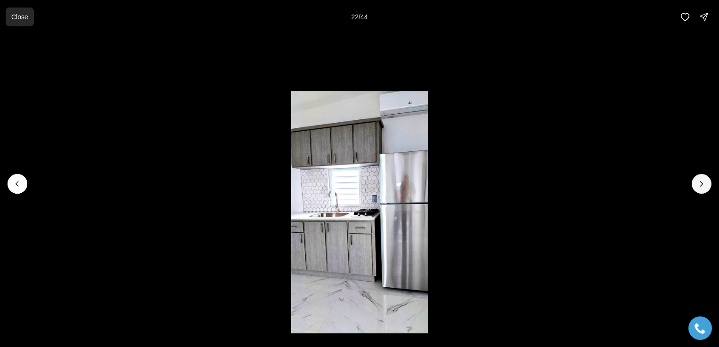
click at [19, 16] on p "Close" at bounding box center [19, 17] width 17 height 8
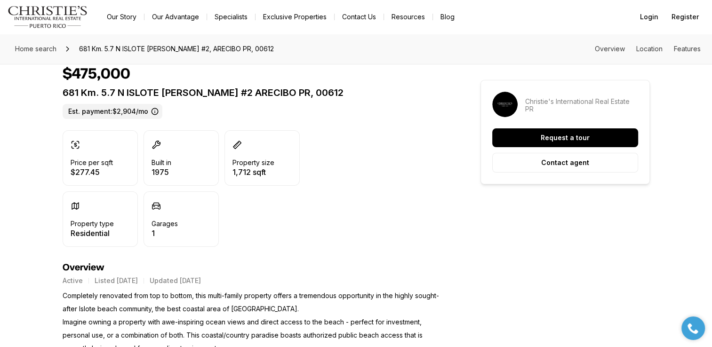
scroll to position [215, 0]
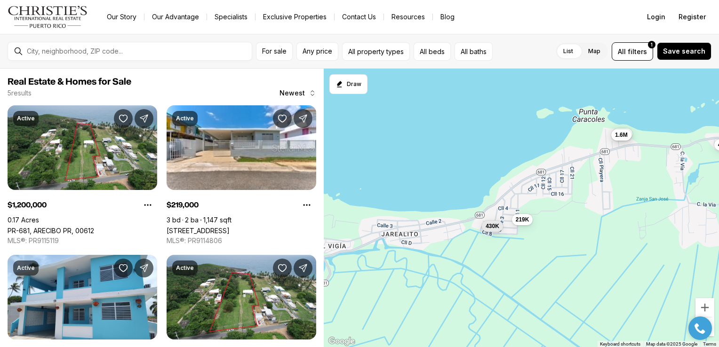
scroll to position [35, 0]
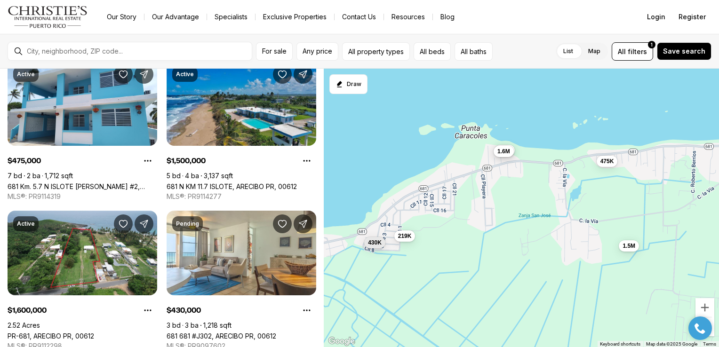
scroll to position [194, 0]
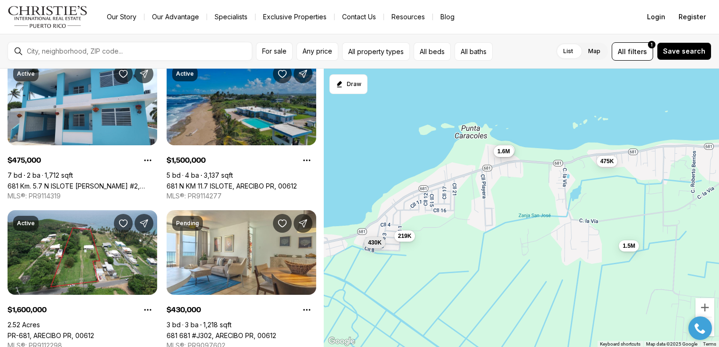
click at [272, 182] on link "681 N KM 11.7 ISLOTE, ARECIBO PR, 00612" at bounding box center [232, 186] width 130 height 8
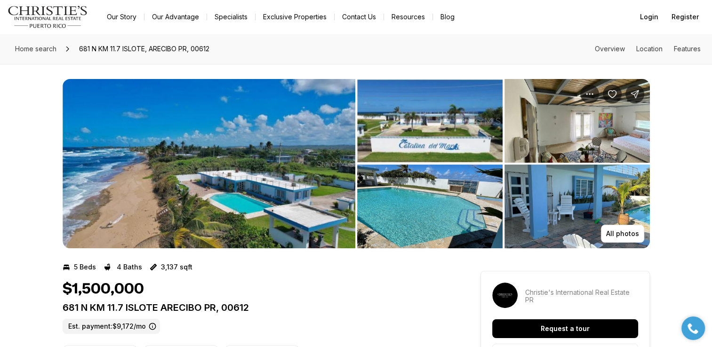
click at [461, 112] on img "View image gallery" at bounding box center [429, 121] width 145 height 84
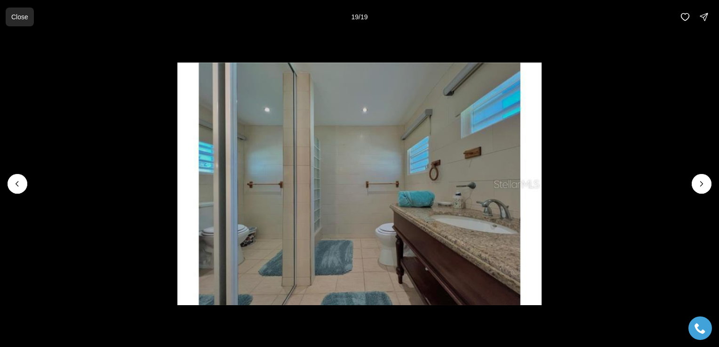
click at [15, 12] on button "Close" at bounding box center [20, 17] width 28 height 19
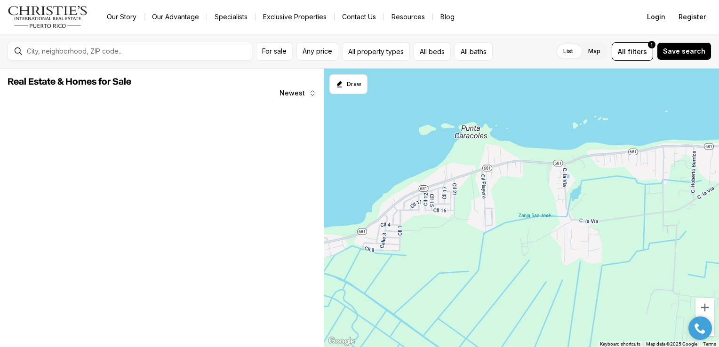
scroll to position [194, 0]
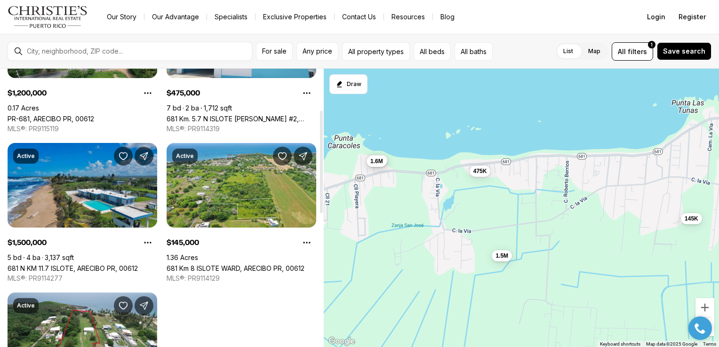
scroll to position [111, 0]
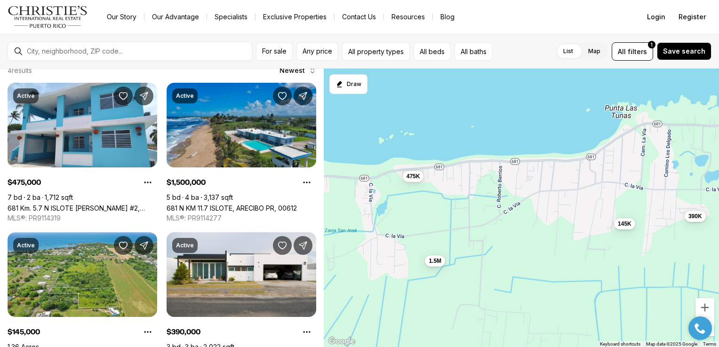
scroll to position [22, 0]
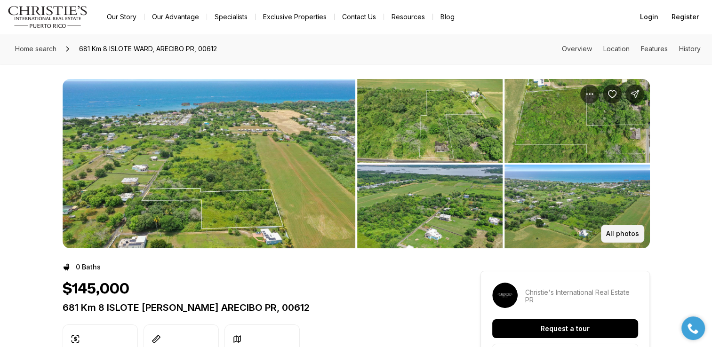
click at [625, 231] on p "All photos" at bounding box center [622, 234] width 33 height 8
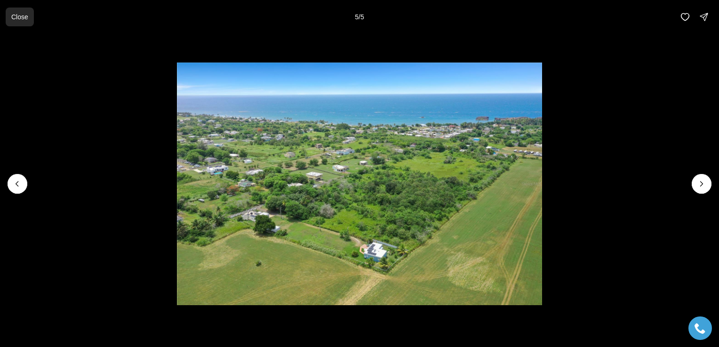
click at [16, 16] on p "Close" at bounding box center [19, 17] width 17 height 8
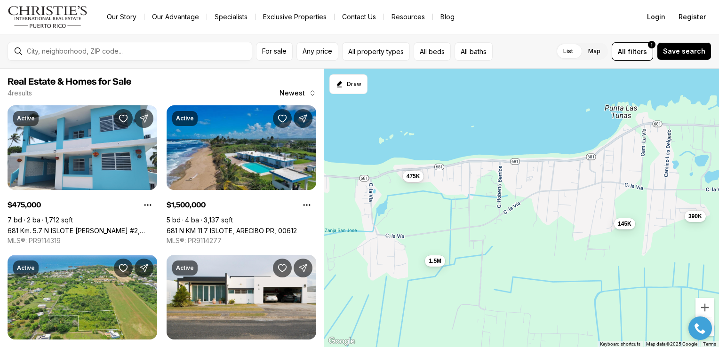
scroll to position [22, 0]
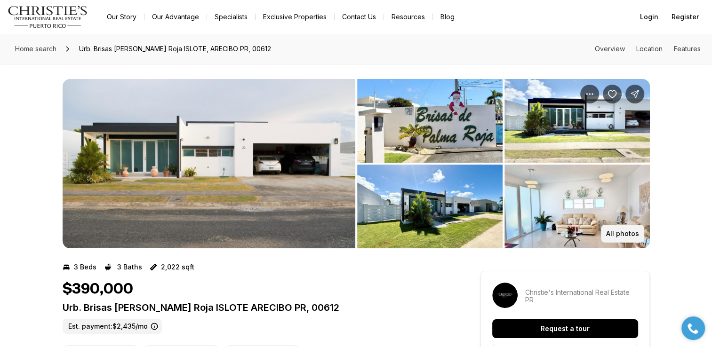
click at [617, 229] on button "All photos" at bounding box center [622, 234] width 43 height 18
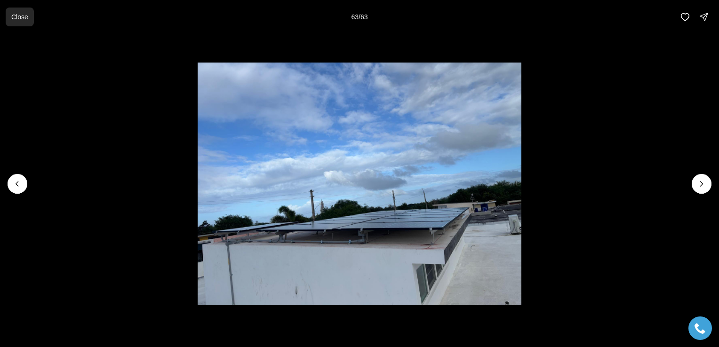
click at [19, 17] on p "Close" at bounding box center [19, 17] width 17 height 8
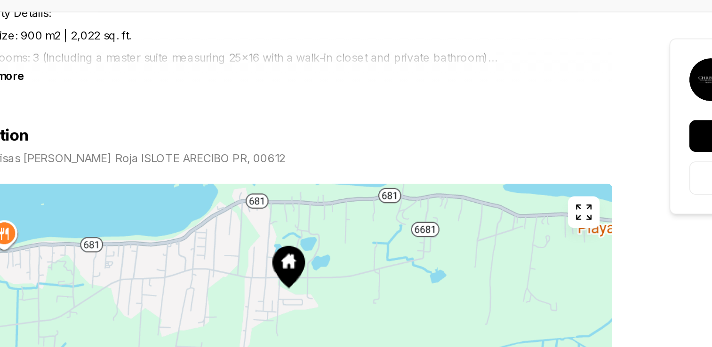
scroll to position [485, 0]
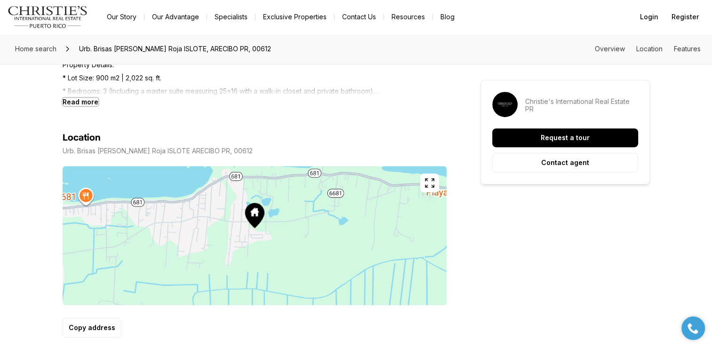
click at [89, 104] on b "Read more" at bounding box center [81, 102] width 36 height 8
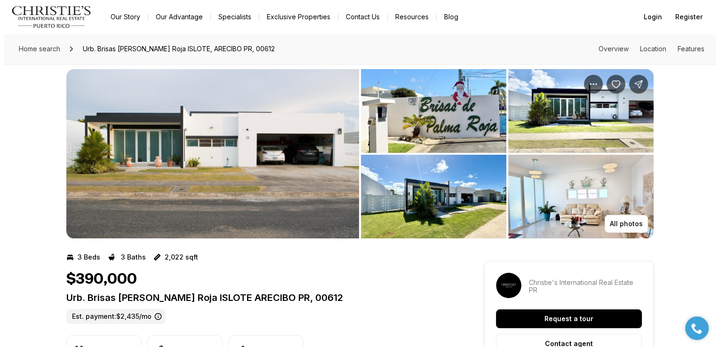
scroll to position [0, 0]
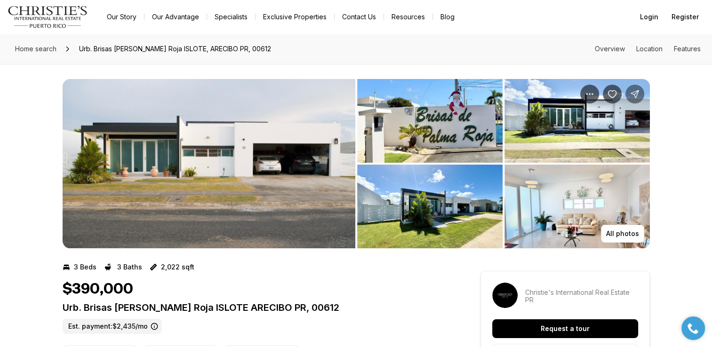
click at [638, 102] on button "Share Property: Urb. Brisas De Palma Roja ISLOTE" at bounding box center [634, 94] width 19 height 19
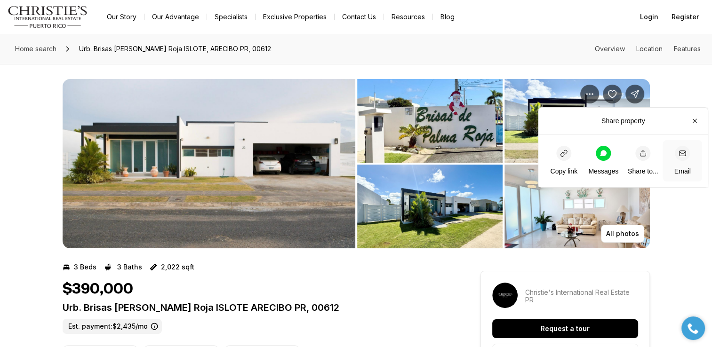
click at [683, 153] on icon "button" at bounding box center [682, 154] width 8 height 8
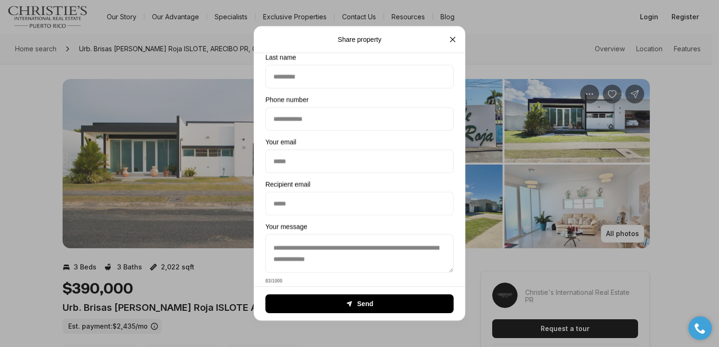
scroll to position [199, 0]
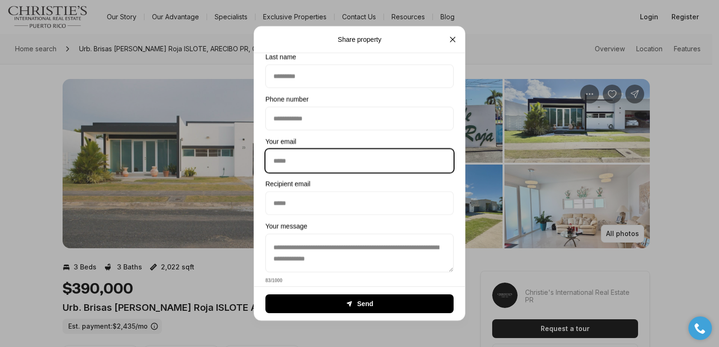
click at [378, 163] on input "Your email" at bounding box center [359, 161] width 187 height 23
type input "**********"
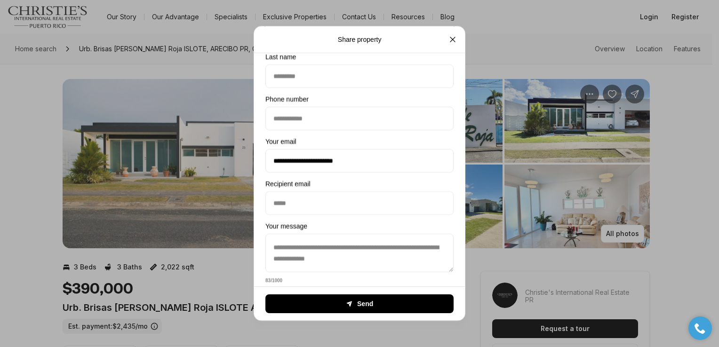
type input "*******"
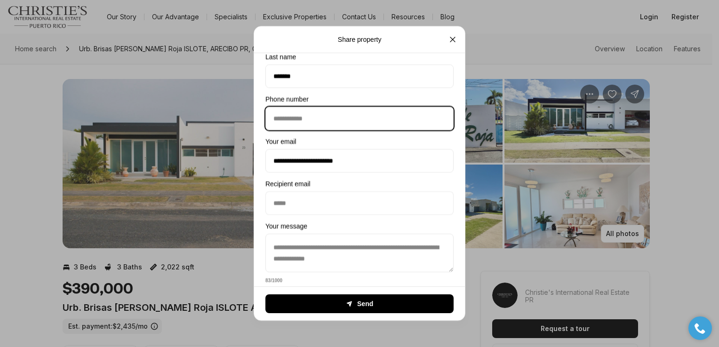
type input "**********"
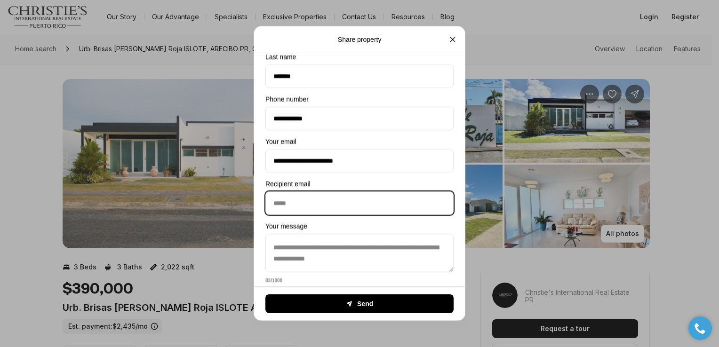
type input "**********"
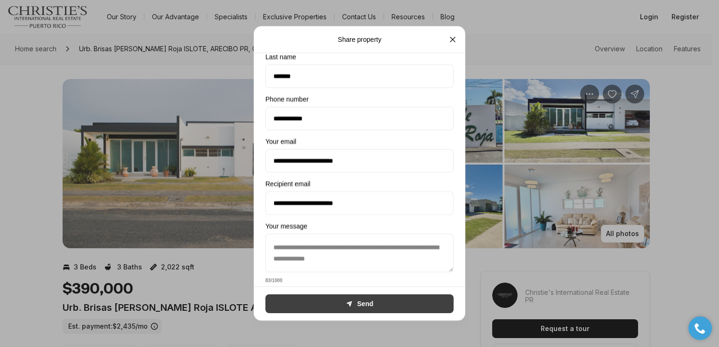
click at [333, 308] on button "Send" at bounding box center [359, 303] width 188 height 19
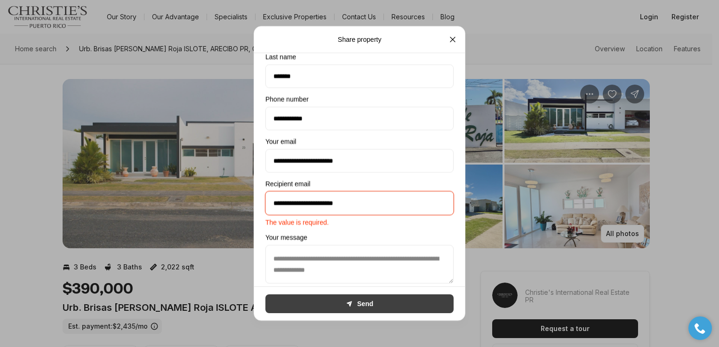
scroll to position [221, 0]
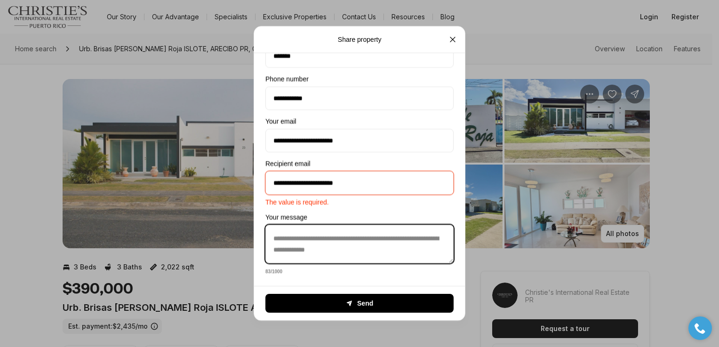
click at [348, 247] on textarea "**********" at bounding box center [359, 244] width 188 height 39
click at [346, 236] on textarea "**********" at bounding box center [359, 244] width 188 height 39
type textarea "**********"
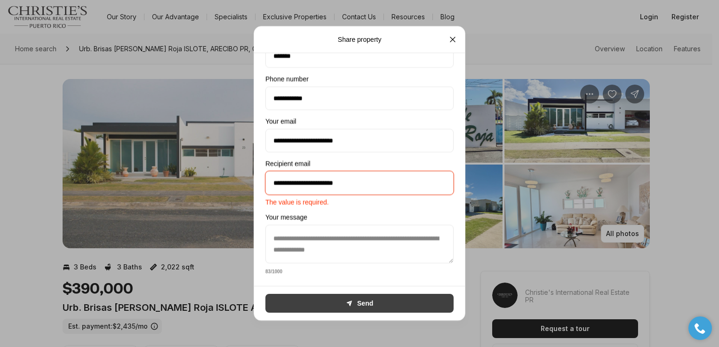
click at [425, 303] on button "Send" at bounding box center [359, 303] width 188 height 19
click at [435, 303] on button "Send" at bounding box center [359, 303] width 188 height 19
click at [432, 310] on button "Send" at bounding box center [359, 303] width 188 height 19
click at [436, 302] on button "Send" at bounding box center [359, 303] width 188 height 19
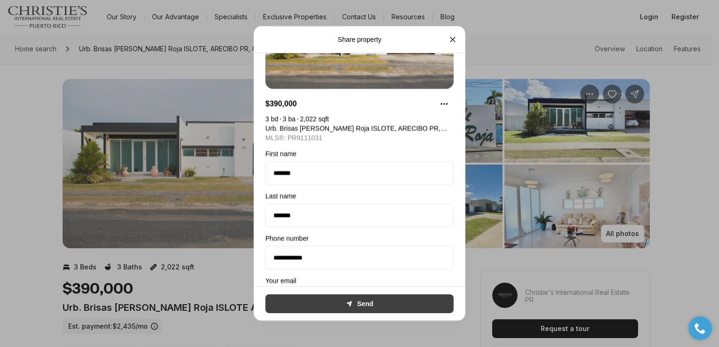
scroll to position [0, 0]
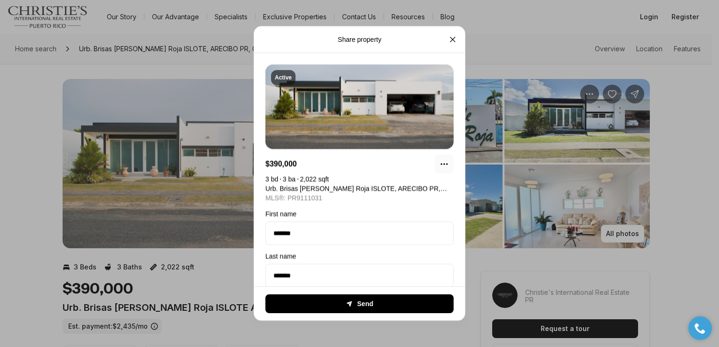
click at [446, 167] on icon "Property options" at bounding box center [443, 163] width 9 height 9
click at [337, 194] on div "3 bd 3 ba 2,022 sqft Urb. Brisas De Palma Roja ISLOTE, ARECIBO PR, 00612 MLS®: …" at bounding box center [359, 189] width 188 height 28
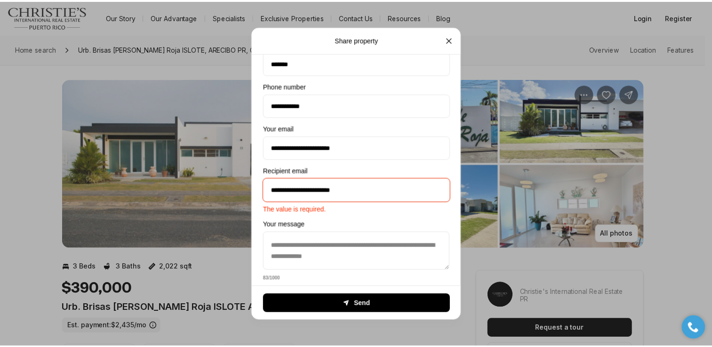
scroll to position [221, 0]
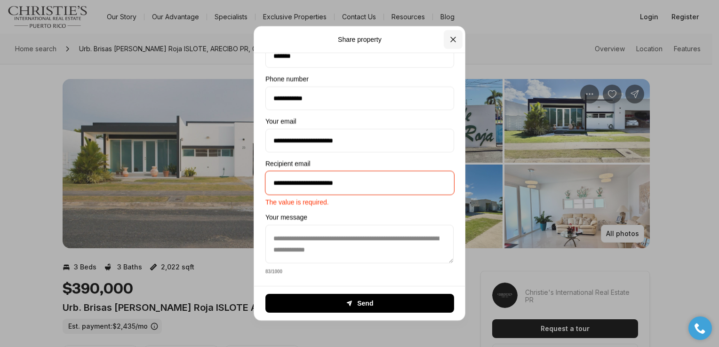
click at [452, 40] on icon "Close" at bounding box center [453, 39] width 5 height 5
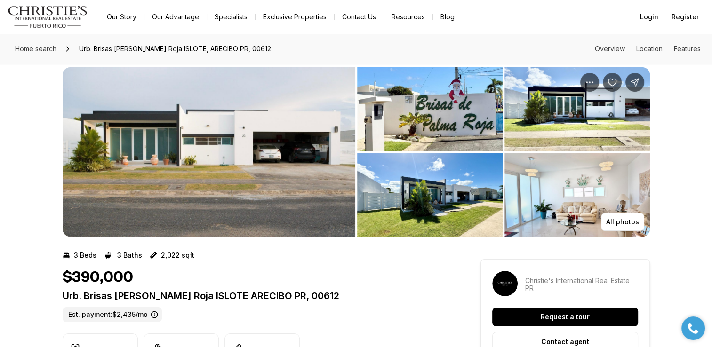
scroll to position [13, 0]
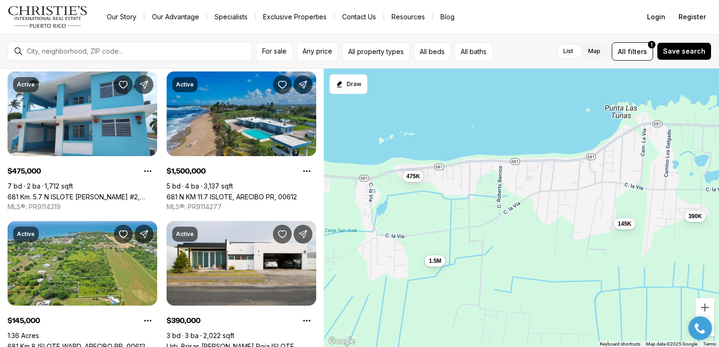
scroll to position [33, 0]
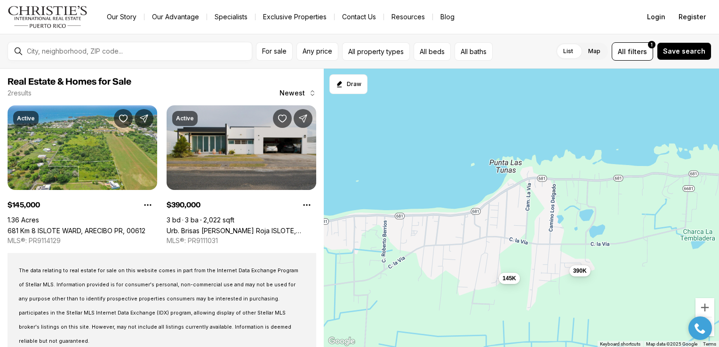
click at [263, 227] on link "Urb. Brisas [PERSON_NAME] Roja ISLOTE, ARECIBO PR, 00612" at bounding box center [242, 231] width 150 height 8
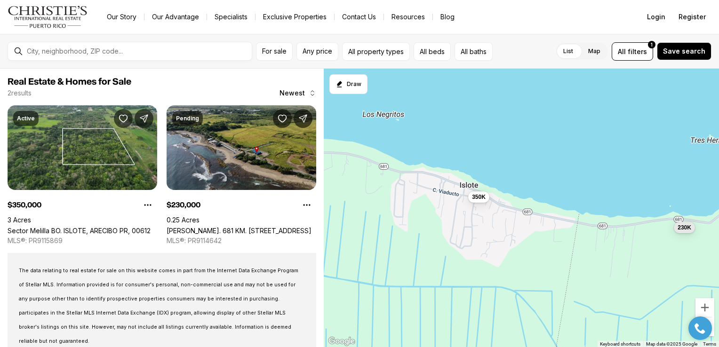
click at [274, 227] on link "[PERSON_NAME]. 681 KM. [STREET_ADDRESS]" at bounding box center [239, 231] width 145 height 8
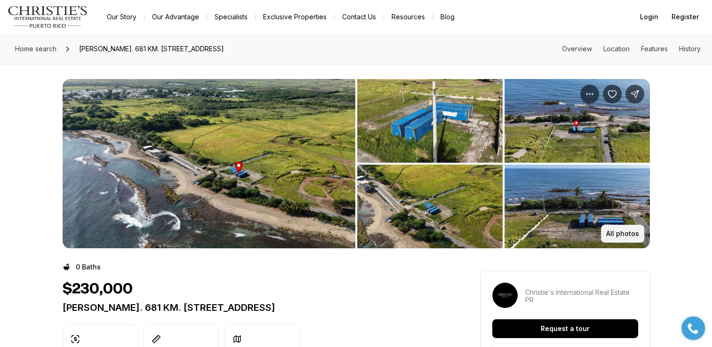
click at [631, 239] on button "All photos" at bounding box center [622, 234] width 43 height 18
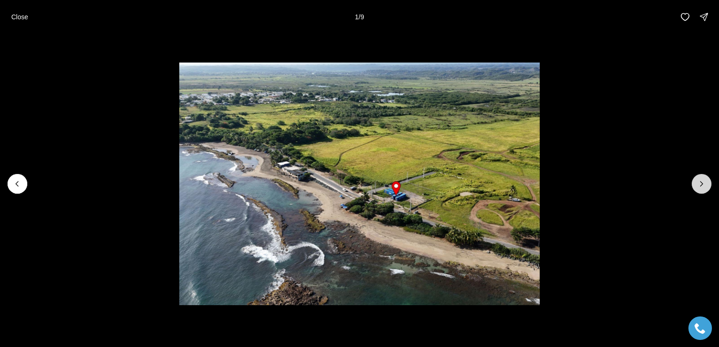
click at [698, 191] on button "Next slide" at bounding box center [702, 184] width 20 height 20
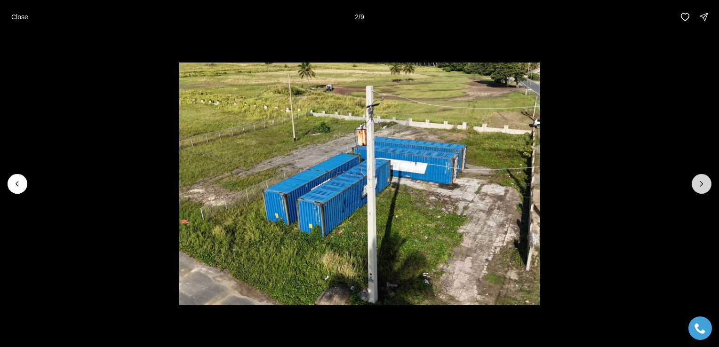
click at [698, 192] on button "Next slide" at bounding box center [702, 184] width 20 height 20
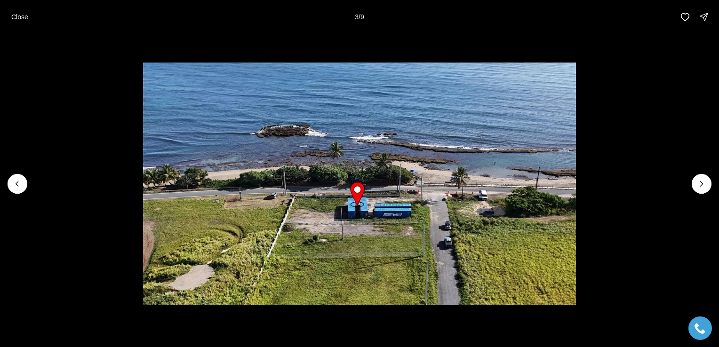
click at [692, 198] on li "3 of 9" at bounding box center [359, 184] width 719 height 300
click at [697, 189] on button "Next slide" at bounding box center [702, 184] width 20 height 20
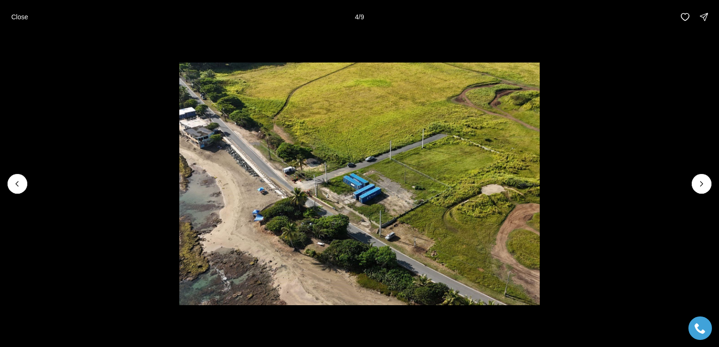
click at [698, 196] on li "4 of 9" at bounding box center [359, 184] width 719 height 300
click at [695, 197] on li "4 of 9" at bounding box center [359, 184] width 719 height 300
click at [698, 190] on button "Next slide" at bounding box center [702, 184] width 20 height 20
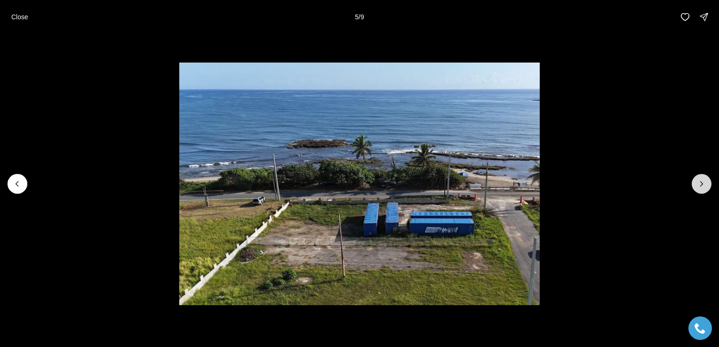
click at [701, 189] on button "Next slide" at bounding box center [702, 184] width 20 height 20
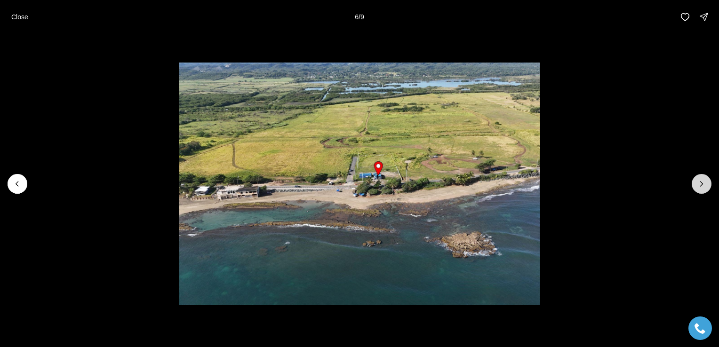
click at [697, 191] on button "Next slide" at bounding box center [702, 184] width 20 height 20
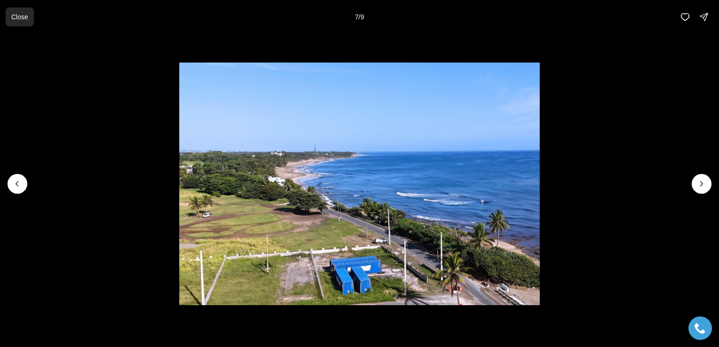
click at [26, 13] on p "Close" at bounding box center [19, 17] width 17 height 8
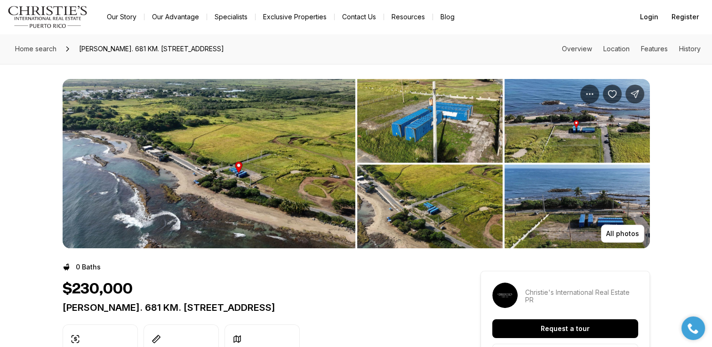
scroll to position [0, 0]
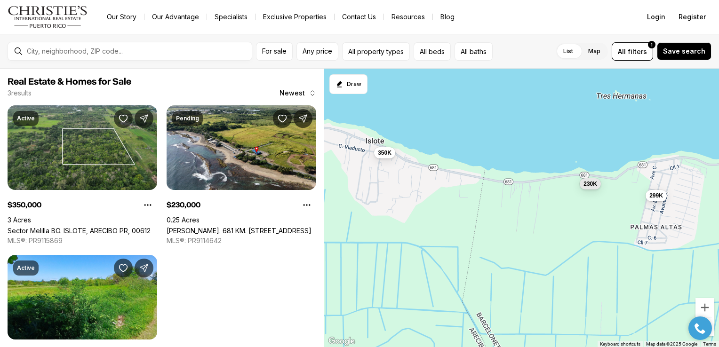
click at [655, 262] on div "350K 230K 299K" at bounding box center [521, 208] width 395 height 279
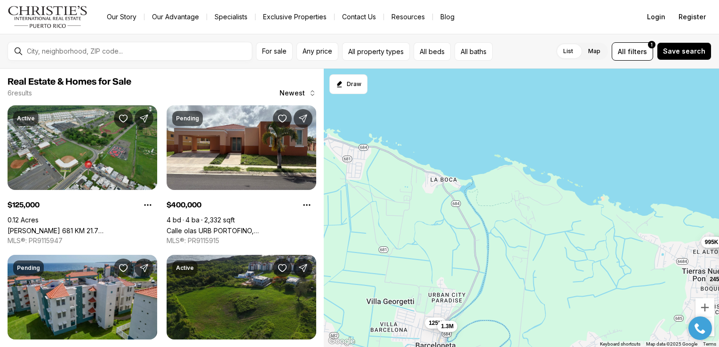
click at [107, 227] on link "[PERSON_NAME] 681 KM 21.7 [GEOGRAPHIC_DATA], [GEOGRAPHIC_DATA] PR, 00617" at bounding box center [83, 231] width 150 height 8
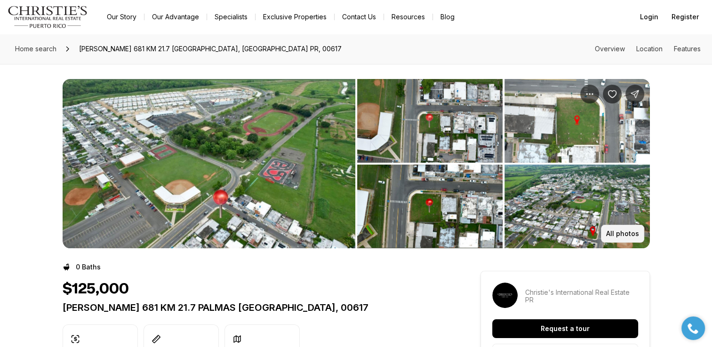
click at [625, 234] on p "All photos" at bounding box center [622, 234] width 33 height 8
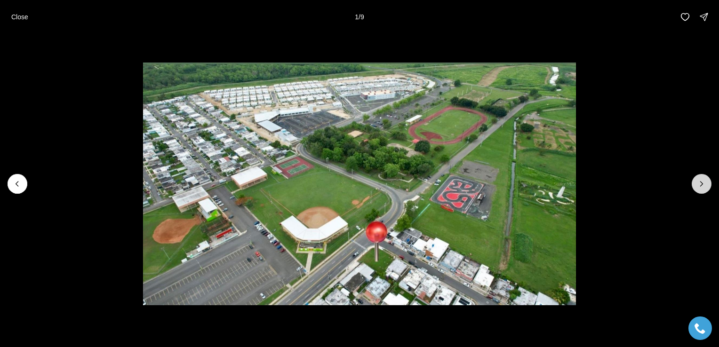
click at [708, 185] on button "Next slide" at bounding box center [702, 184] width 20 height 20
click at [704, 185] on icon "Next slide" at bounding box center [701, 183] width 9 height 9
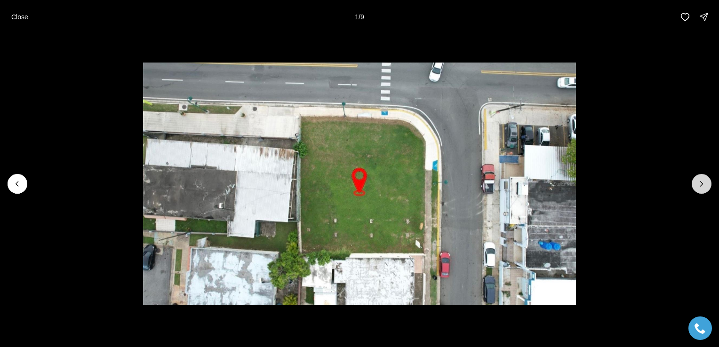
click at [702, 185] on icon "Next slide" at bounding box center [701, 183] width 9 height 9
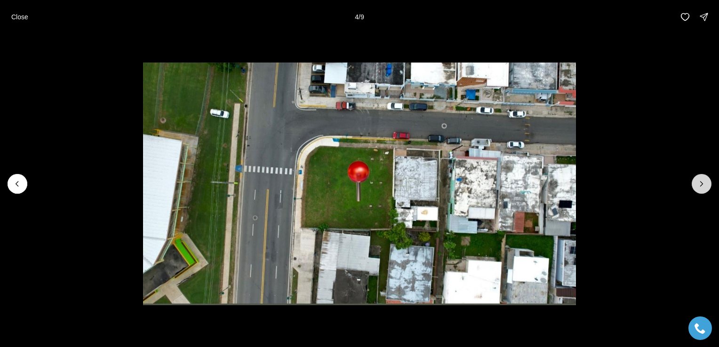
click at [698, 190] on button "Next slide" at bounding box center [702, 184] width 20 height 20
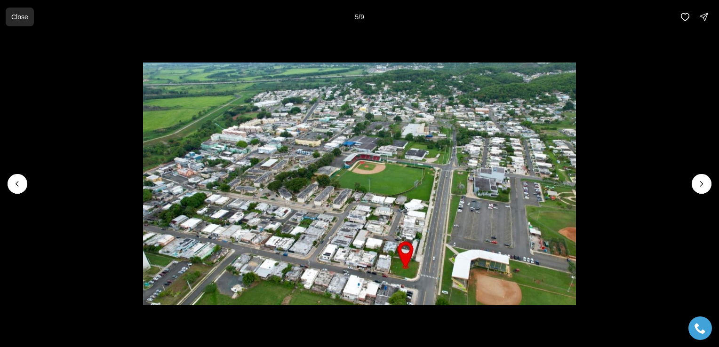
click at [22, 10] on button "Close" at bounding box center [20, 17] width 28 height 19
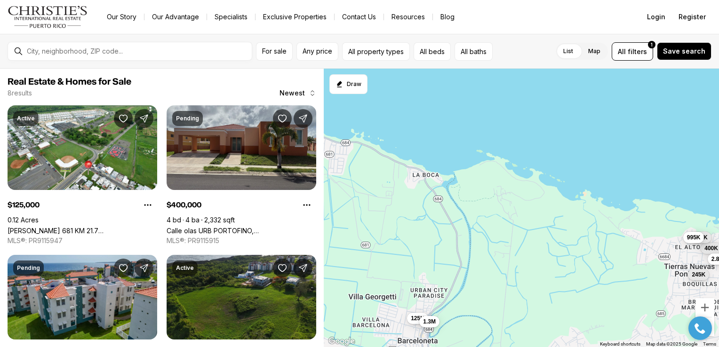
click at [273, 227] on link "Calle olas URB PORTOFINO, [GEOGRAPHIC_DATA] PR, 00674" at bounding box center [242, 231] width 150 height 8
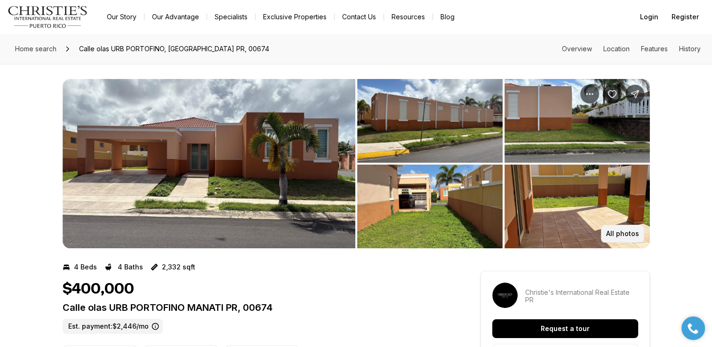
click at [630, 239] on button "All photos" at bounding box center [622, 234] width 43 height 18
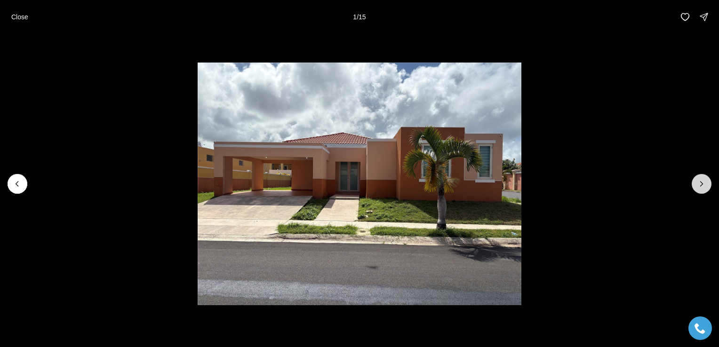
click at [702, 192] on button "Next slide" at bounding box center [702, 184] width 20 height 20
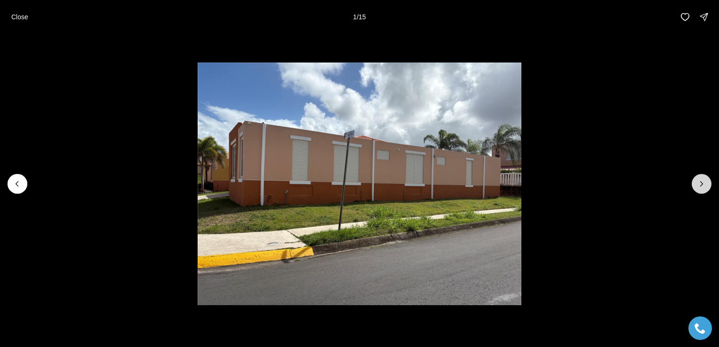
click at [700, 190] on button "Next slide" at bounding box center [702, 184] width 20 height 20
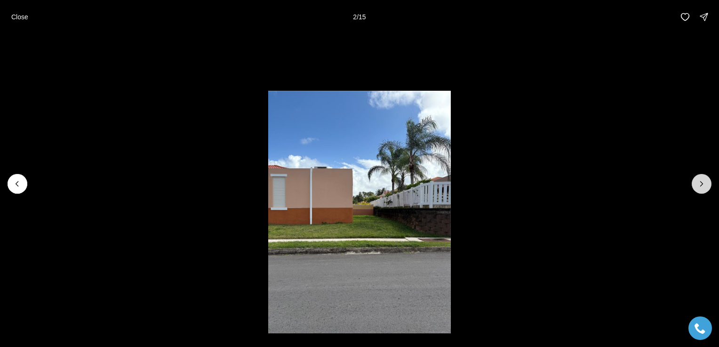
click at [700, 188] on icon "Next slide" at bounding box center [701, 183] width 9 height 9
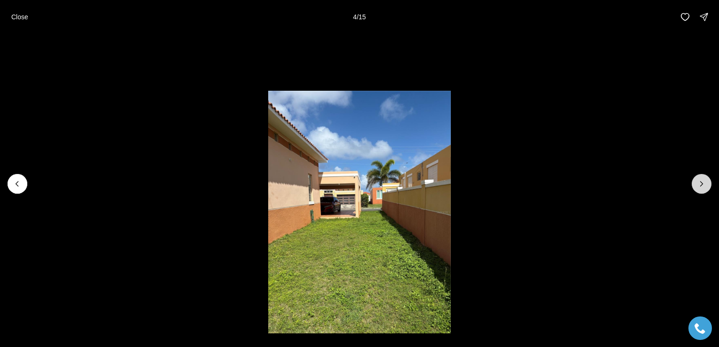
click at [700, 188] on icon "Next slide" at bounding box center [701, 183] width 9 height 9
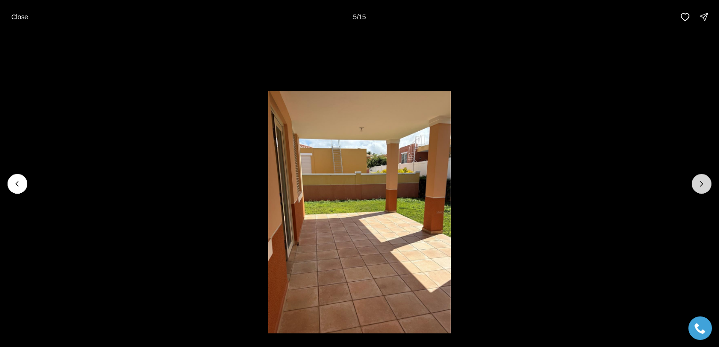
click at [700, 190] on button "Next slide" at bounding box center [702, 184] width 20 height 20
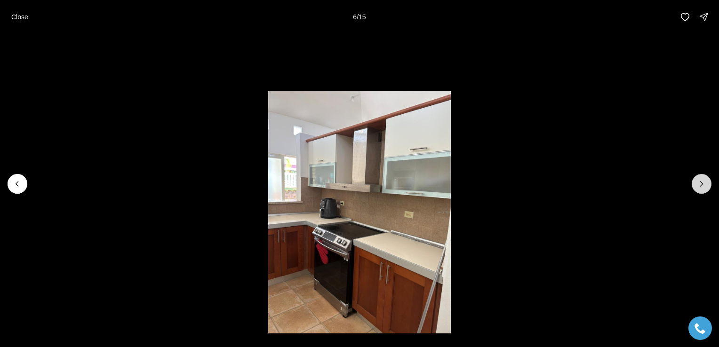
click at [700, 186] on icon "Next slide" at bounding box center [701, 183] width 9 height 9
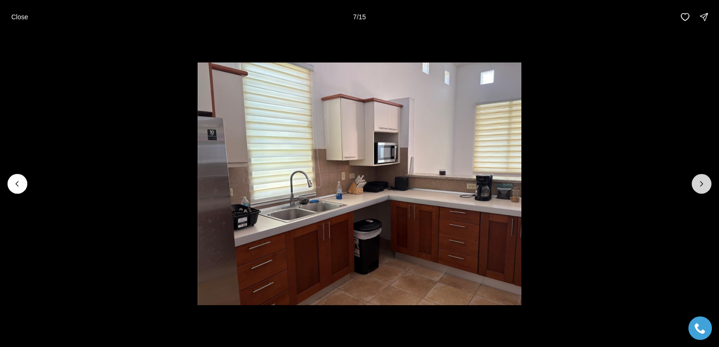
click at [701, 184] on icon "Next slide" at bounding box center [701, 183] width 9 height 9
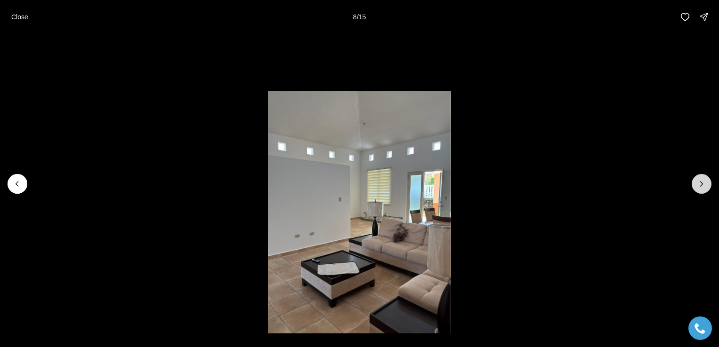
click at [702, 186] on icon "Next slide" at bounding box center [701, 183] width 9 height 9
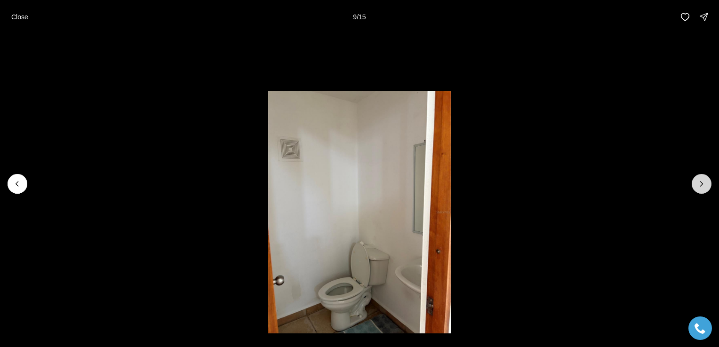
click at [702, 186] on icon "Next slide" at bounding box center [701, 183] width 9 height 9
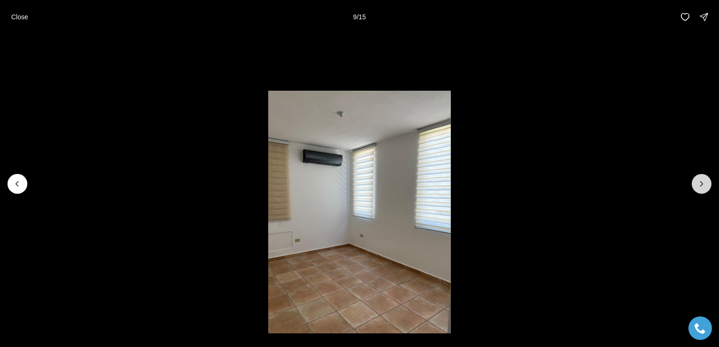
click at [701, 184] on icon "Next slide" at bounding box center [701, 183] width 9 height 9
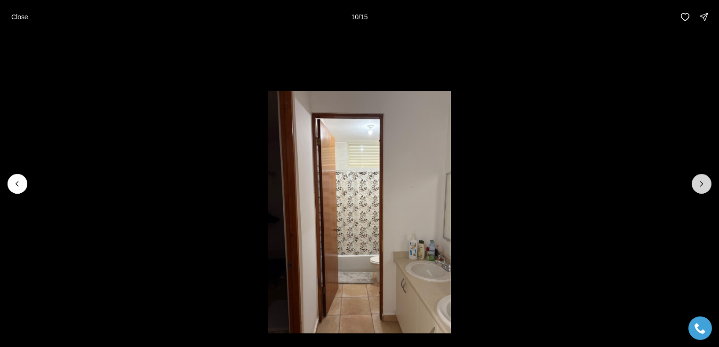
click at [701, 184] on icon "Next slide" at bounding box center [701, 183] width 9 height 9
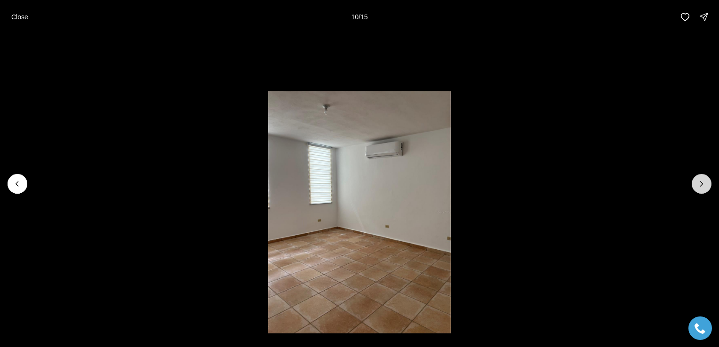
click at [701, 186] on icon "Next slide" at bounding box center [701, 183] width 9 height 9
click at [701, 185] on icon "Next slide" at bounding box center [701, 184] width 2 height 5
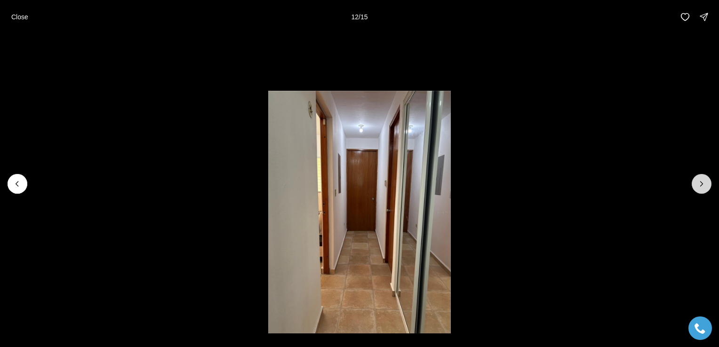
click at [701, 185] on icon "Next slide" at bounding box center [701, 184] width 2 height 5
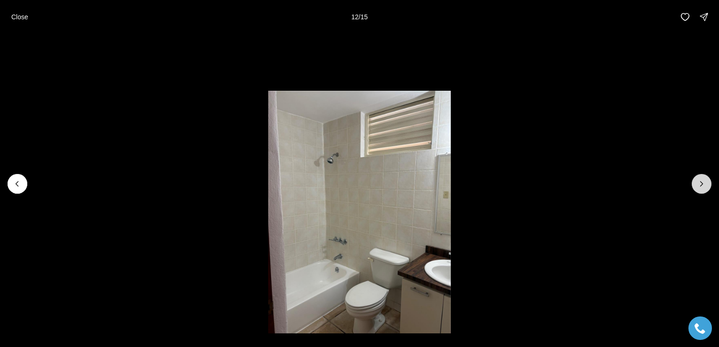
click at [701, 185] on icon "Next slide" at bounding box center [701, 184] width 2 height 5
click at [700, 185] on icon "Next slide" at bounding box center [701, 183] width 9 height 9
click at [700, 186] on div at bounding box center [702, 184] width 20 height 20
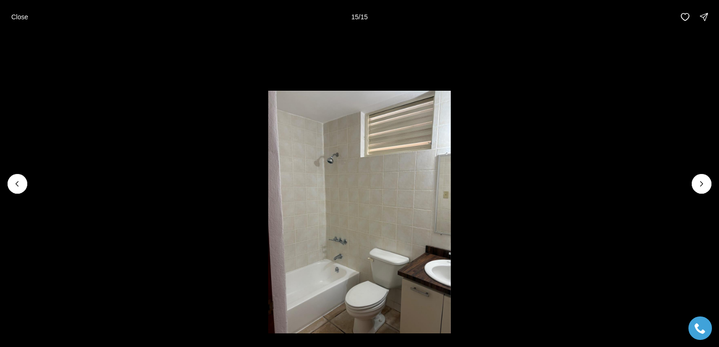
click at [700, 186] on div at bounding box center [702, 184] width 20 height 20
click at [20, 17] on p "Close" at bounding box center [19, 17] width 17 height 8
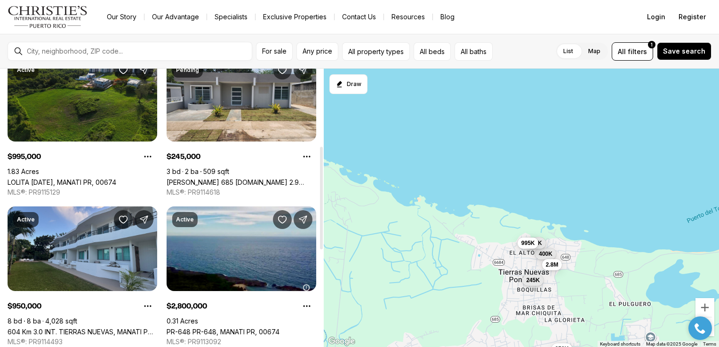
scroll to position [197, 0]
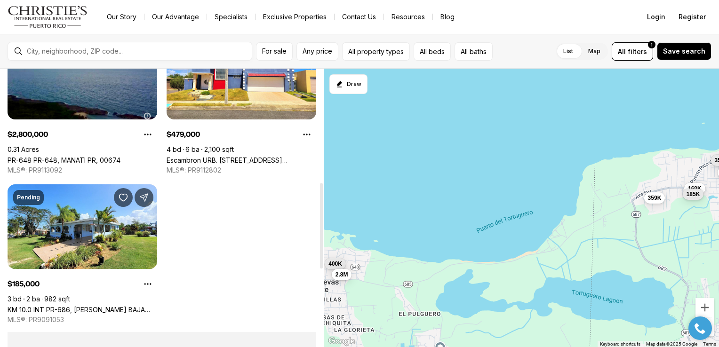
scroll to position [371, 0]
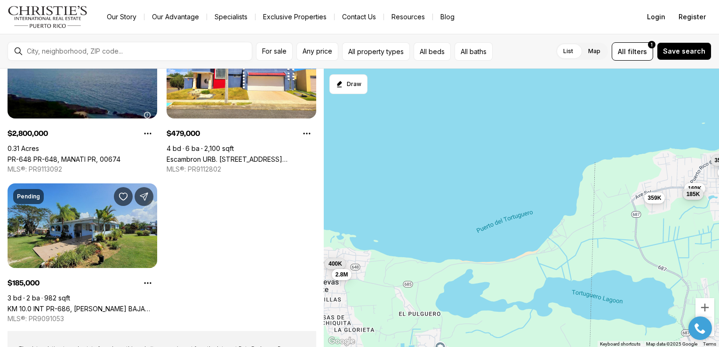
click at [119, 305] on link "KM 10.0 INT PR-686, [PERSON_NAME] BAJA PR, 00693" at bounding box center [83, 309] width 150 height 8
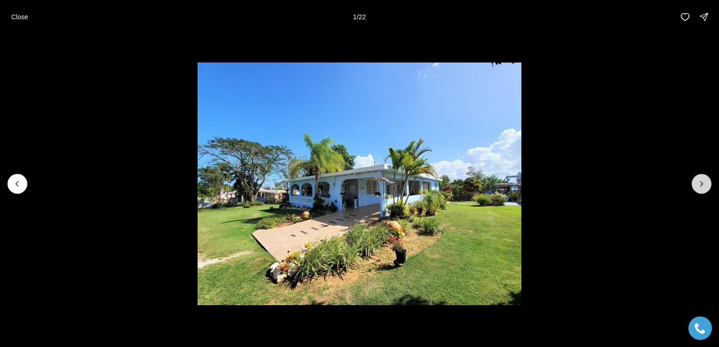
click at [702, 191] on button "Next slide" at bounding box center [702, 184] width 20 height 20
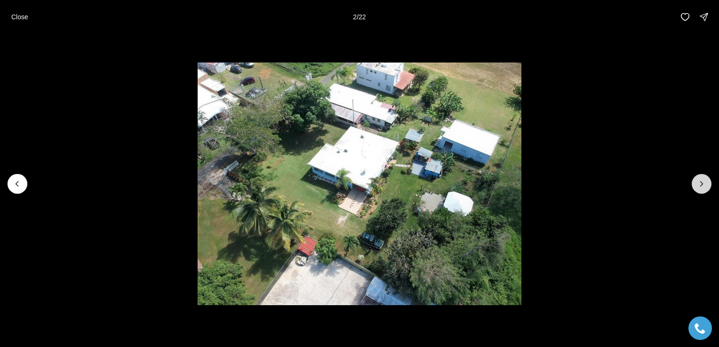
click at [706, 186] on icon "Next slide" at bounding box center [701, 183] width 9 height 9
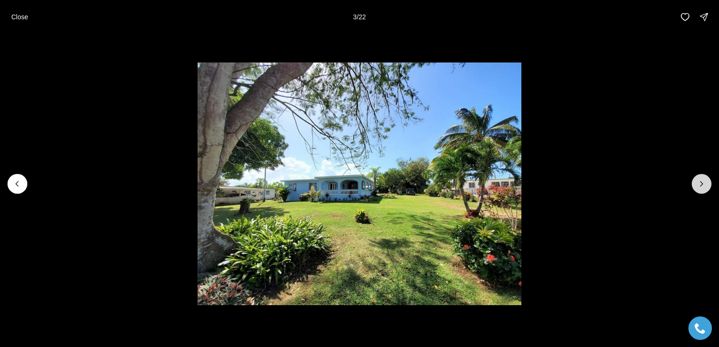
click at [698, 192] on button "Next slide" at bounding box center [702, 184] width 20 height 20
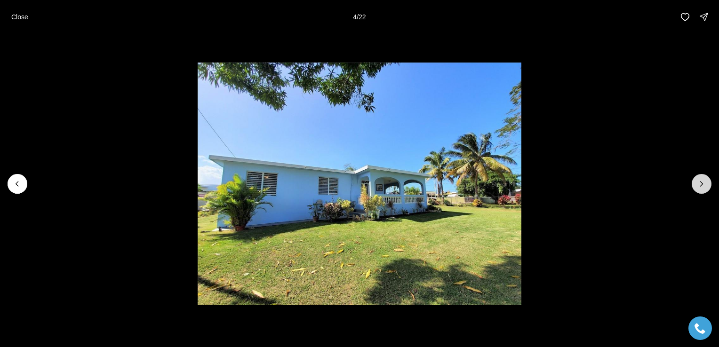
click at [701, 184] on icon "Next slide" at bounding box center [701, 183] width 9 height 9
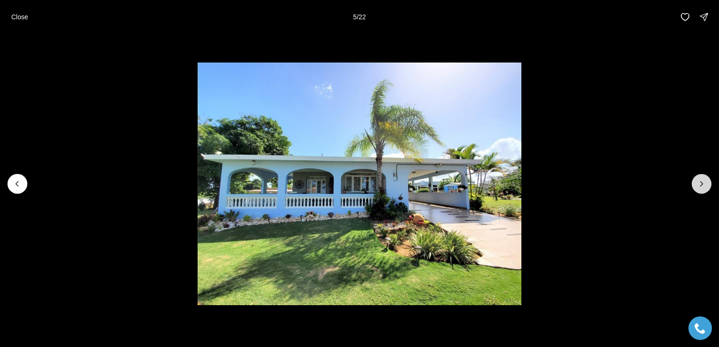
click at [700, 189] on button "Next slide" at bounding box center [702, 184] width 20 height 20
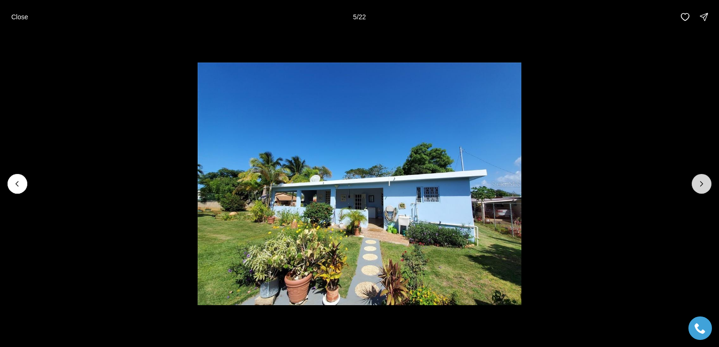
click at [700, 189] on button "Next slide" at bounding box center [702, 184] width 20 height 20
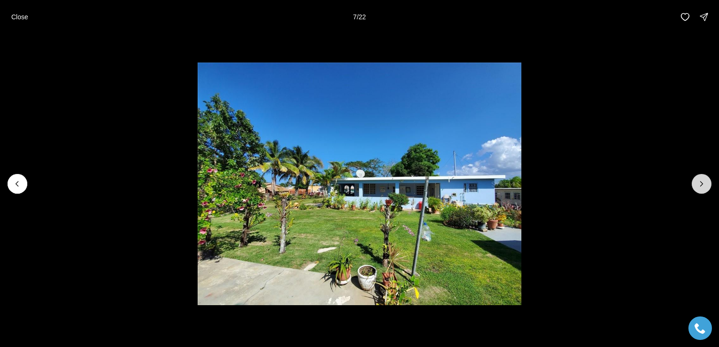
click at [700, 188] on icon "Next slide" at bounding box center [701, 183] width 9 height 9
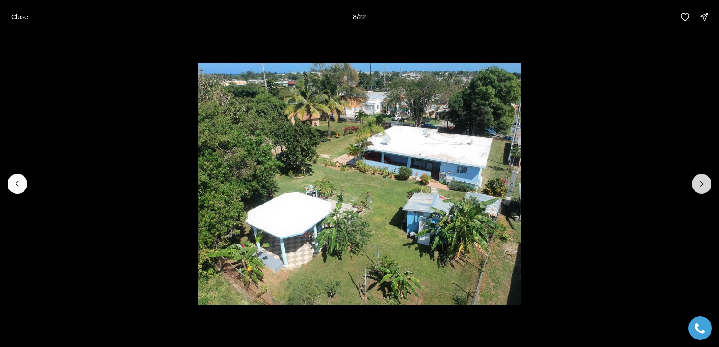
click at [700, 187] on icon "Next slide" at bounding box center [701, 183] width 9 height 9
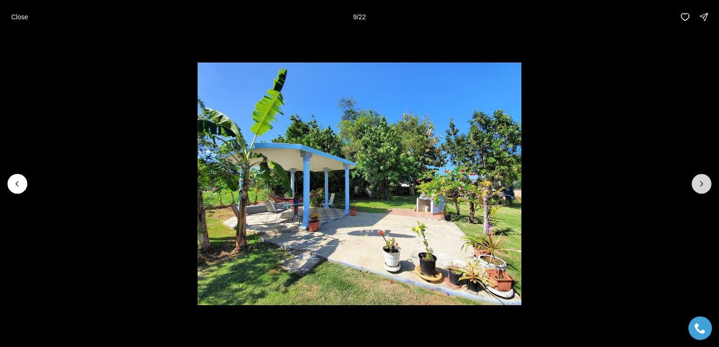
click at [700, 189] on button "Next slide" at bounding box center [702, 184] width 20 height 20
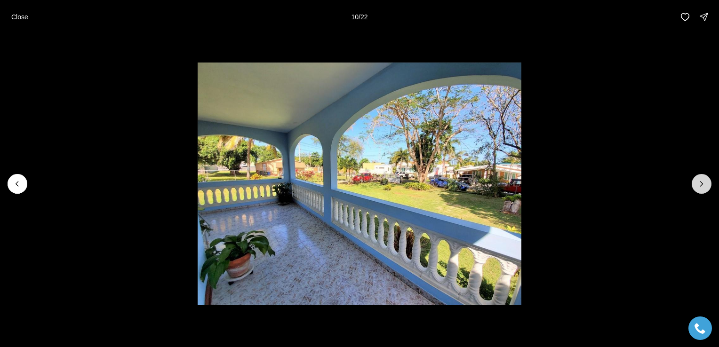
click at [699, 187] on icon "Next slide" at bounding box center [701, 183] width 9 height 9
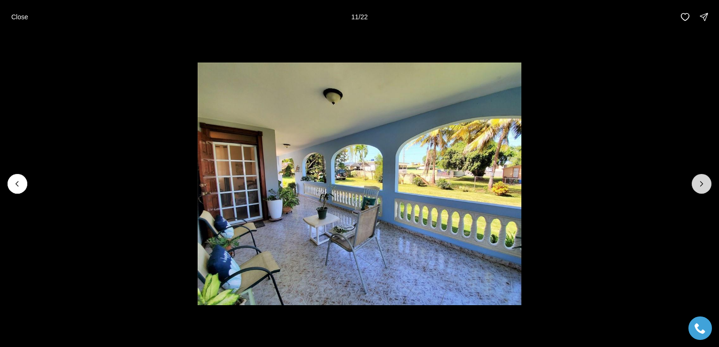
click at [699, 186] on icon "Next slide" at bounding box center [701, 183] width 9 height 9
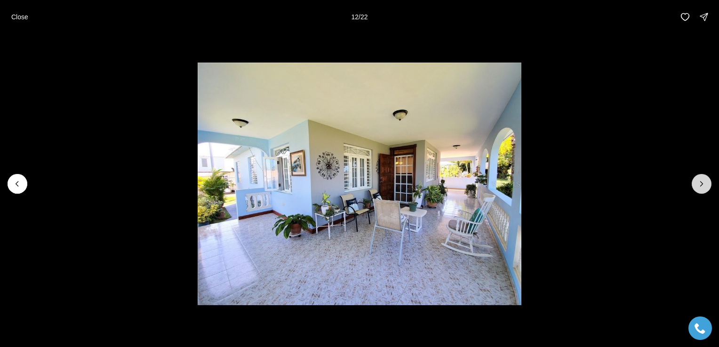
click at [700, 188] on icon "Next slide" at bounding box center [701, 183] width 9 height 9
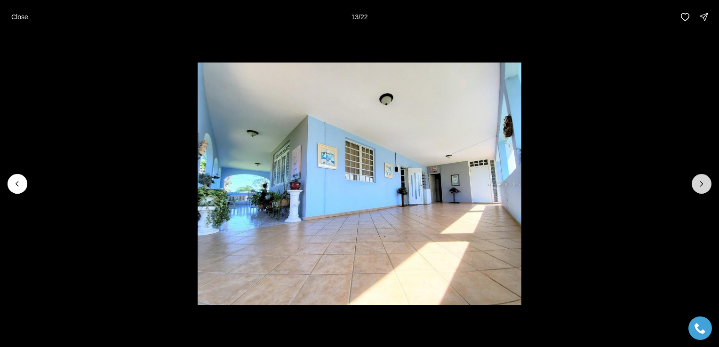
click at [700, 186] on icon "Next slide" at bounding box center [701, 184] width 2 height 5
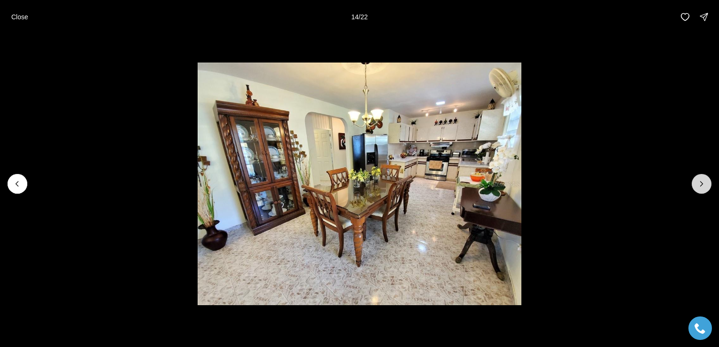
click at [701, 185] on icon "Next slide" at bounding box center [701, 183] width 9 height 9
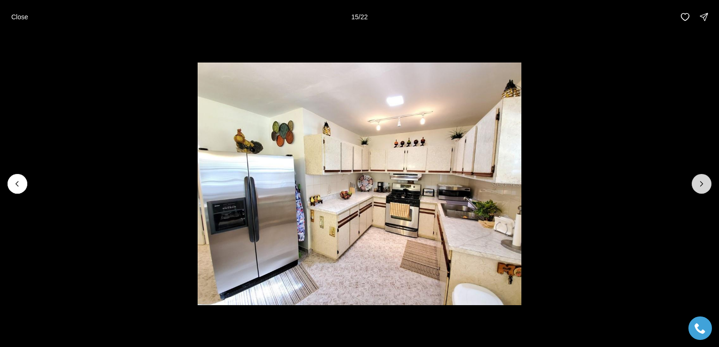
click at [700, 185] on icon "Next slide" at bounding box center [701, 183] width 9 height 9
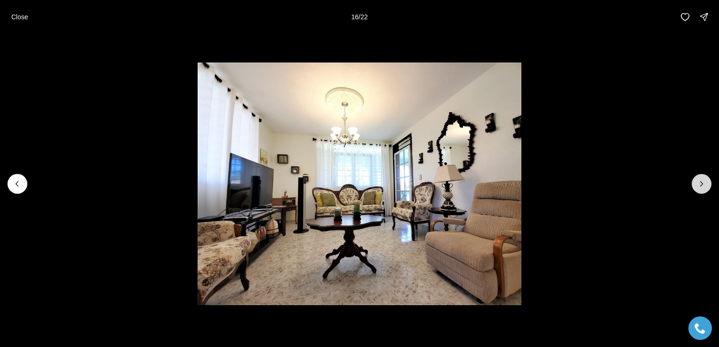
click at [700, 186] on icon "Next slide" at bounding box center [701, 183] width 9 height 9
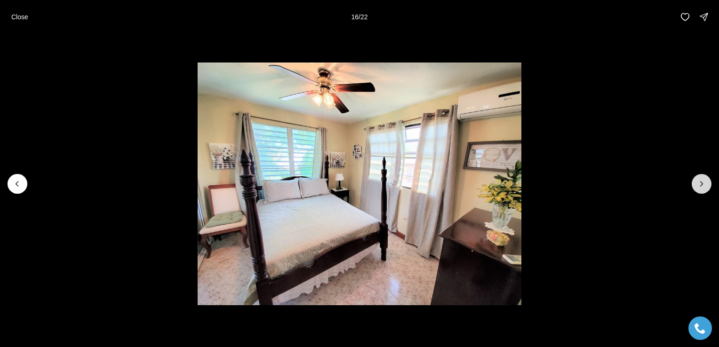
click at [700, 186] on icon "Next slide" at bounding box center [701, 183] width 9 height 9
click at [700, 185] on icon "Next slide" at bounding box center [701, 183] width 9 height 9
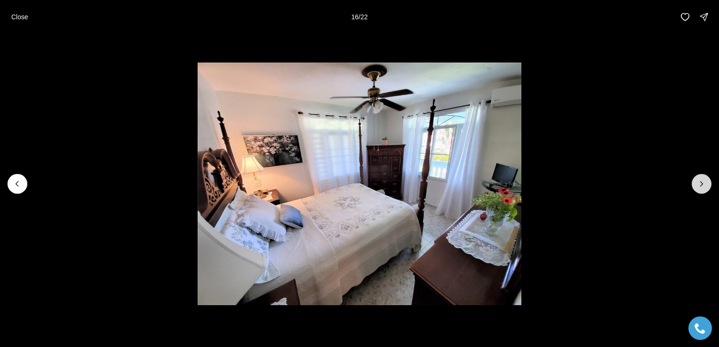
click at [699, 185] on icon "Next slide" at bounding box center [701, 183] width 9 height 9
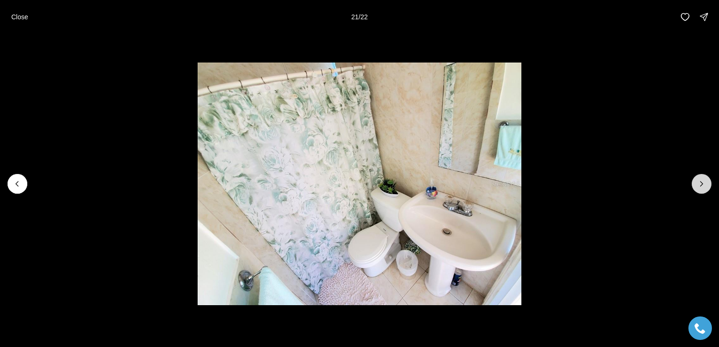
click at [700, 186] on icon "Next slide" at bounding box center [701, 183] width 9 height 9
click at [700, 186] on icon "Next slide" at bounding box center [701, 184] width 2 height 5
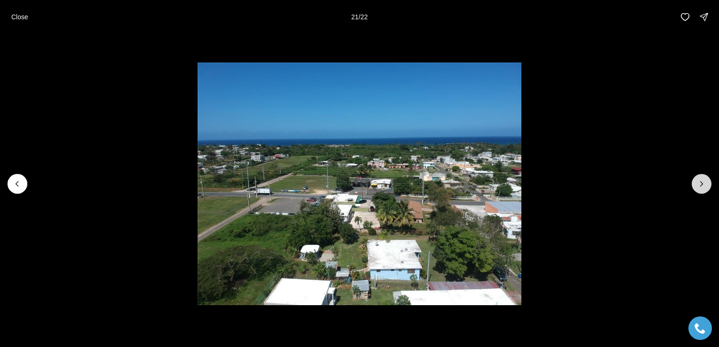
click at [700, 185] on icon "Next slide" at bounding box center [701, 183] width 9 height 9
click at [700, 186] on div at bounding box center [702, 184] width 20 height 20
click at [21, 20] on p "Close" at bounding box center [19, 17] width 17 height 8
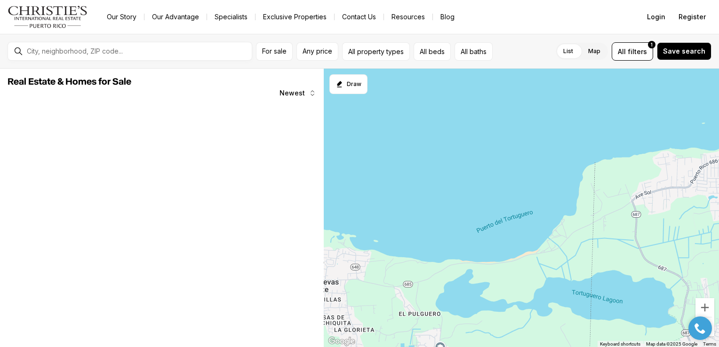
scroll to position [371, 0]
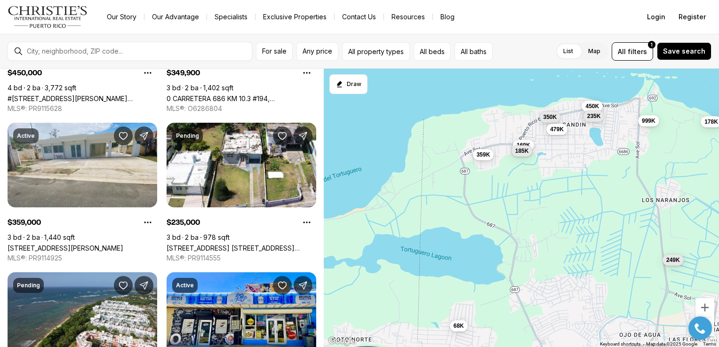
scroll to position [133, 0]
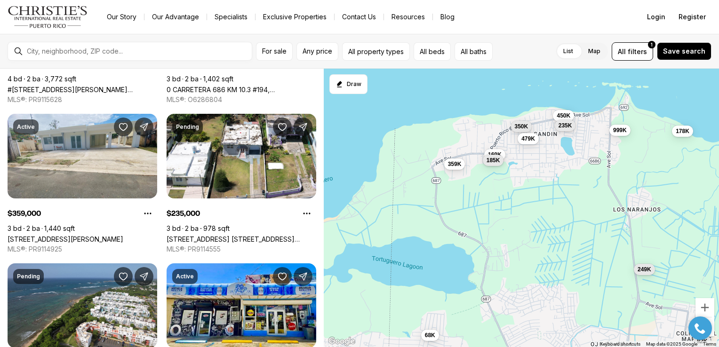
scroll to position [142, 0]
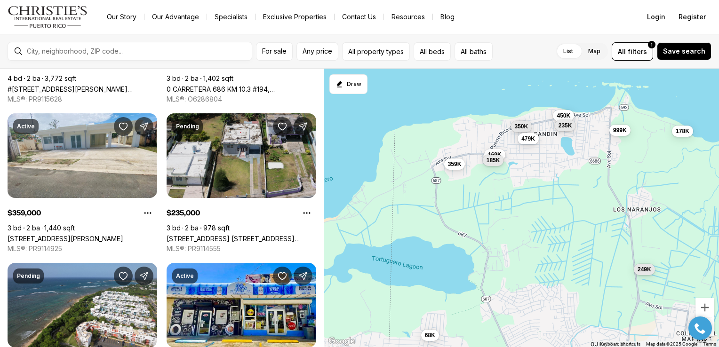
click at [252, 235] on link "[STREET_ADDRESS] [STREET_ADDRESS][PERSON_NAME]" at bounding box center [242, 239] width 150 height 8
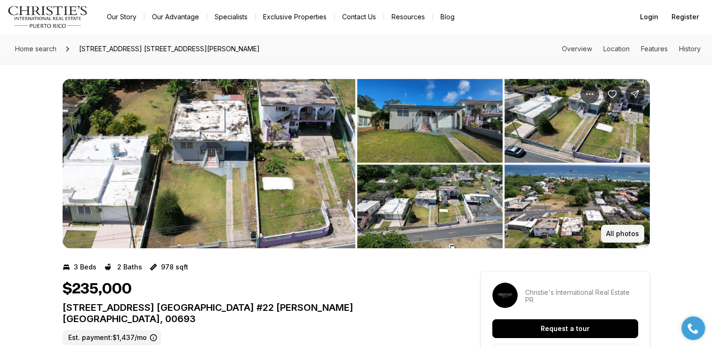
click at [637, 239] on button "All photos" at bounding box center [622, 234] width 43 height 18
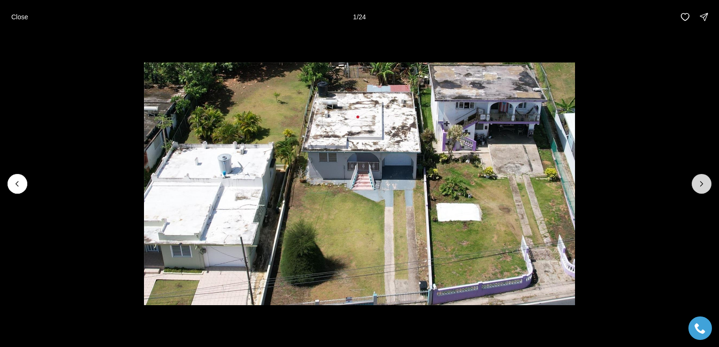
click at [695, 192] on button "Next slide" at bounding box center [702, 184] width 20 height 20
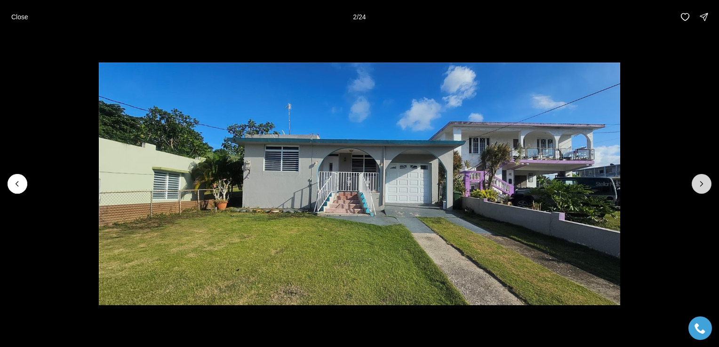
click at [700, 186] on icon "Next slide" at bounding box center [701, 183] width 9 height 9
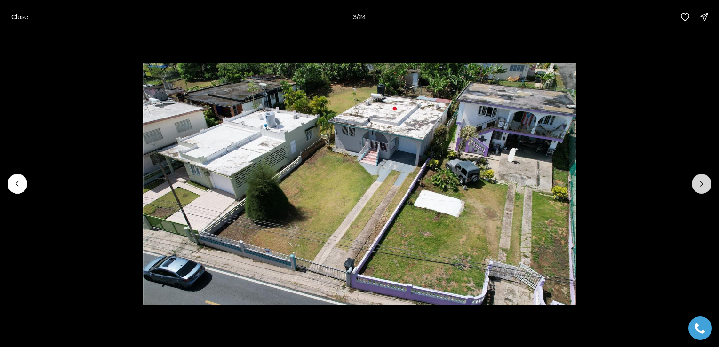
click at [702, 190] on button "Next slide" at bounding box center [702, 184] width 20 height 20
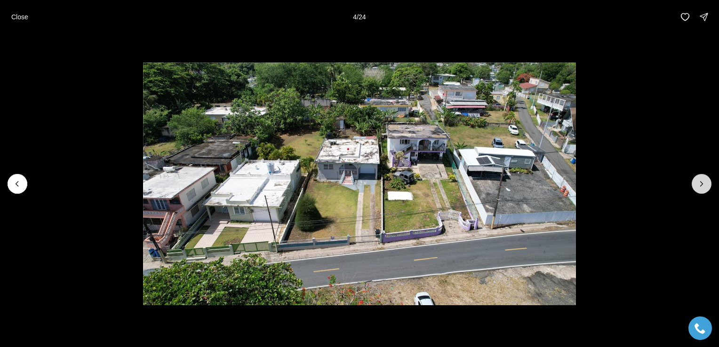
click at [701, 192] on button "Next slide" at bounding box center [702, 184] width 20 height 20
click at [700, 191] on button "Next slide" at bounding box center [702, 184] width 20 height 20
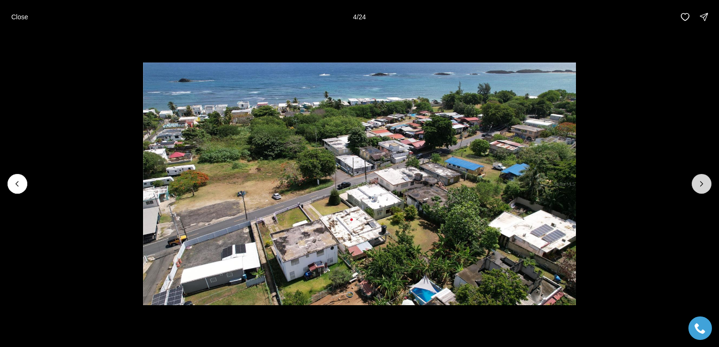
click at [697, 191] on button "Next slide" at bounding box center [702, 184] width 20 height 20
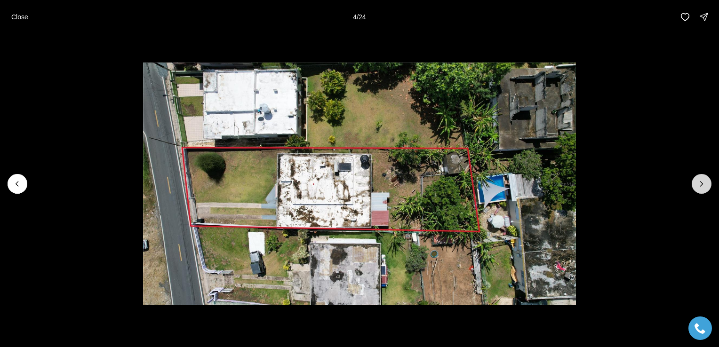
click at [698, 191] on button "Next slide" at bounding box center [702, 184] width 20 height 20
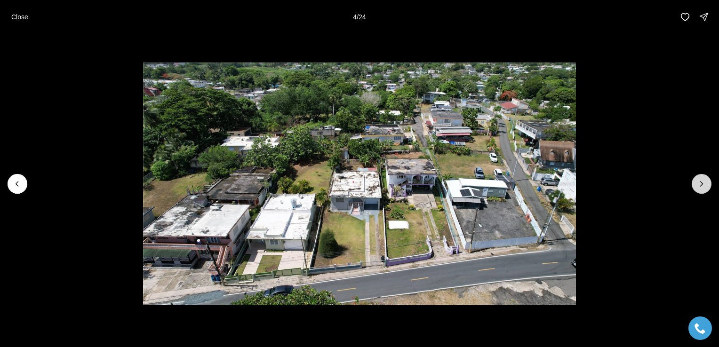
click at [700, 190] on button "Next slide" at bounding box center [702, 184] width 20 height 20
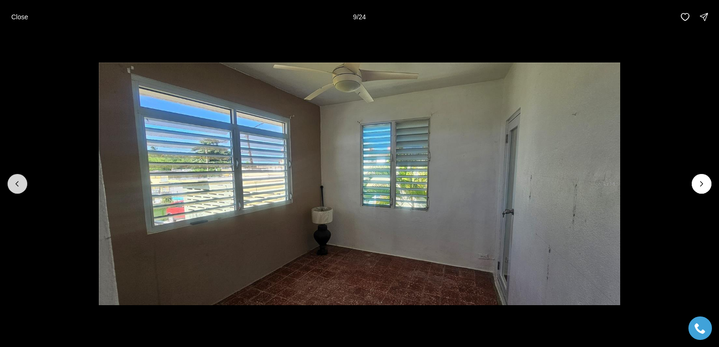
click at [23, 185] on button "Previous slide" at bounding box center [18, 184] width 20 height 20
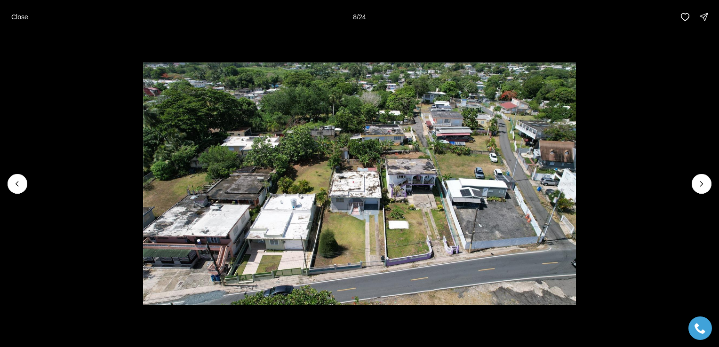
click at [17, 173] on li "8 of 24" at bounding box center [359, 184] width 719 height 300
click at [20, 184] on icon "Previous slide" at bounding box center [17, 183] width 9 height 9
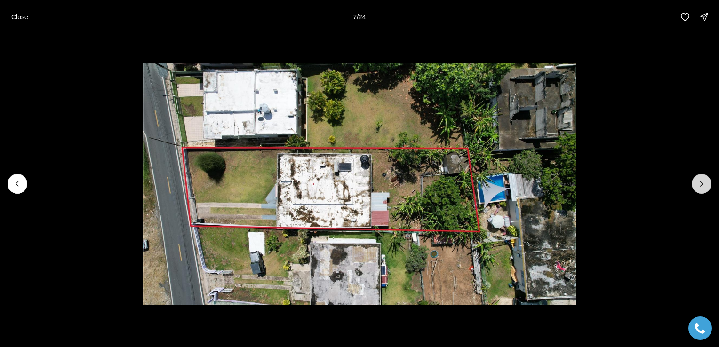
click at [703, 192] on button "Next slide" at bounding box center [702, 184] width 20 height 20
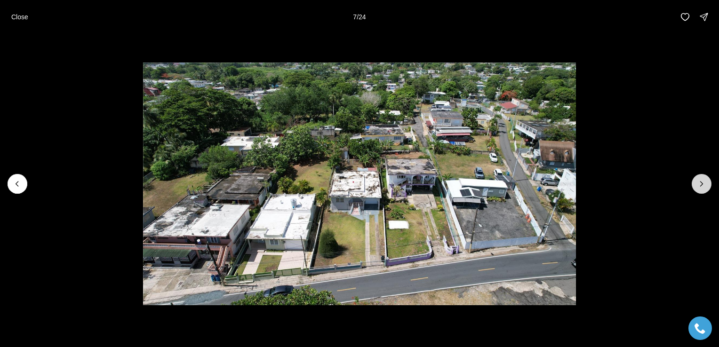
click at [701, 191] on button "Next slide" at bounding box center [702, 184] width 20 height 20
click at [700, 190] on button "Next slide" at bounding box center [702, 184] width 20 height 20
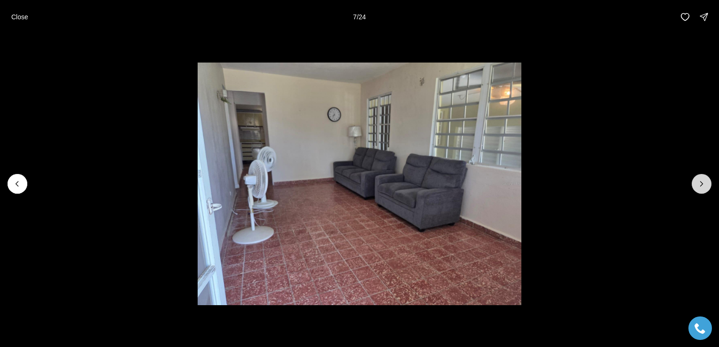
click at [698, 190] on button "Next slide" at bounding box center [702, 184] width 20 height 20
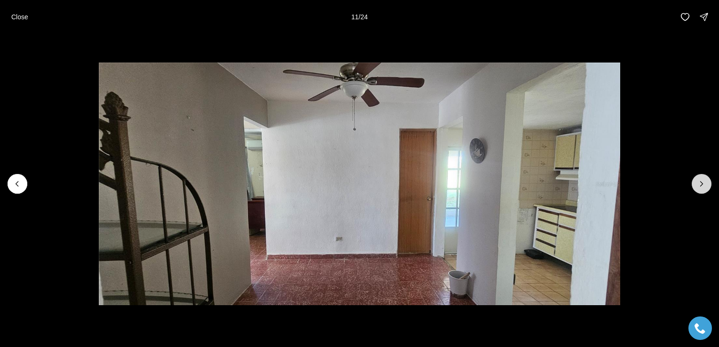
click at [700, 189] on button "Next slide" at bounding box center [702, 184] width 20 height 20
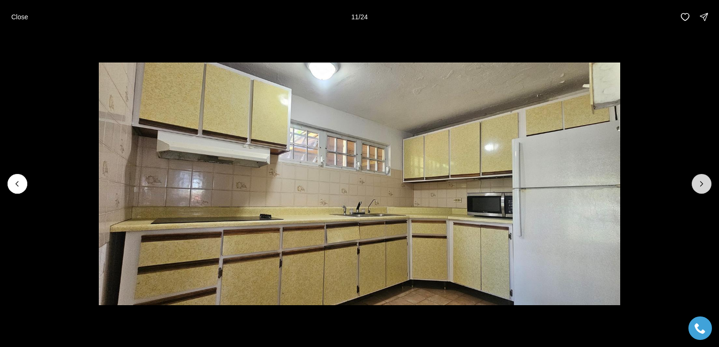
click at [700, 190] on button "Next slide" at bounding box center [702, 184] width 20 height 20
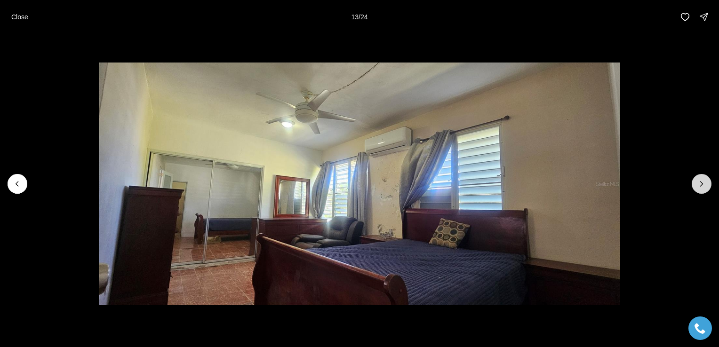
click at [698, 190] on button "Next slide" at bounding box center [702, 184] width 20 height 20
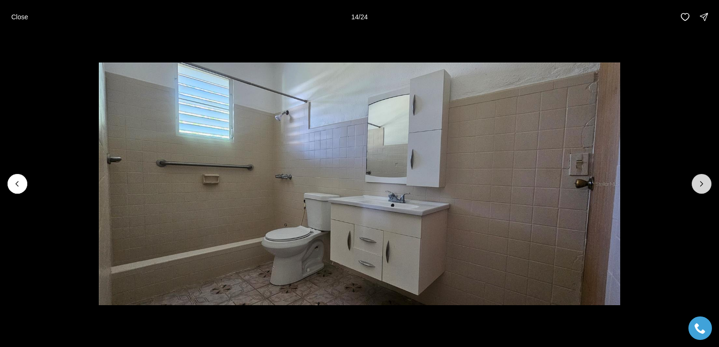
click at [697, 189] on button "Next slide" at bounding box center [702, 184] width 20 height 20
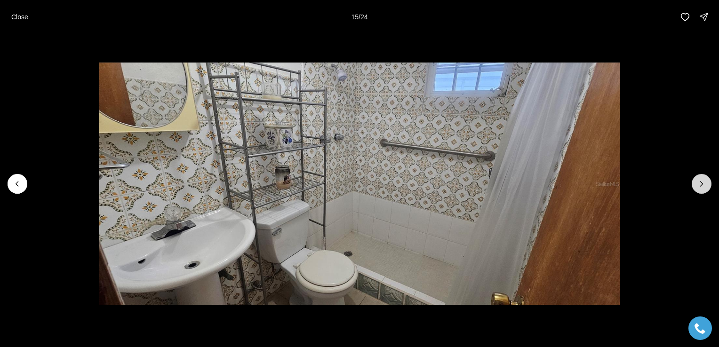
click at [697, 191] on button "Next slide" at bounding box center [702, 184] width 20 height 20
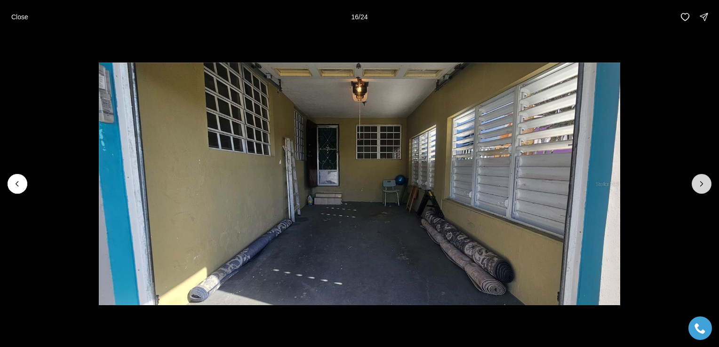
click at [700, 189] on button "Next slide" at bounding box center [702, 184] width 20 height 20
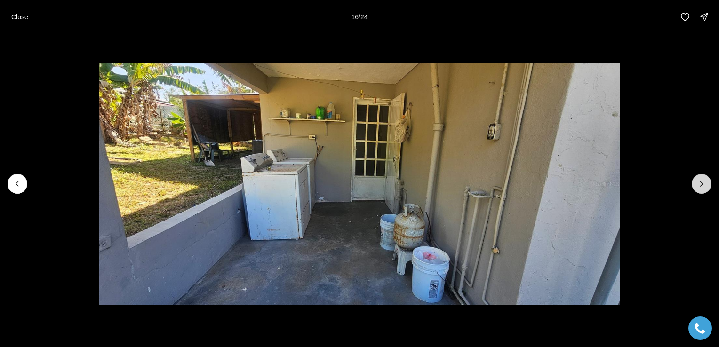
click at [699, 188] on icon "Next slide" at bounding box center [701, 183] width 9 height 9
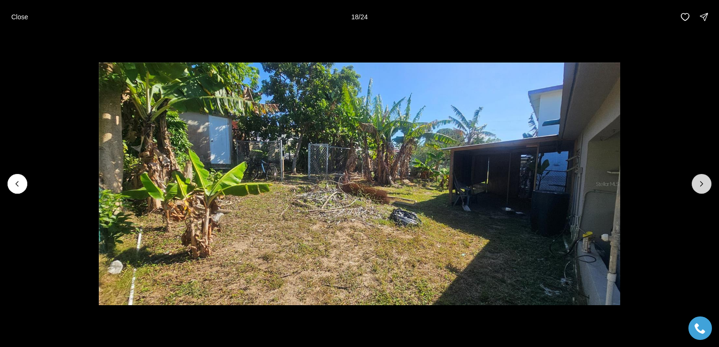
click at [700, 189] on button "Next slide" at bounding box center [702, 184] width 20 height 20
